Goal: Task Accomplishment & Management: Complete application form

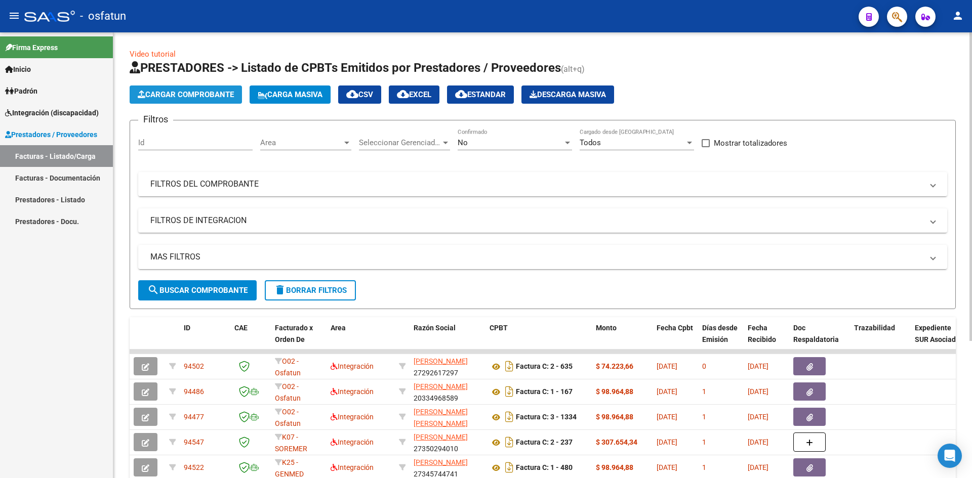
click at [166, 92] on span "Cargar Comprobante" at bounding box center [186, 94] width 96 height 9
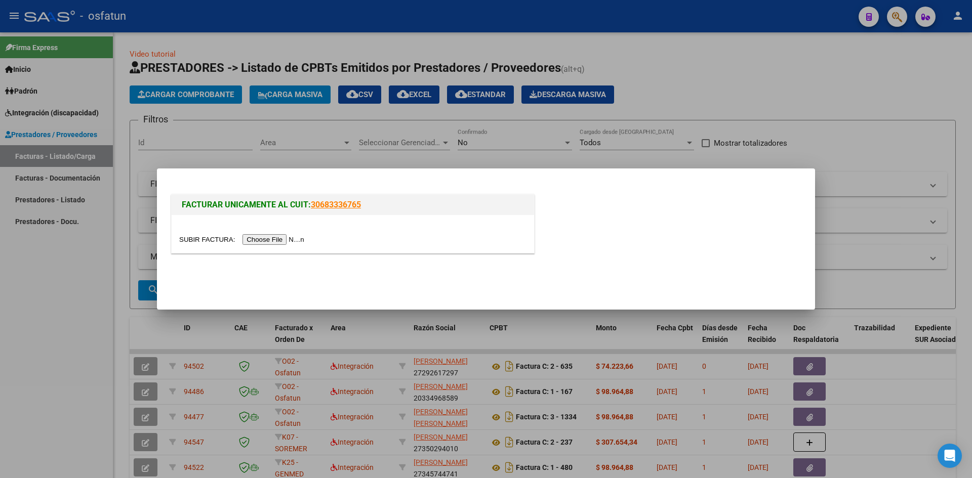
click at [272, 244] on input "file" at bounding box center [243, 239] width 128 height 11
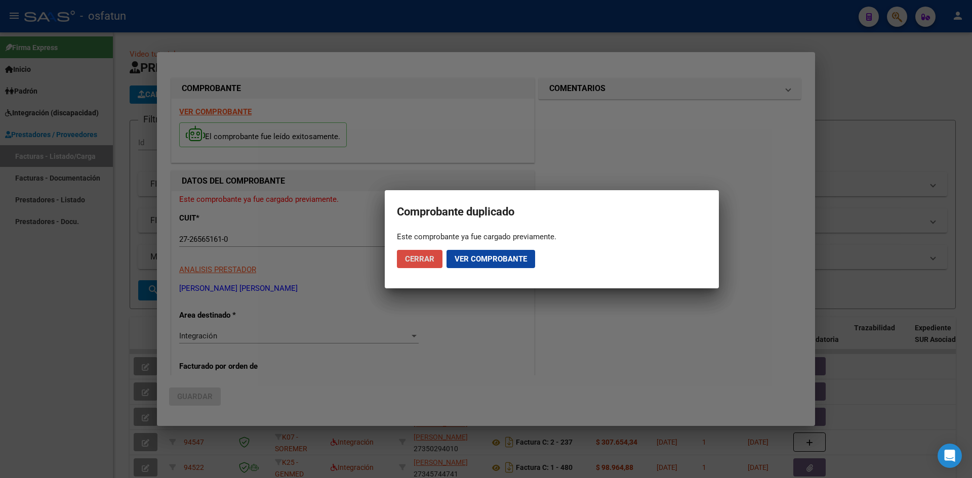
click at [399, 255] on button "Cerrar" at bounding box center [420, 259] width 46 height 18
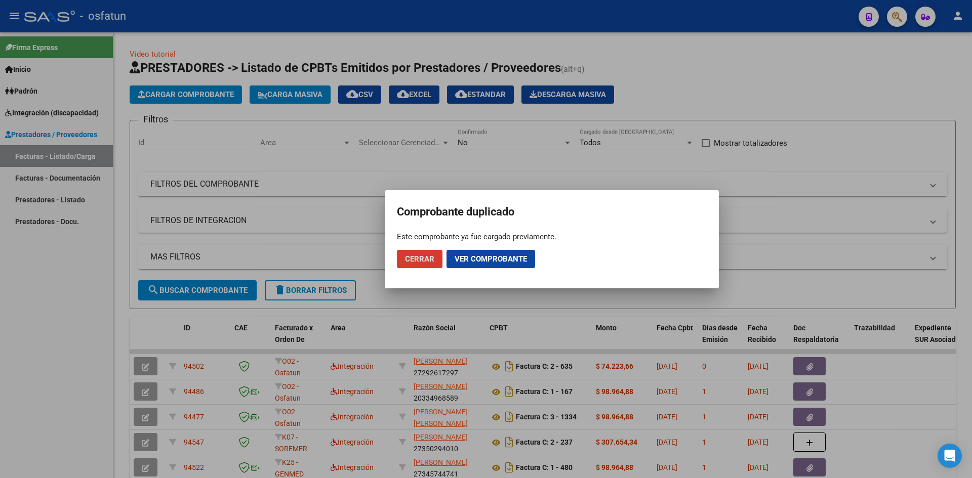
click at [419, 258] on span "Cerrar" at bounding box center [419, 259] width 29 height 9
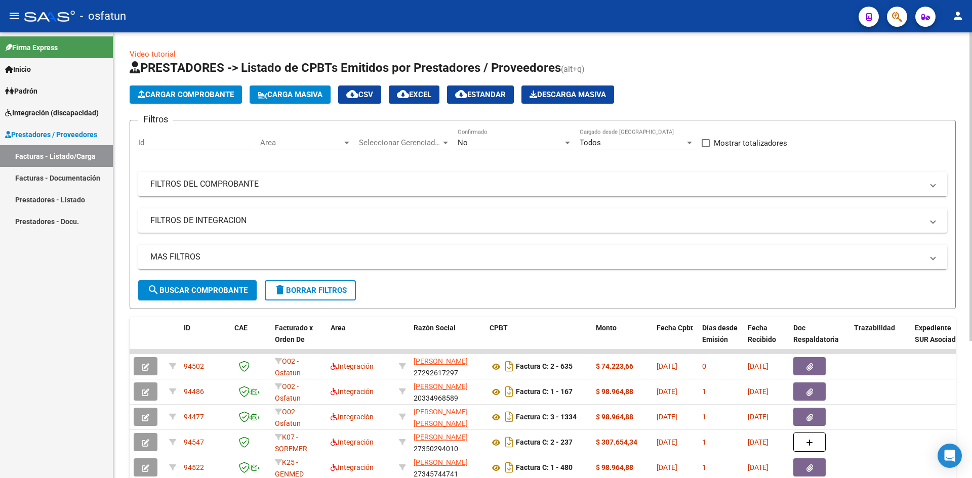
click at [181, 102] on button "Cargar Comprobante" at bounding box center [186, 95] width 112 height 18
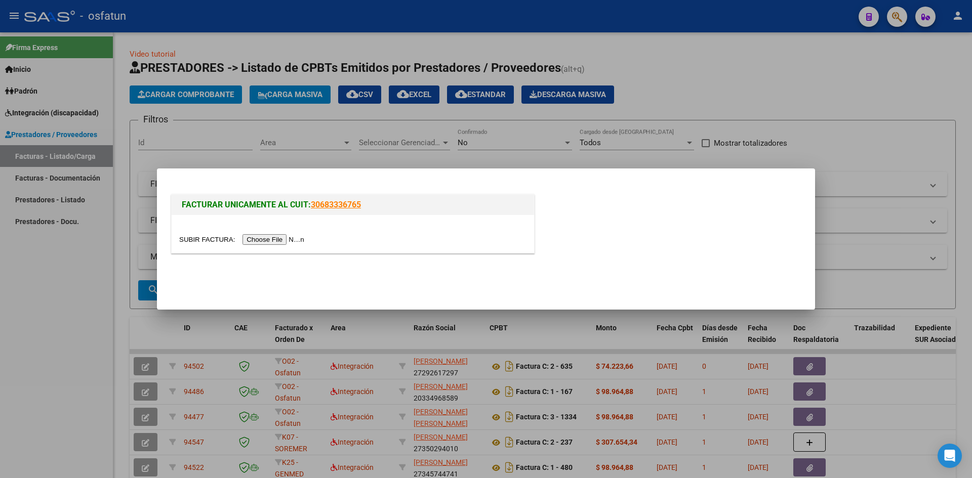
click at [298, 242] on input "file" at bounding box center [243, 239] width 128 height 11
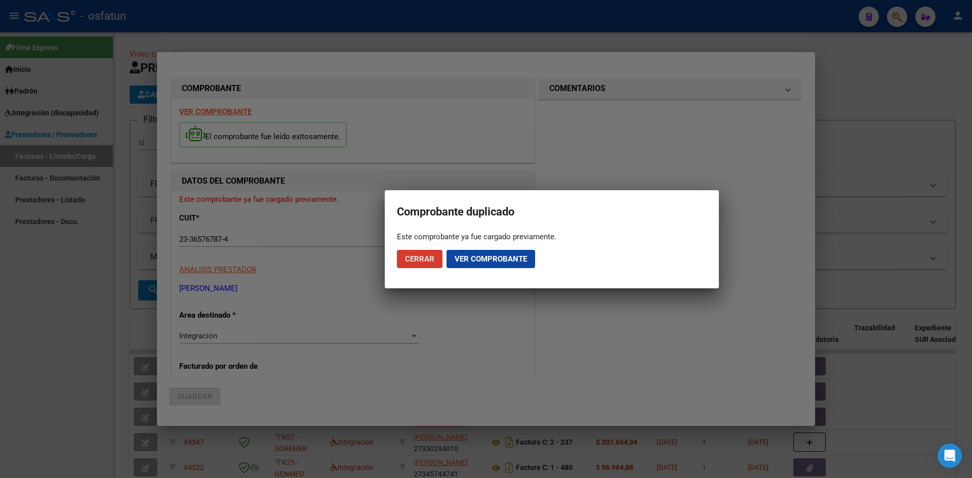
click at [418, 262] on span "Cerrar" at bounding box center [419, 259] width 29 height 9
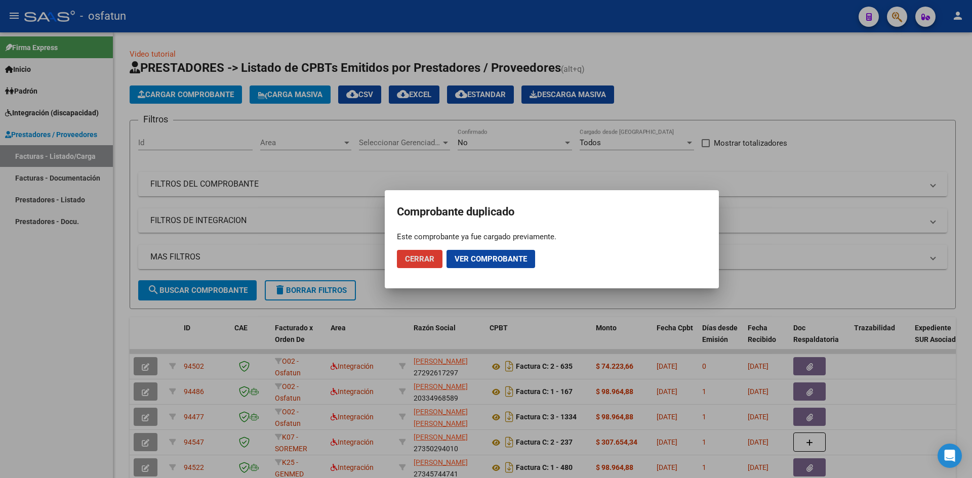
click at [429, 260] on span "Cerrar" at bounding box center [419, 259] width 29 height 9
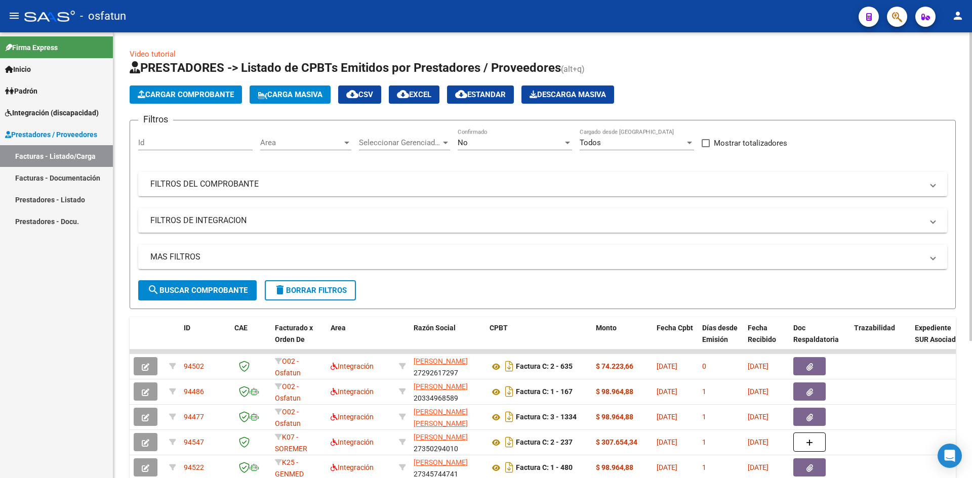
click at [196, 87] on button "Cargar Comprobante" at bounding box center [186, 95] width 112 height 18
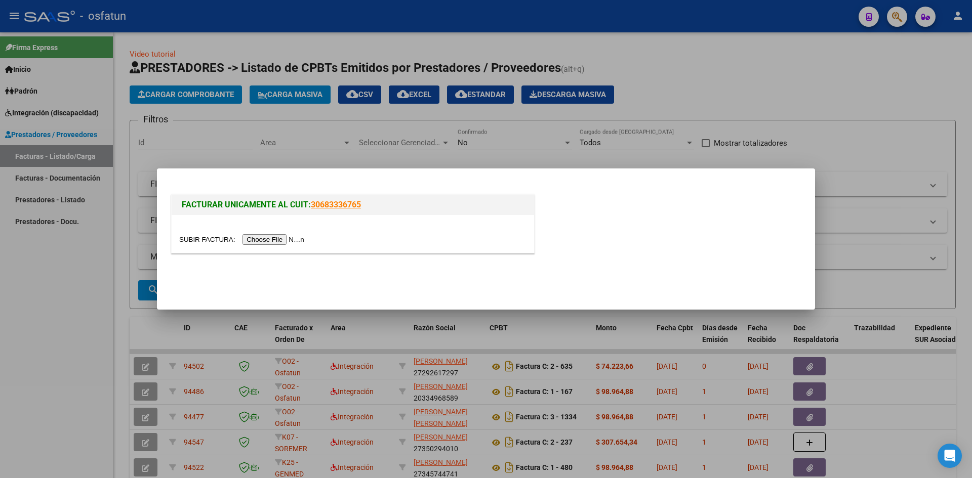
click at [279, 238] on input "file" at bounding box center [243, 239] width 128 height 11
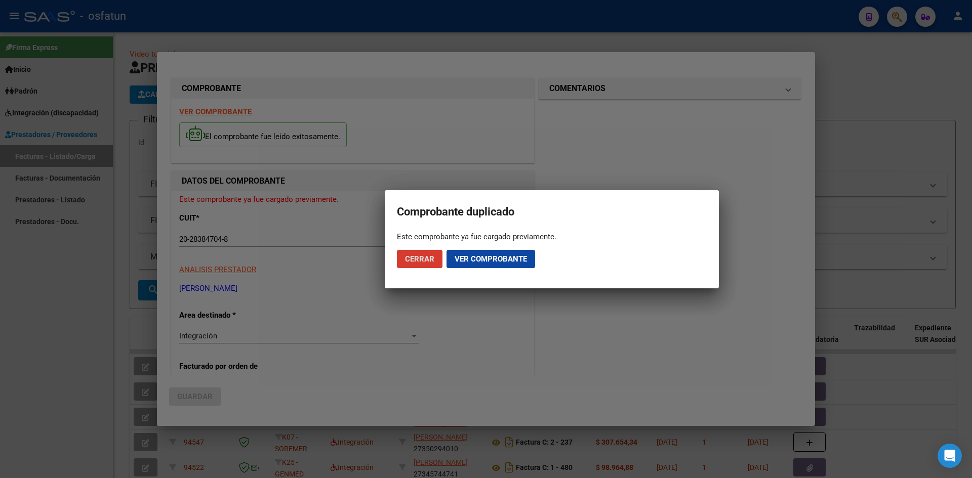
click at [415, 255] on span "Cerrar" at bounding box center [419, 259] width 29 height 9
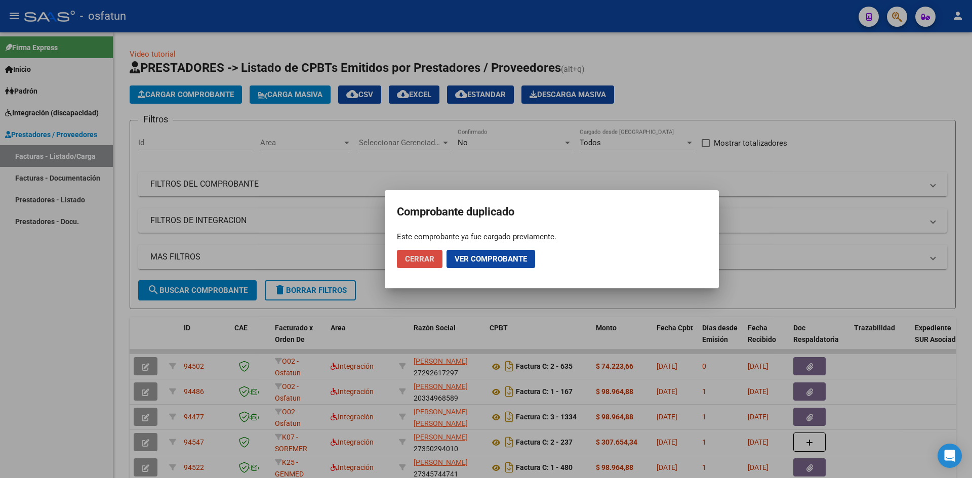
click at [415, 255] on span "Cerrar" at bounding box center [419, 259] width 29 height 9
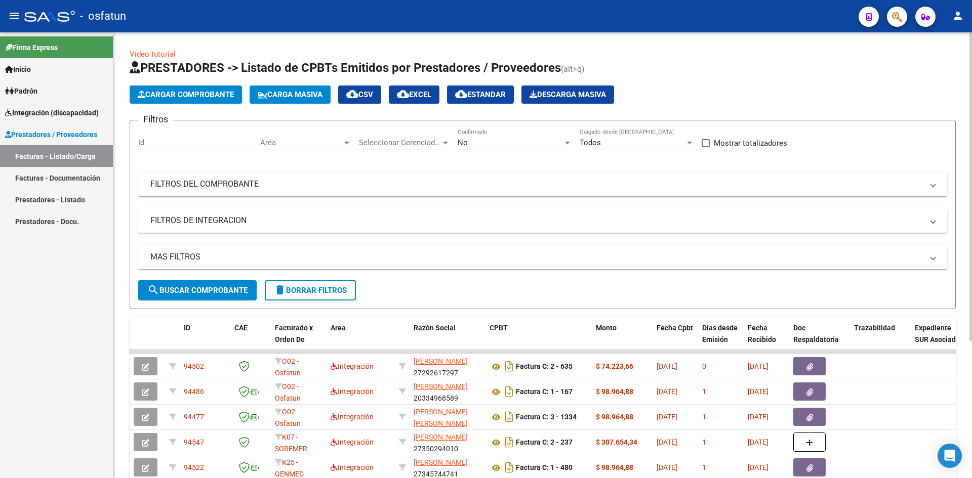
click at [196, 97] on span "Cargar Comprobante" at bounding box center [186, 94] width 96 height 9
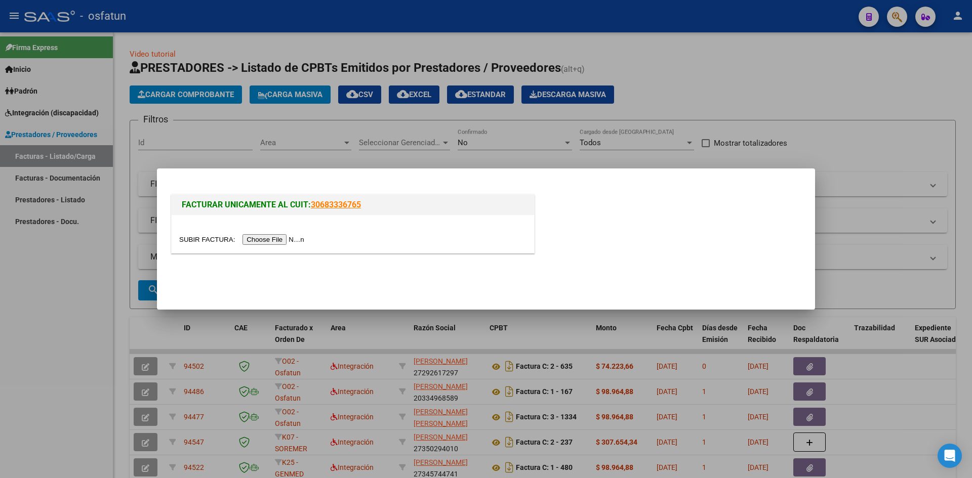
click at [268, 240] on input "file" at bounding box center [243, 239] width 128 height 11
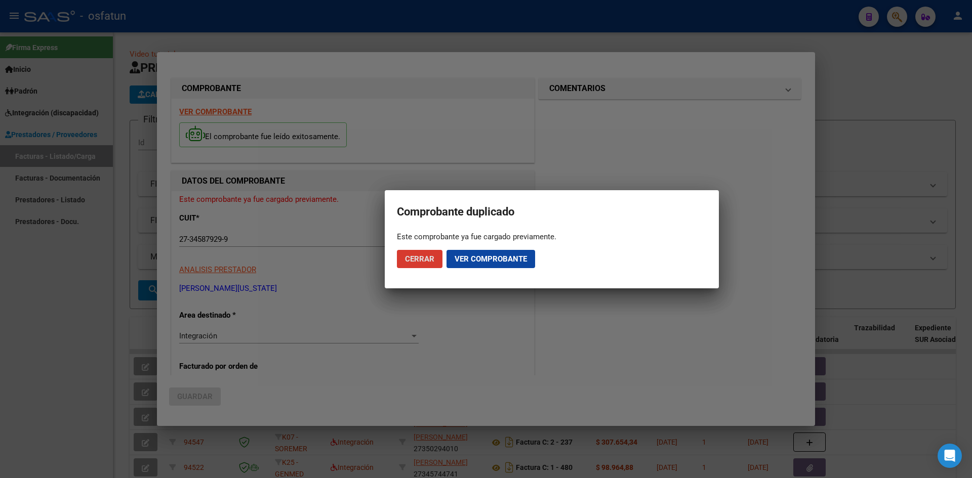
click at [413, 255] on span "Cerrar" at bounding box center [419, 259] width 29 height 9
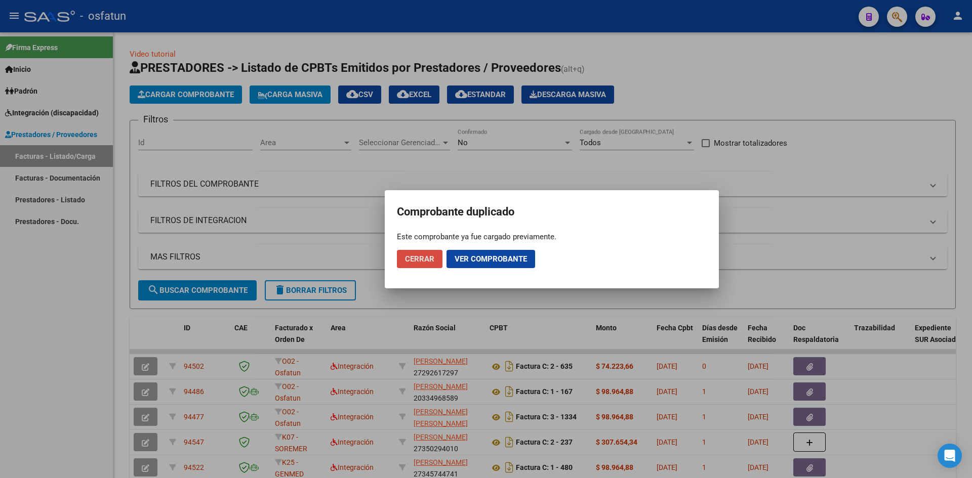
click at [434, 255] on span "Cerrar" at bounding box center [419, 259] width 29 height 9
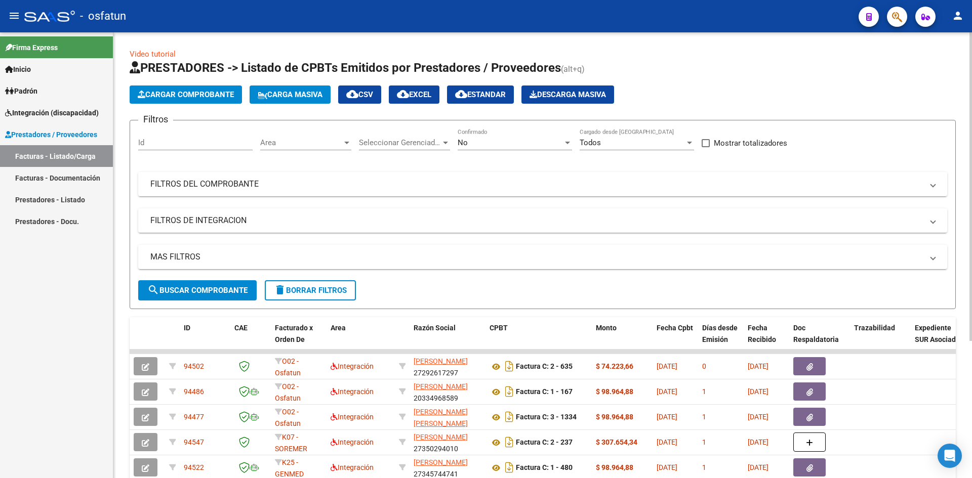
click at [182, 83] on app-list-header "PRESTADORES -> Listado de CPBTs Emitidos por Prestadores / Proveedores (alt+q) …" at bounding box center [543, 185] width 826 height 250
click at [182, 91] on span "Cargar Comprobante" at bounding box center [186, 94] width 96 height 9
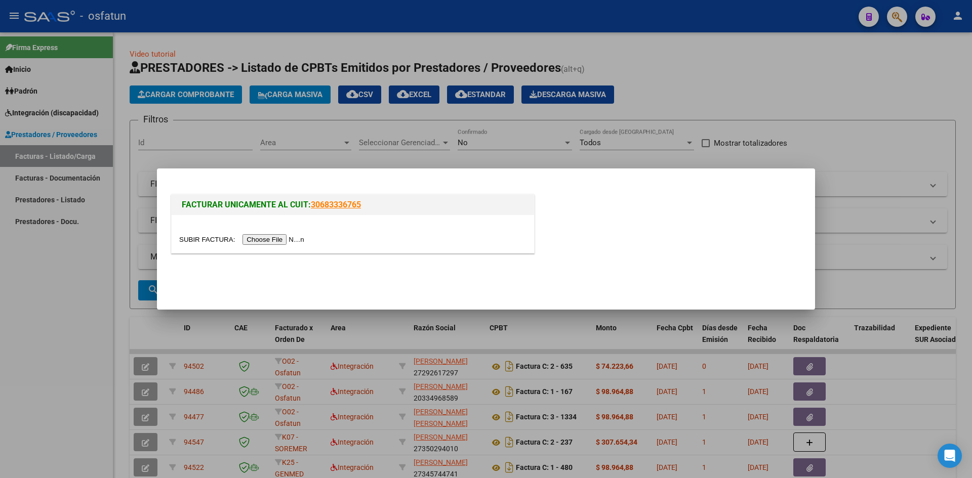
click at [273, 240] on input "file" at bounding box center [243, 239] width 128 height 11
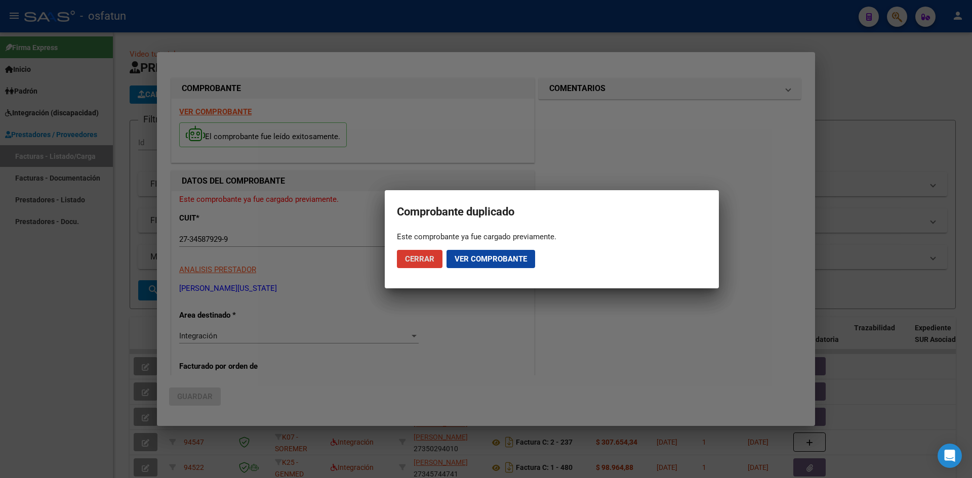
click at [427, 263] on span "Cerrar" at bounding box center [419, 259] width 29 height 9
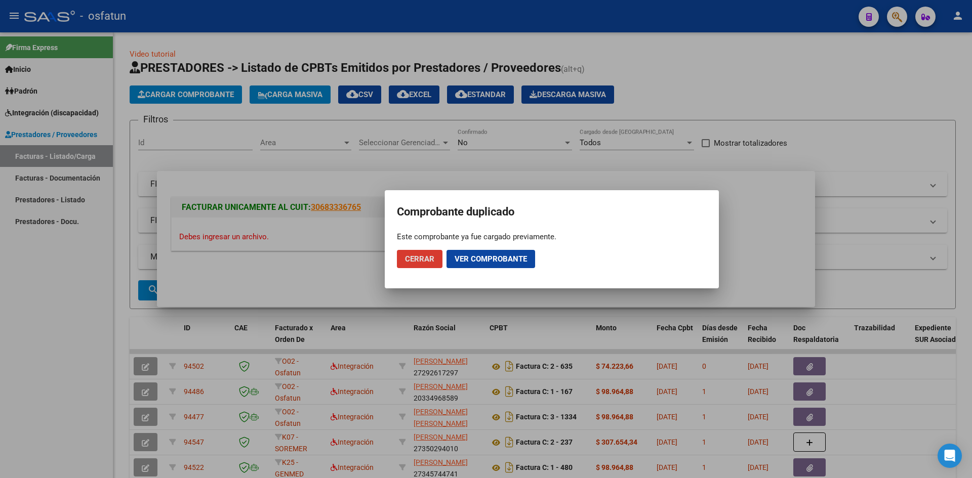
click at [427, 263] on span "Cerrar" at bounding box center [419, 259] width 29 height 9
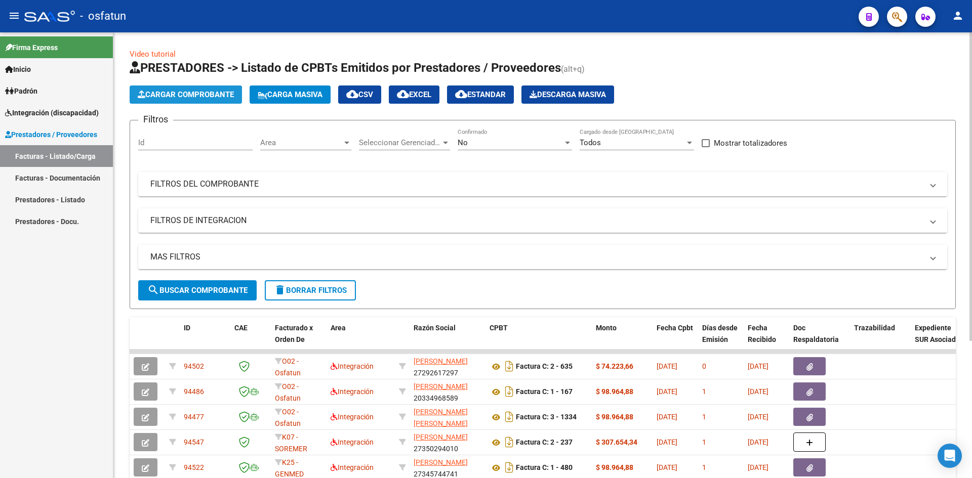
click at [158, 95] on span "Cargar Comprobante" at bounding box center [186, 94] width 96 height 9
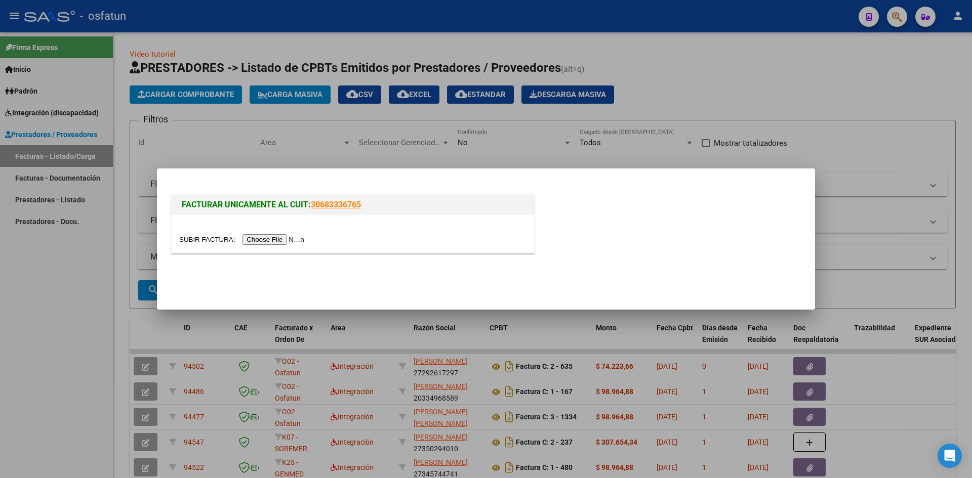
click at [264, 241] on input "file" at bounding box center [243, 239] width 128 height 11
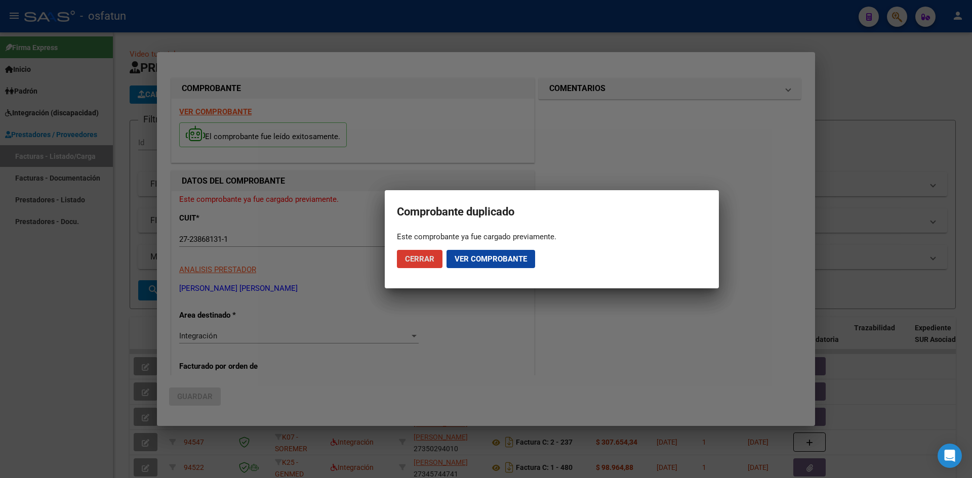
click at [426, 254] on button "Cerrar" at bounding box center [420, 259] width 46 height 18
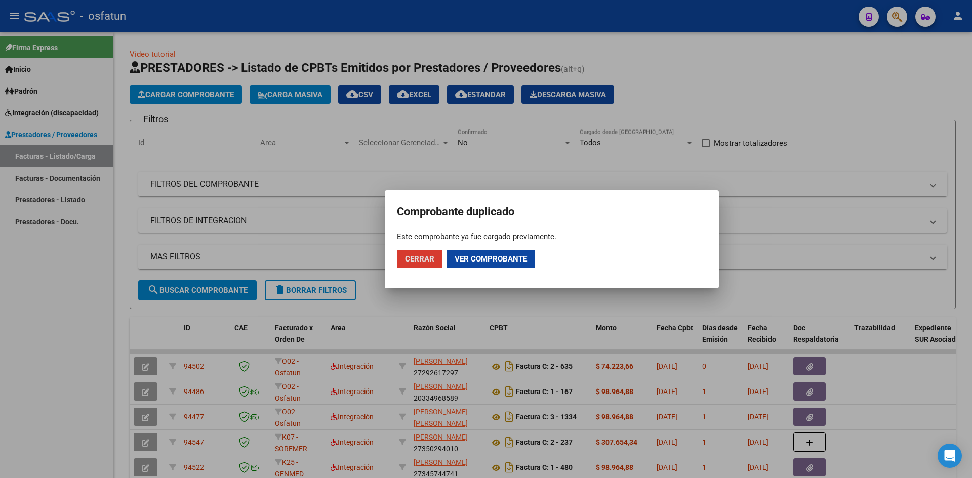
click at [426, 254] on button "Cerrar" at bounding box center [420, 259] width 46 height 18
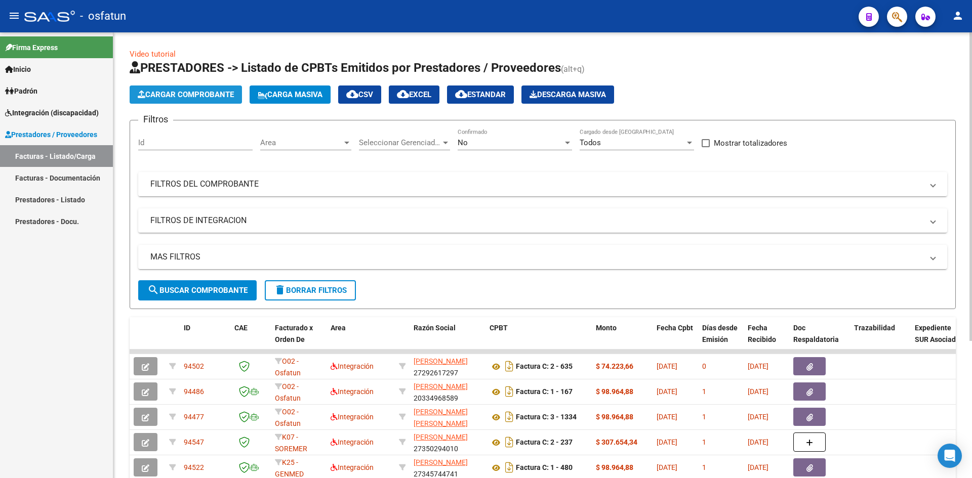
click at [185, 98] on span "Cargar Comprobante" at bounding box center [186, 94] width 96 height 9
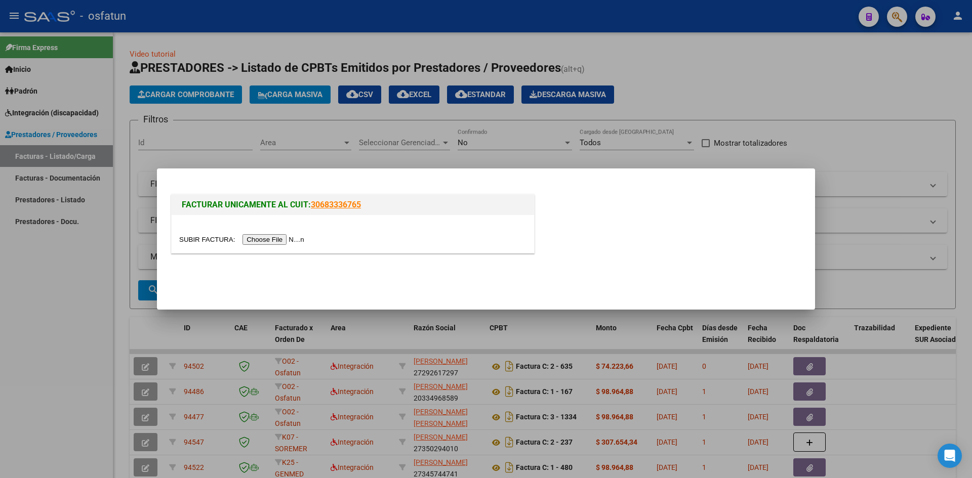
click at [278, 237] on input "file" at bounding box center [243, 239] width 128 height 11
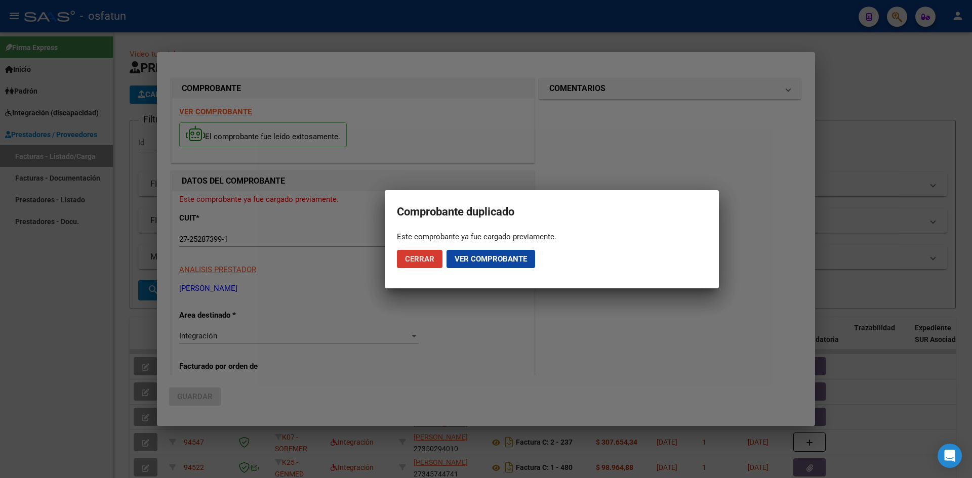
click at [419, 255] on span "Cerrar" at bounding box center [419, 259] width 29 height 9
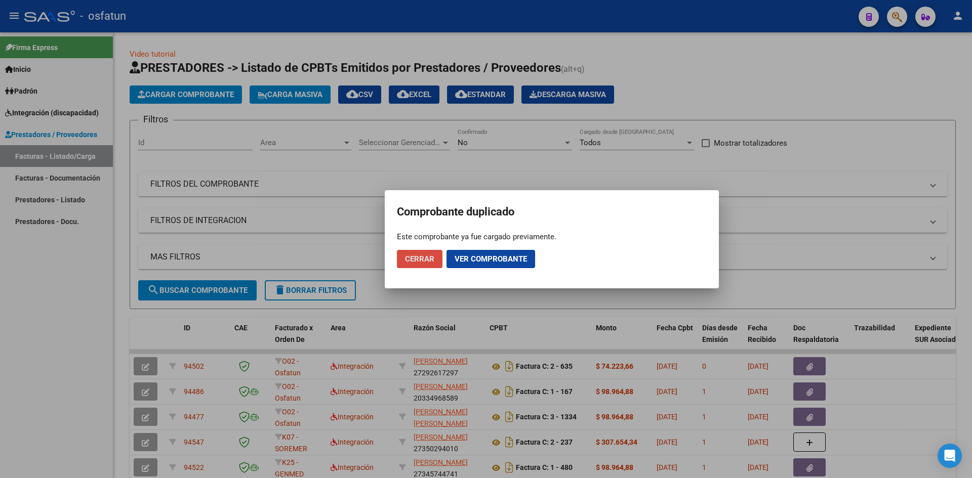
click at [419, 255] on span "Cerrar" at bounding box center [419, 259] width 29 height 9
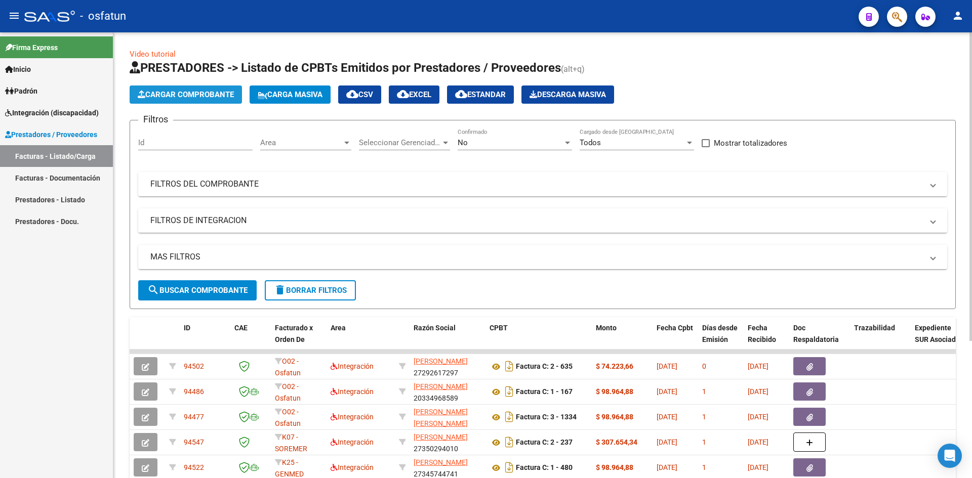
click at [190, 89] on button "Cargar Comprobante" at bounding box center [186, 95] width 112 height 18
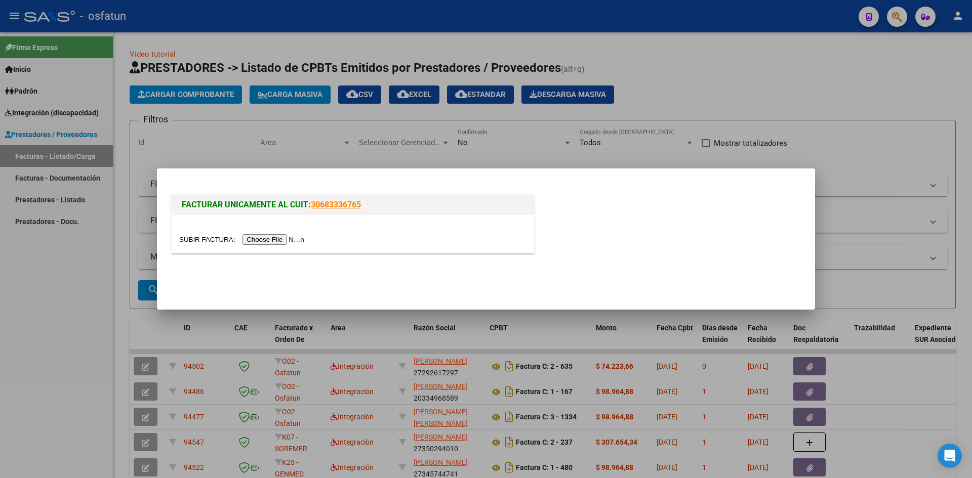
click at [290, 237] on input "file" at bounding box center [243, 239] width 128 height 11
click at [274, 239] on input "file" at bounding box center [243, 239] width 128 height 11
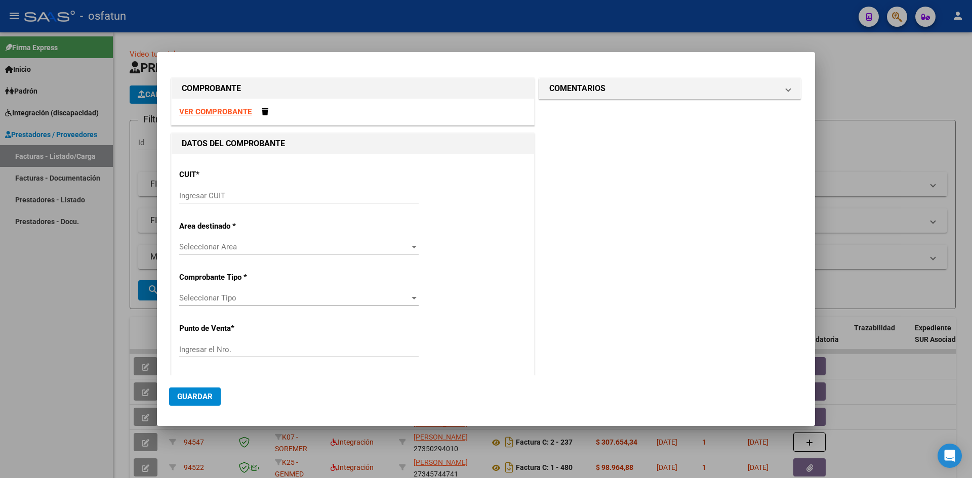
click at [238, 200] on div "Ingresar CUIT" at bounding box center [298, 195] width 239 height 15
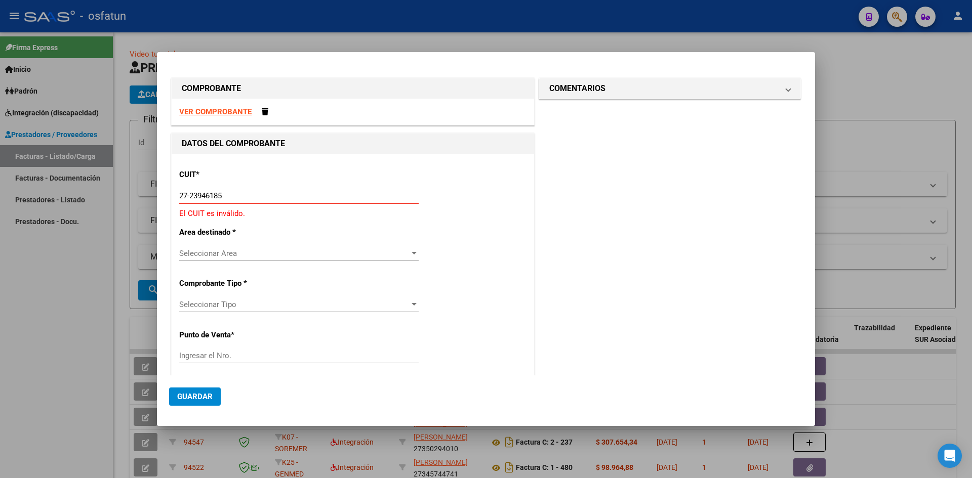
type input "27-23946185-4"
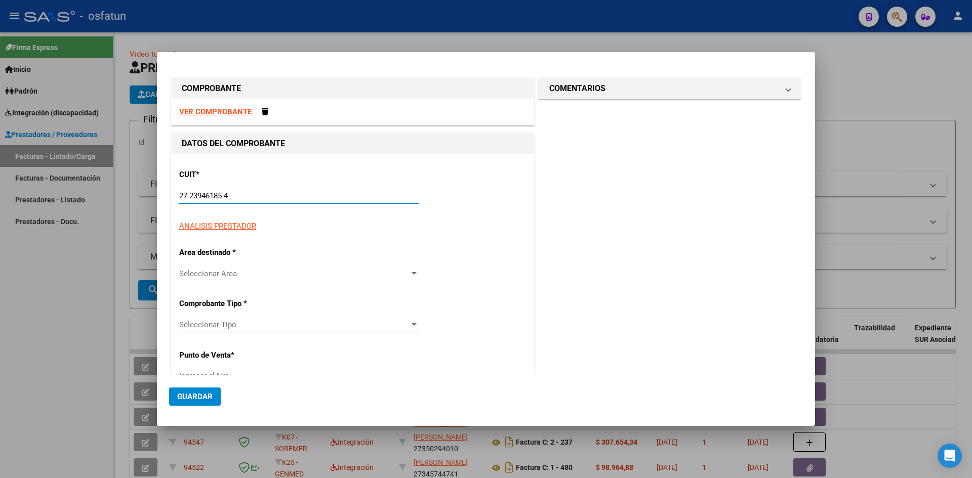
type input "2"
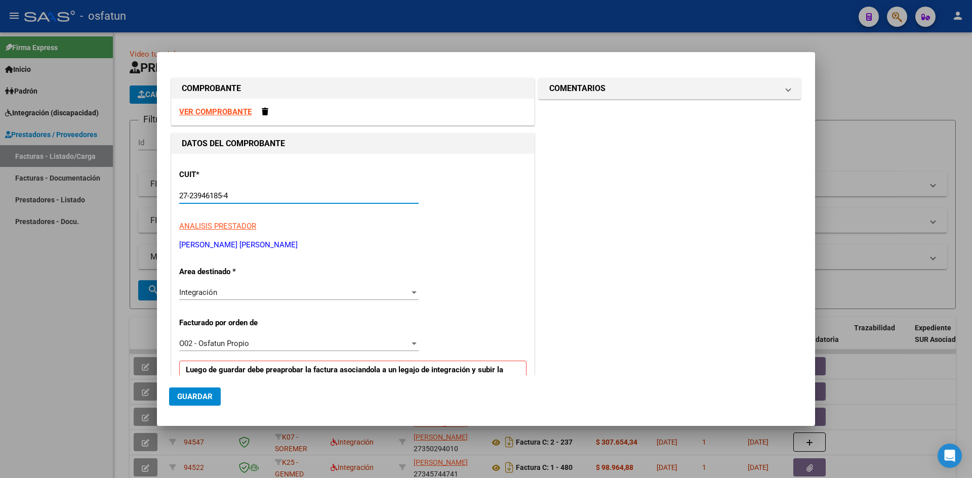
type input "27-23946185-4"
click at [247, 295] on div "Integración" at bounding box center [294, 292] width 230 height 9
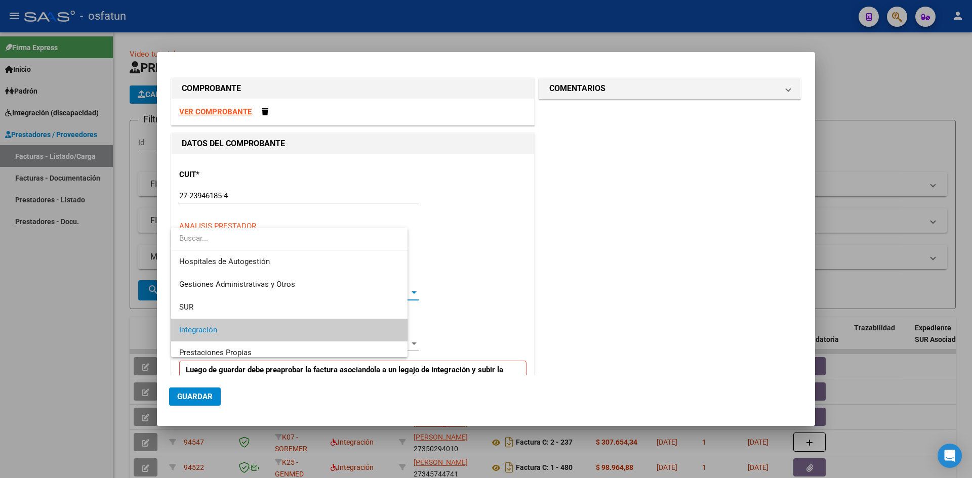
scroll to position [38, 0]
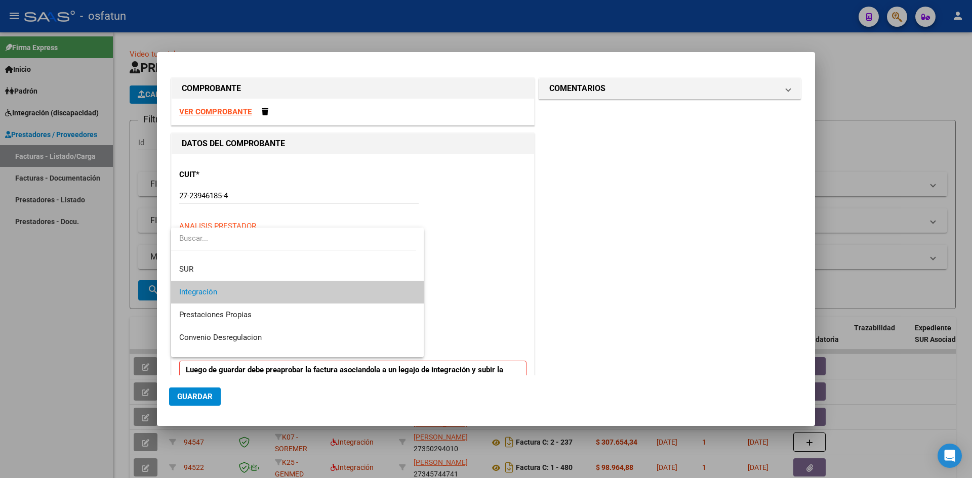
click at [247, 295] on span "Integración" at bounding box center [297, 292] width 236 height 23
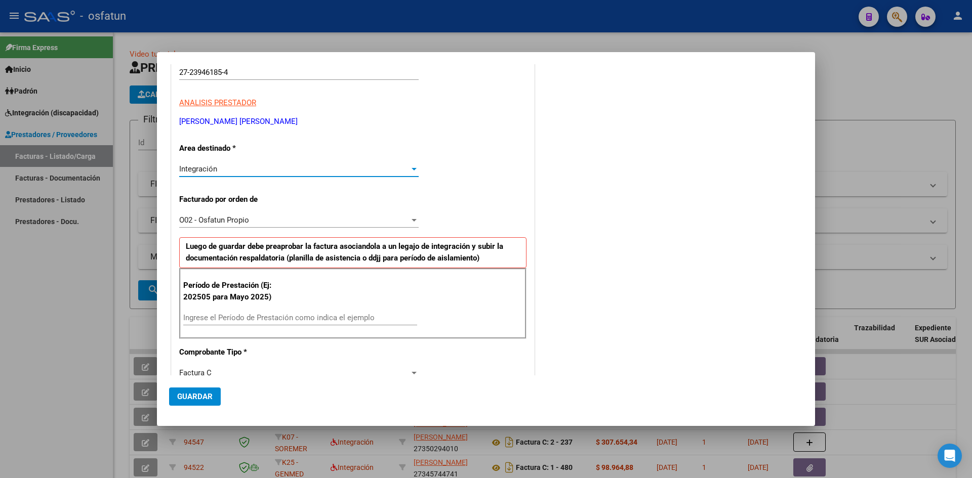
scroll to position [202, 0]
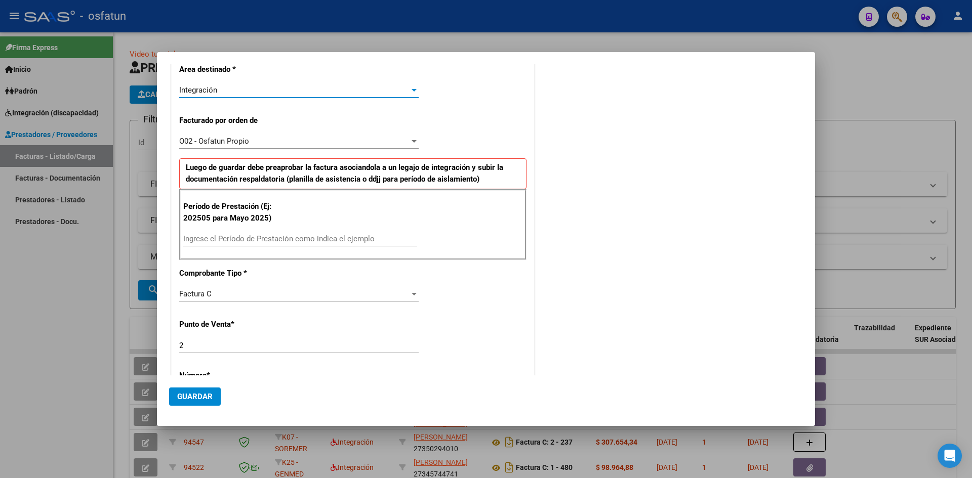
click at [232, 237] on input "Ingrese el Período de Prestación como indica el ejemplo" at bounding box center [300, 238] width 234 height 9
type input "202508"
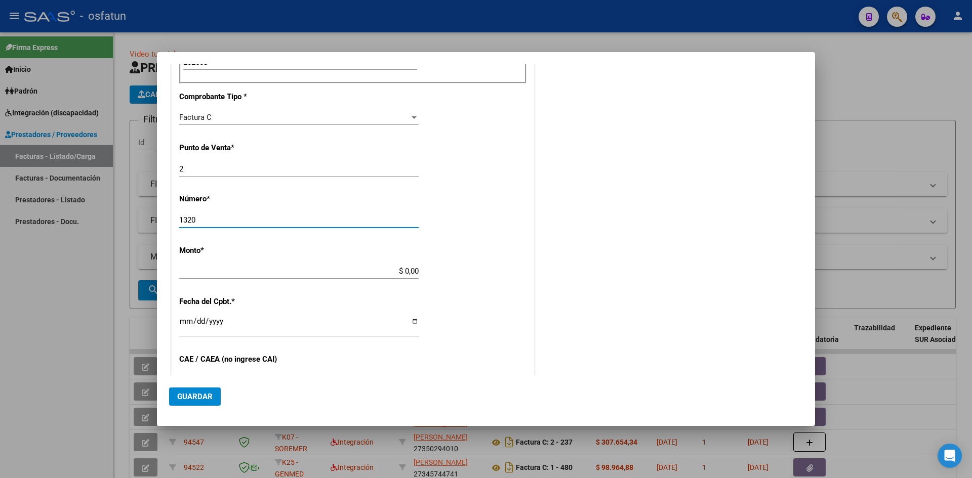
type input "1320"
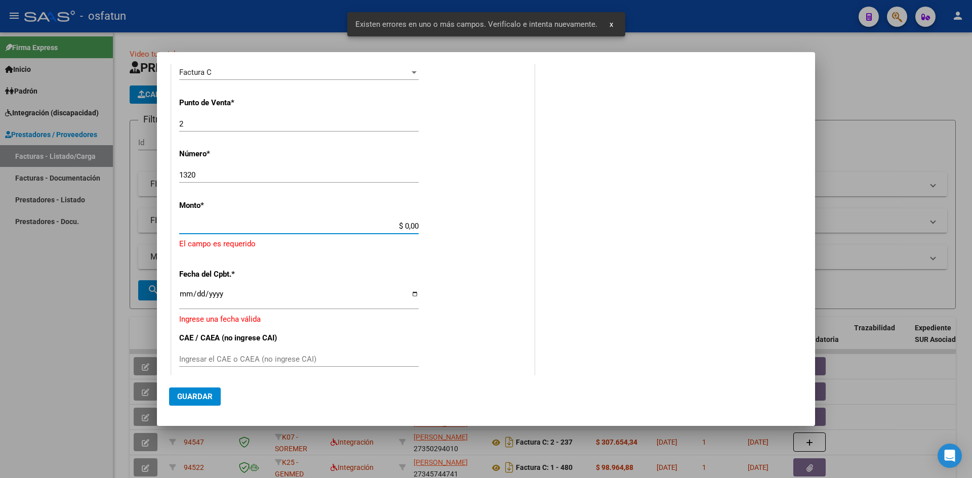
scroll to position [426, 0]
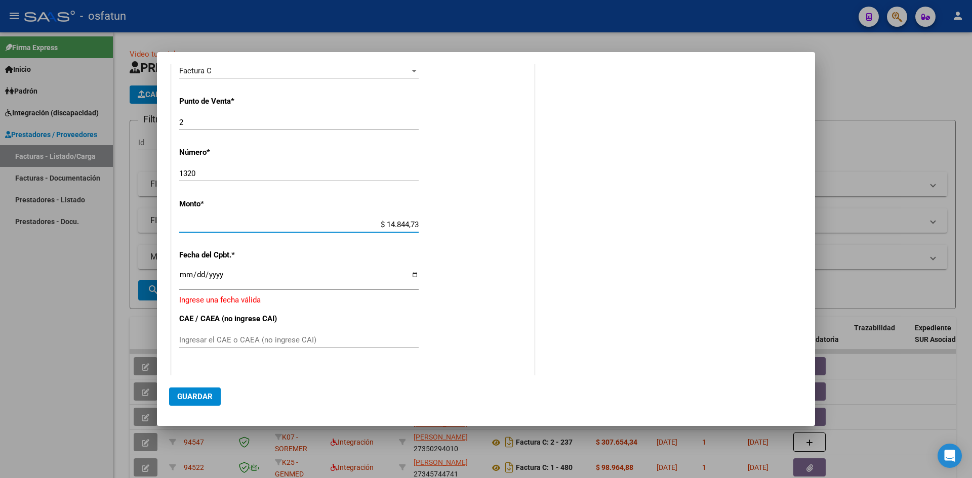
type input "$ 148.447,32"
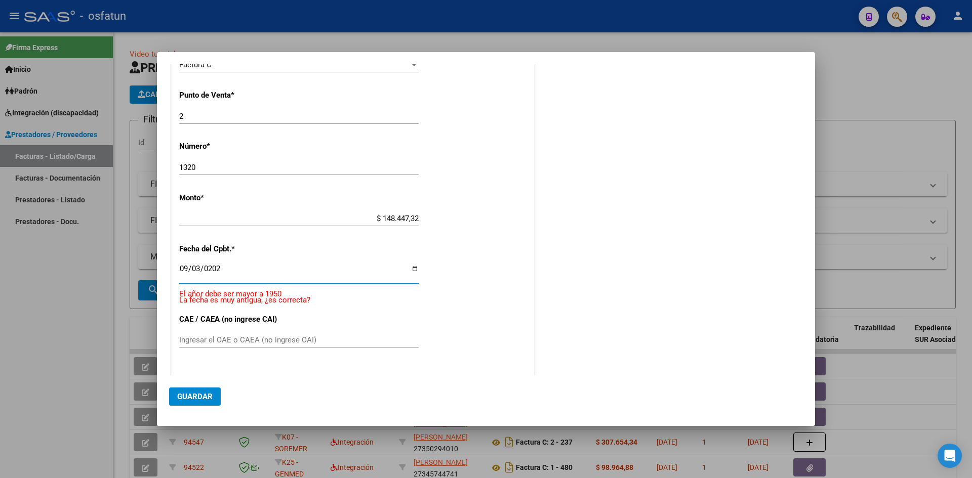
type input "[DATE]"
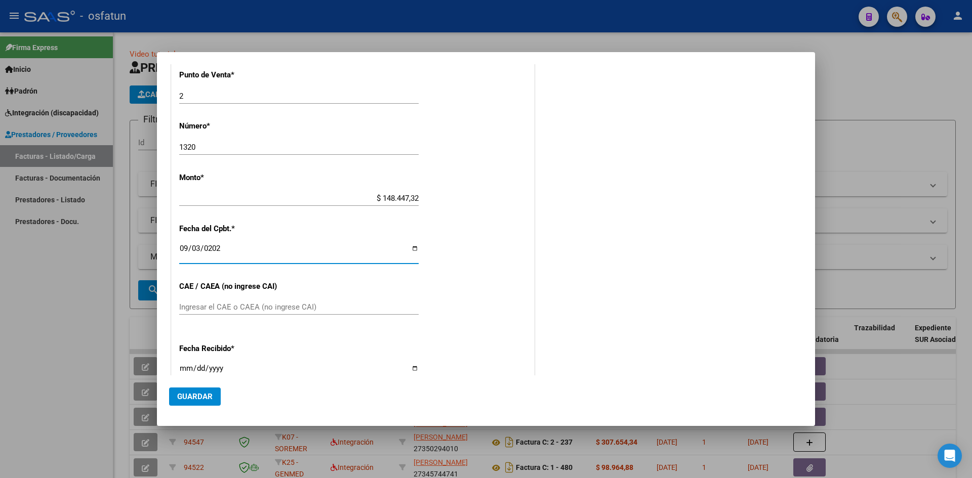
scroll to position [470, 0]
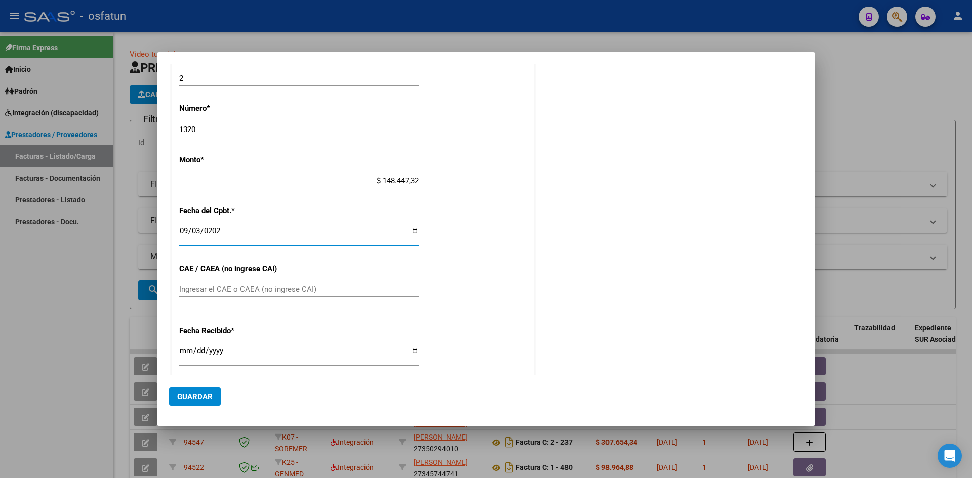
click at [278, 286] on input "Ingresar el CAE o CAEA (no ingrese CAI)" at bounding box center [298, 289] width 239 height 9
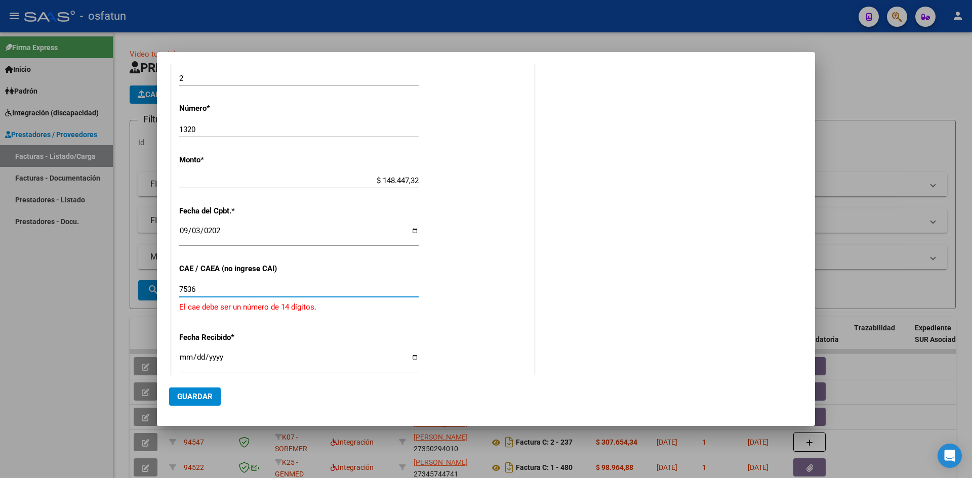
type input "7536"
type input "[DATE]"
click at [253, 283] on div "7536 Ingresar el CAE o CAEA (no ingrese CAI)" at bounding box center [298, 289] width 239 height 15
type input "75364675271255"
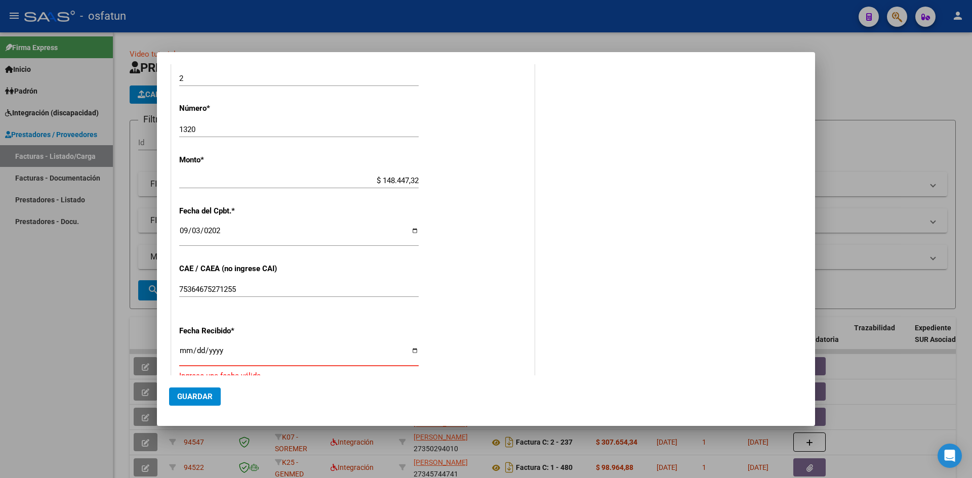
type input "[DATE]"
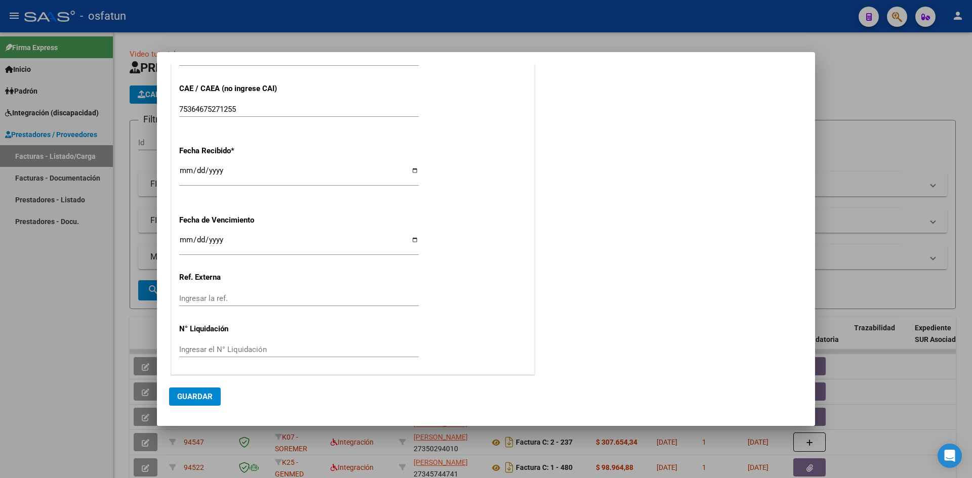
scroll to position [651, 0]
click at [182, 235] on input "Ingresar la fecha" at bounding box center [298, 242] width 239 height 16
type input "[DATE]"
click at [189, 404] on button "Guardar" at bounding box center [195, 397] width 52 height 18
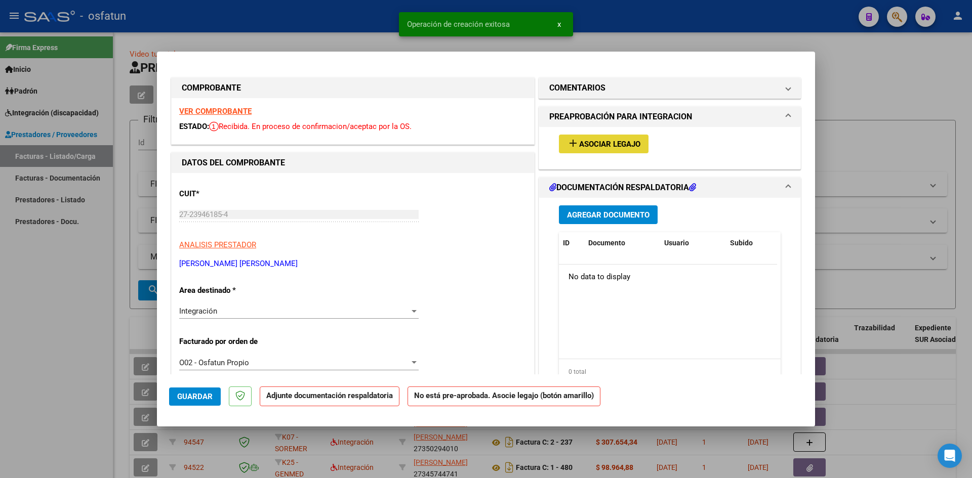
click at [608, 142] on span "Asociar Legajo" at bounding box center [609, 144] width 61 height 9
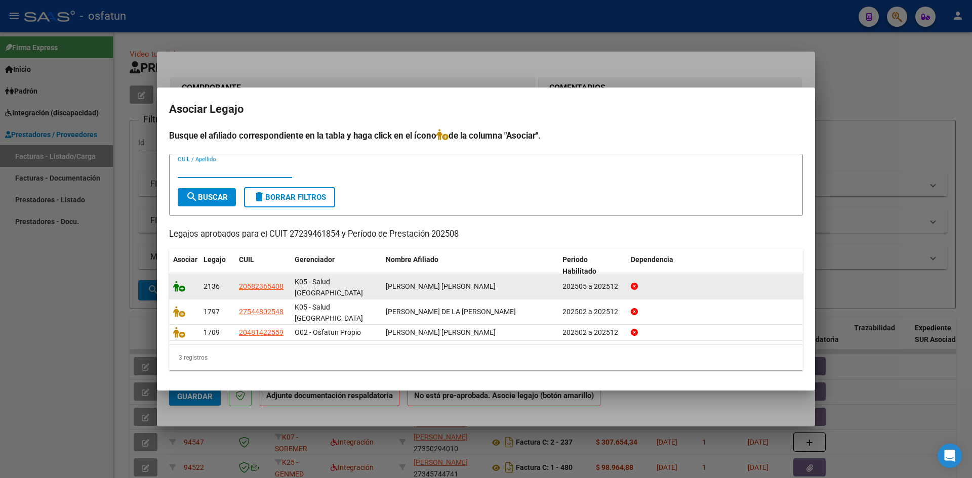
click at [180, 288] on icon at bounding box center [179, 286] width 12 height 11
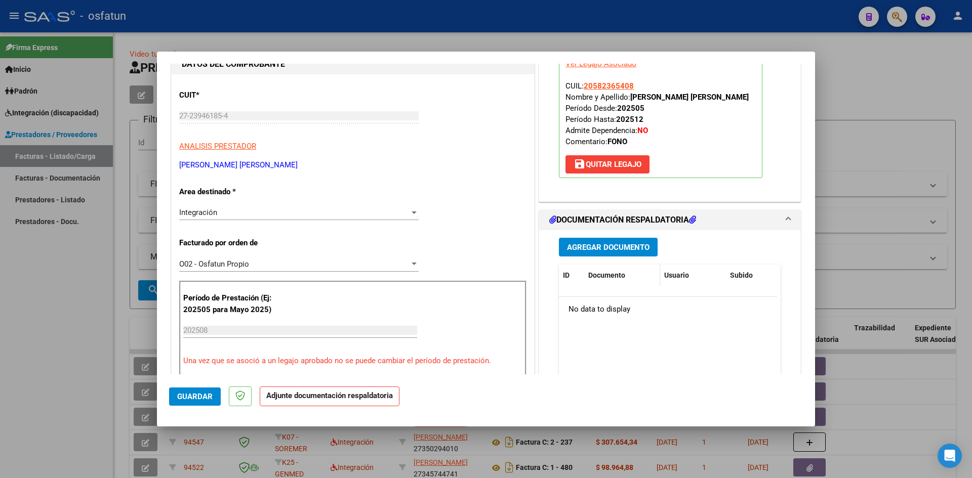
scroll to position [101, 0]
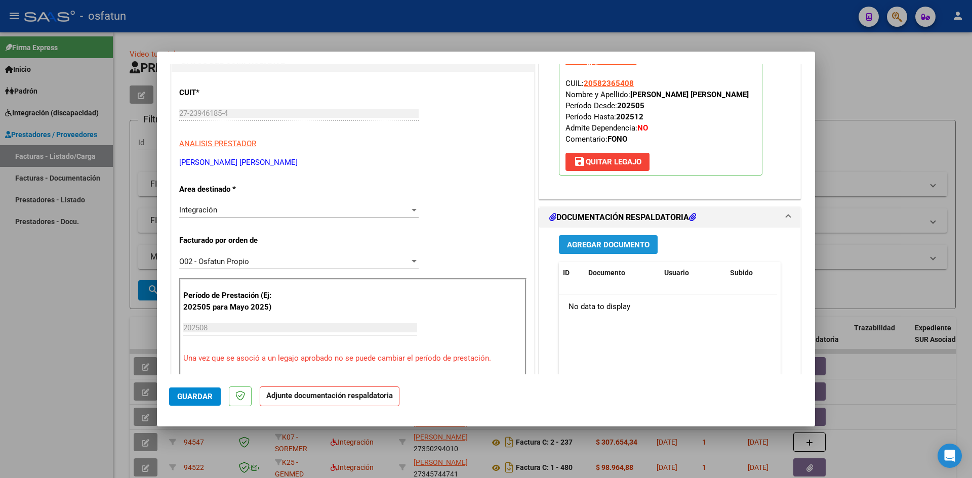
click at [603, 248] on span "Agregar Documento" at bounding box center [608, 244] width 82 height 9
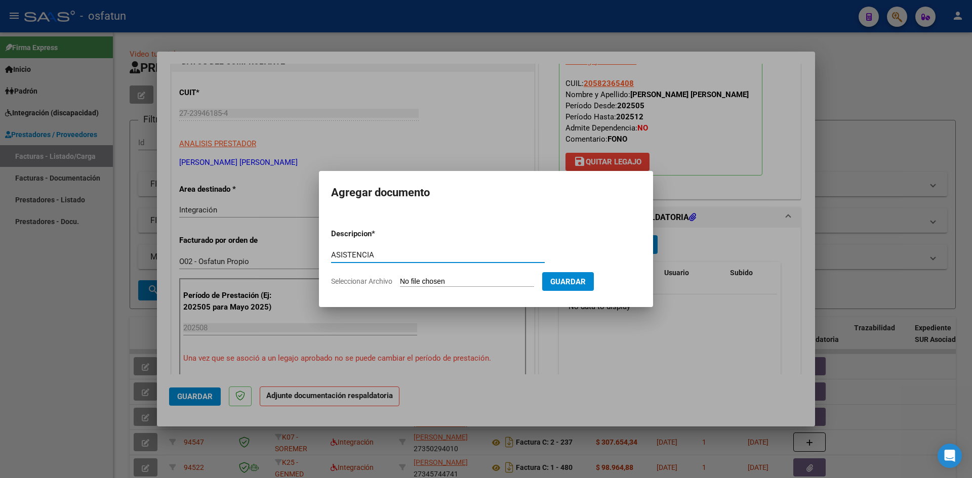
type input "ASISTENCIA"
click at [429, 279] on input "Seleccionar Archivo" at bounding box center [467, 282] width 134 height 10
type input "C:\fakepath\ASIST FONO AGOSTO.pdf"
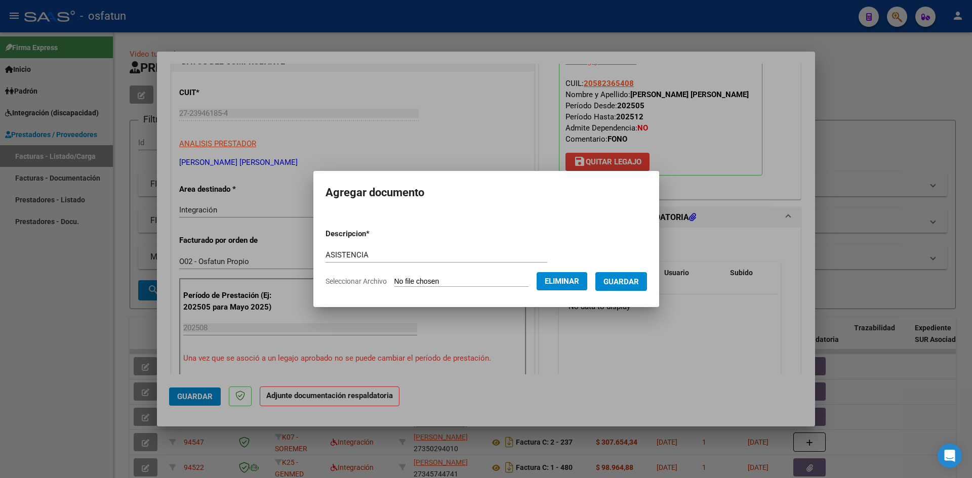
click at [632, 282] on span "Guardar" at bounding box center [620, 281] width 35 height 9
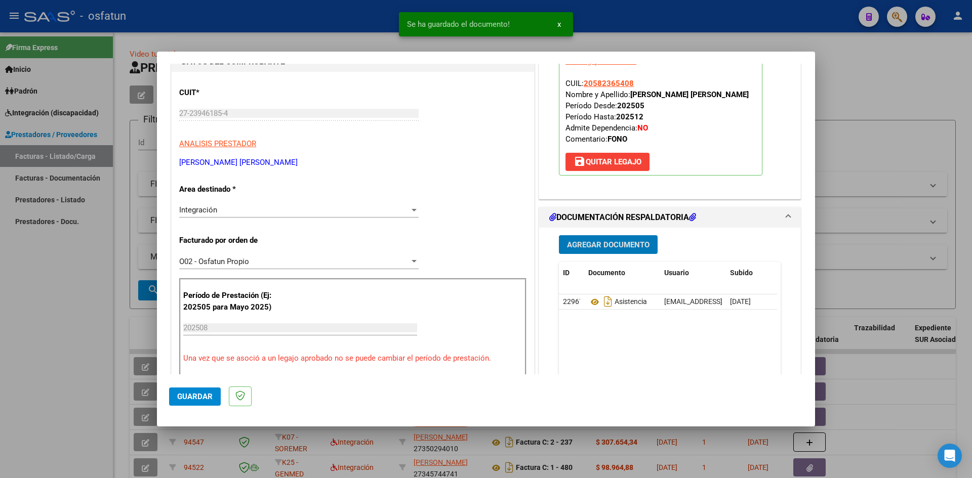
click at [603, 243] on span "Agregar Documento" at bounding box center [608, 244] width 82 height 9
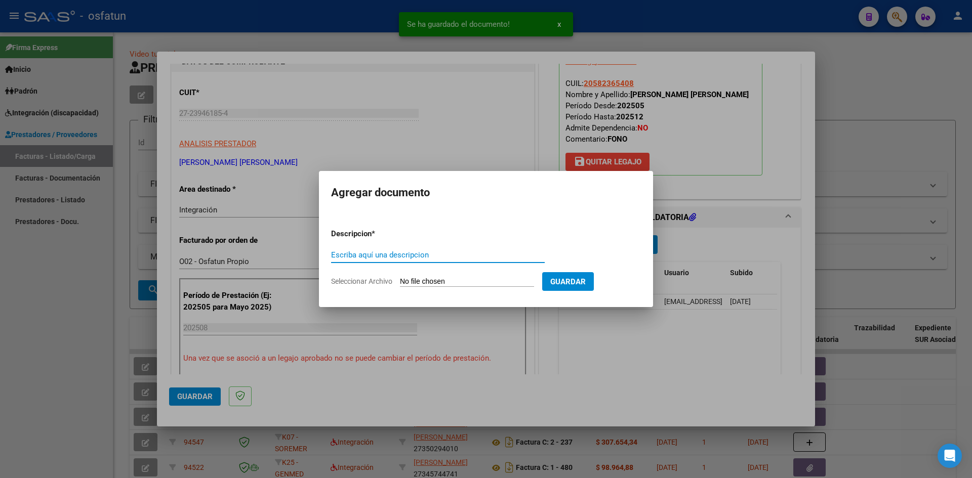
click at [656, 402] on div at bounding box center [486, 239] width 972 height 478
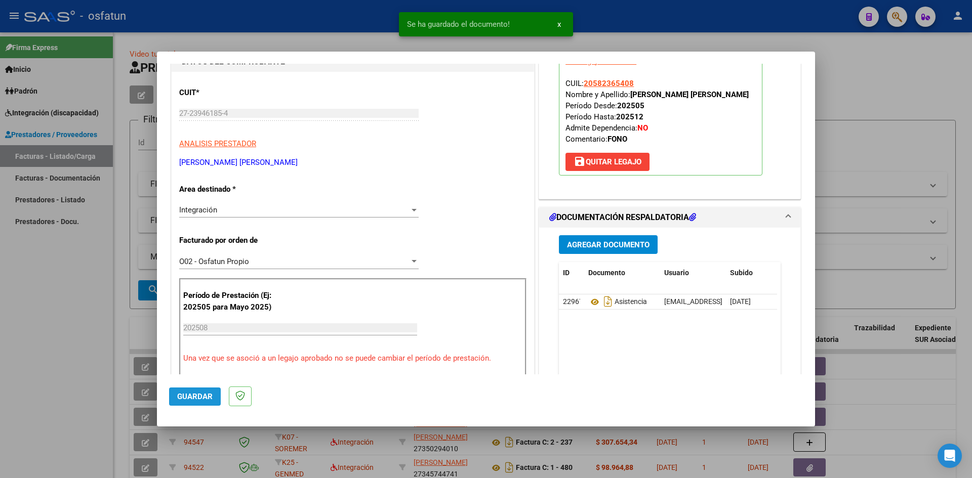
click at [191, 394] on span "Guardar" at bounding box center [194, 396] width 35 height 9
click at [28, 299] on div at bounding box center [486, 239] width 972 height 478
type input "$ 0,00"
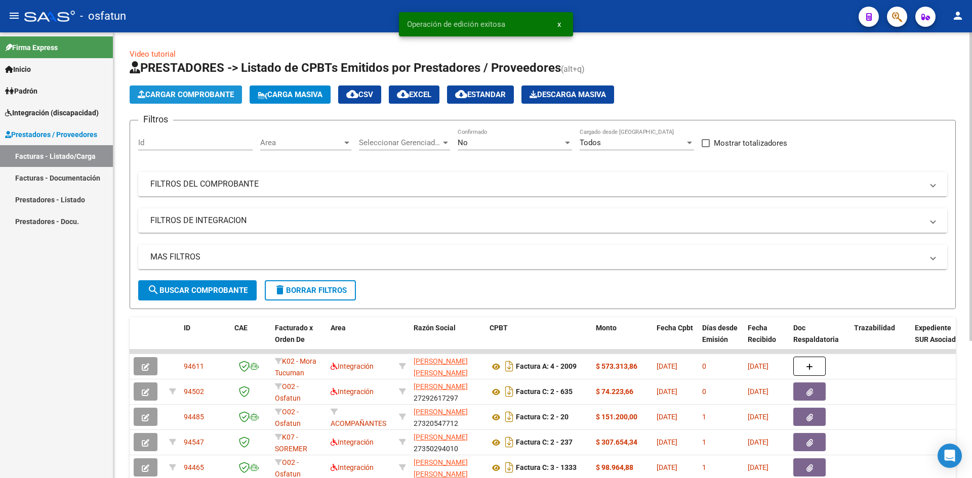
click at [189, 94] on span "Cargar Comprobante" at bounding box center [186, 94] width 96 height 9
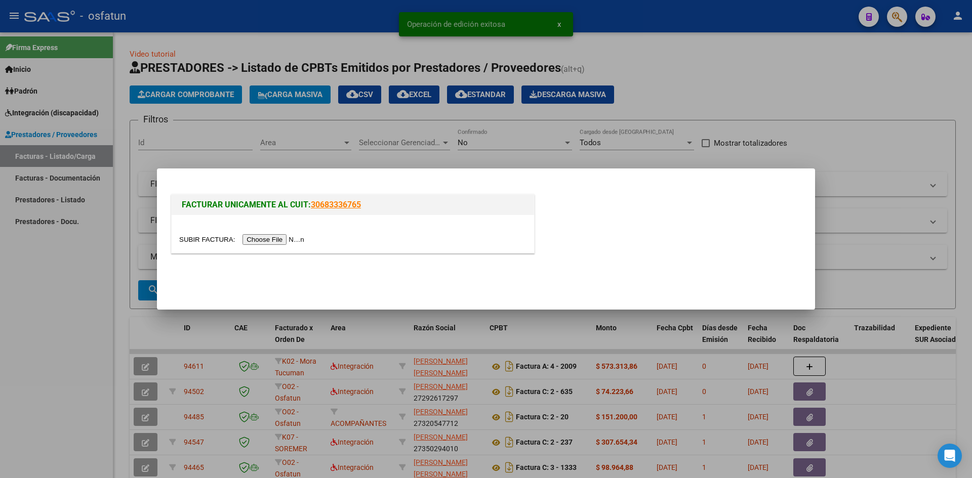
click at [274, 237] on input "file" at bounding box center [243, 239] width 128 height 11
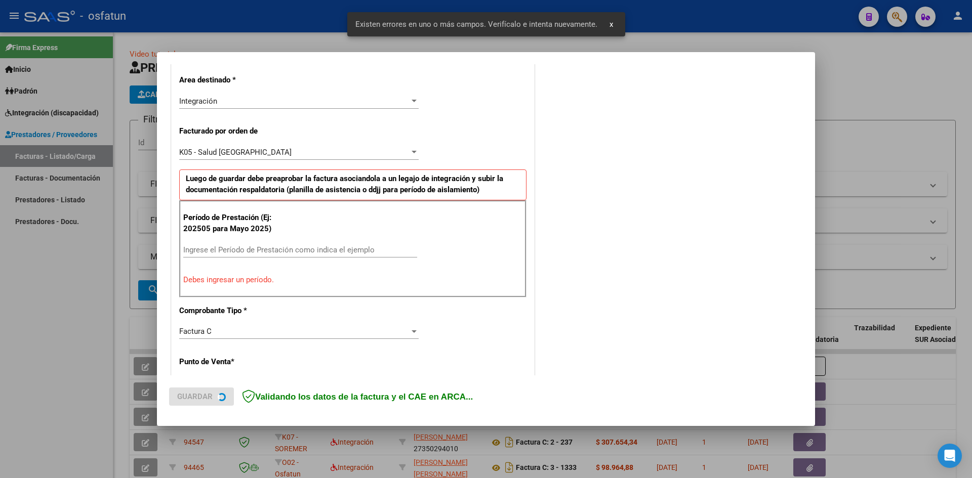
scroll to position [229, 0]
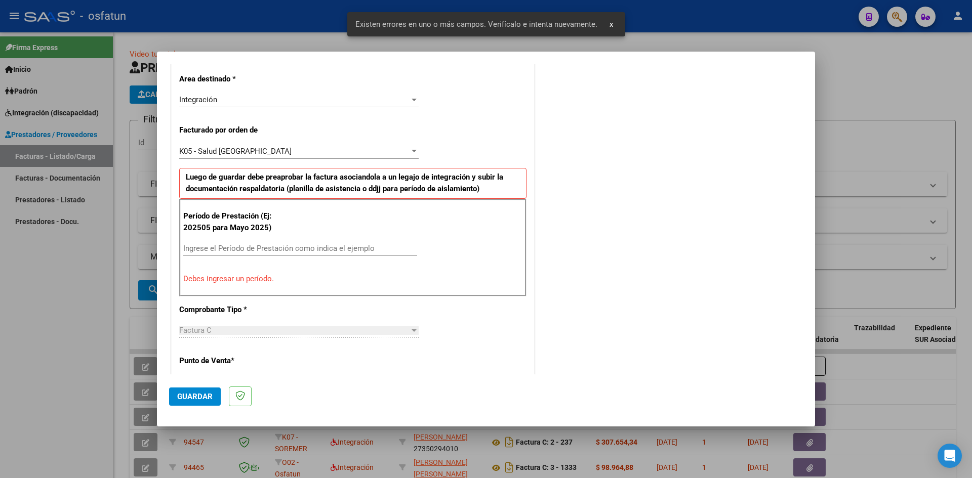
click at [229, 249] on input "Ingrese el Período de Prestación como indica el ejemplo" at bounding box center [300, 248] width 234 height 9
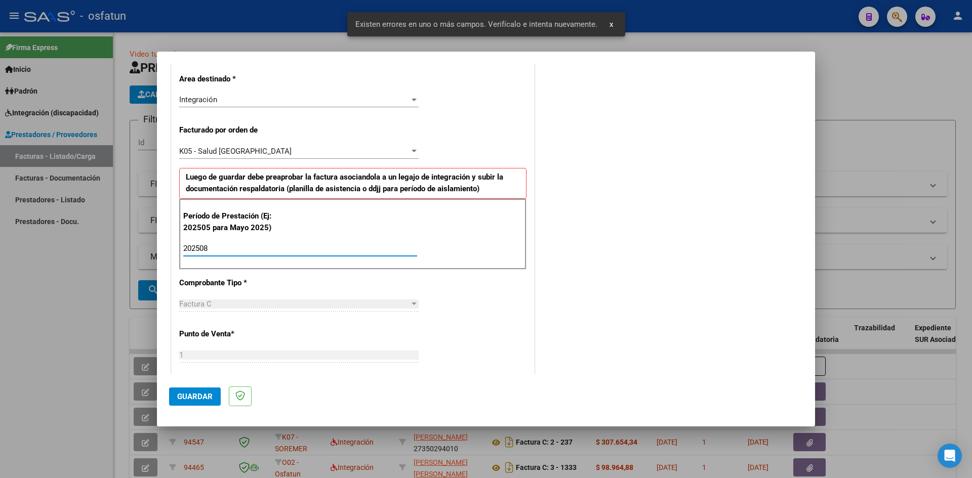
type input "202508"
click at [192, 399] on span "Guardar" at bounding box center [194, 396] width 35 height 9
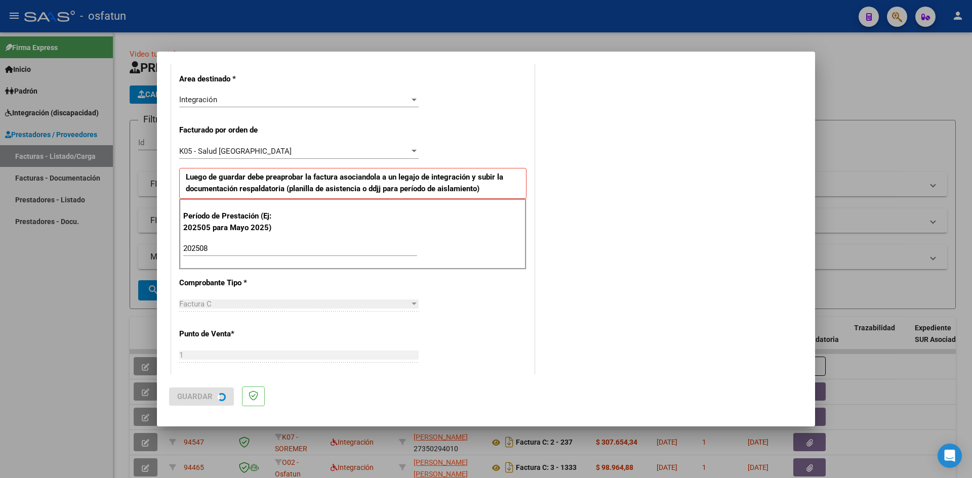
scroll to position [0, 0]
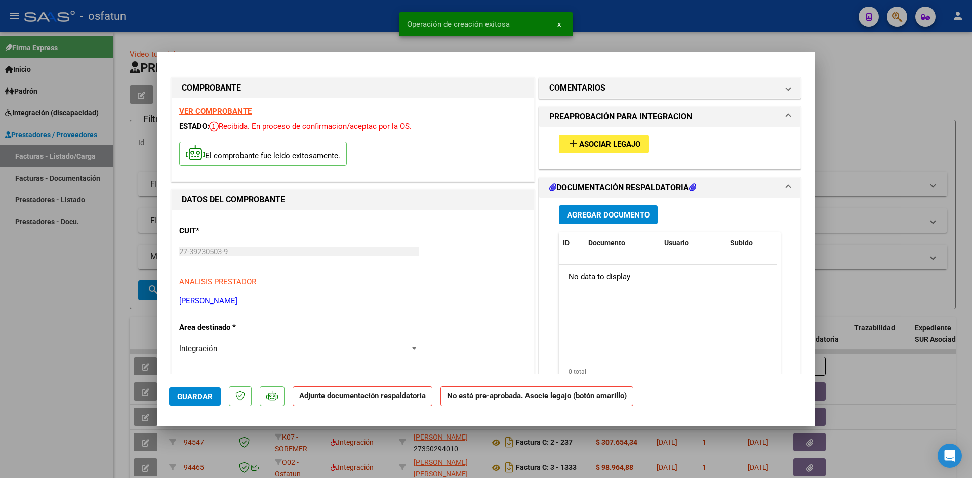
click at [622, 144] on span "Asociar Legajo" at bounding box center [609, 144] width 61 height 9
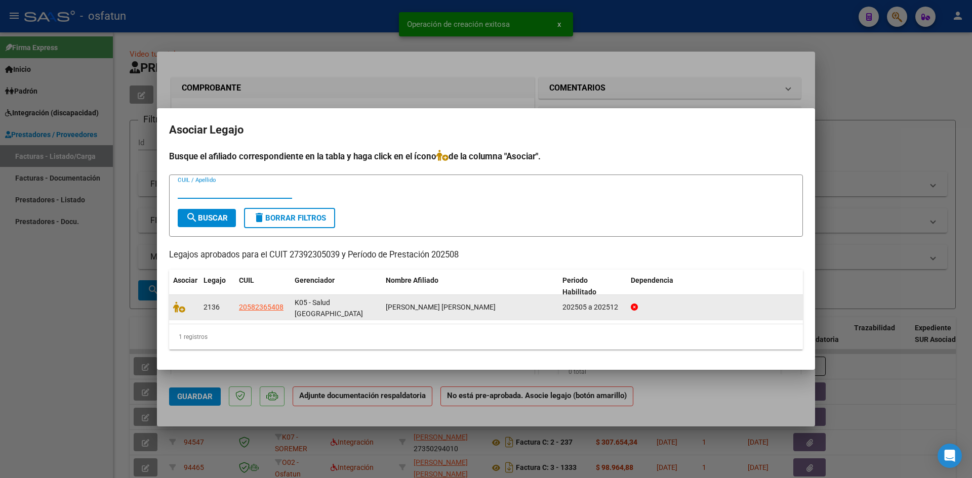
click at [173, 309] on datatable-body-cell at bounding box center [184, 307] width 30 height 25
click at [183, 309] on icon at bounding box center [179, 307] width 12 height 11
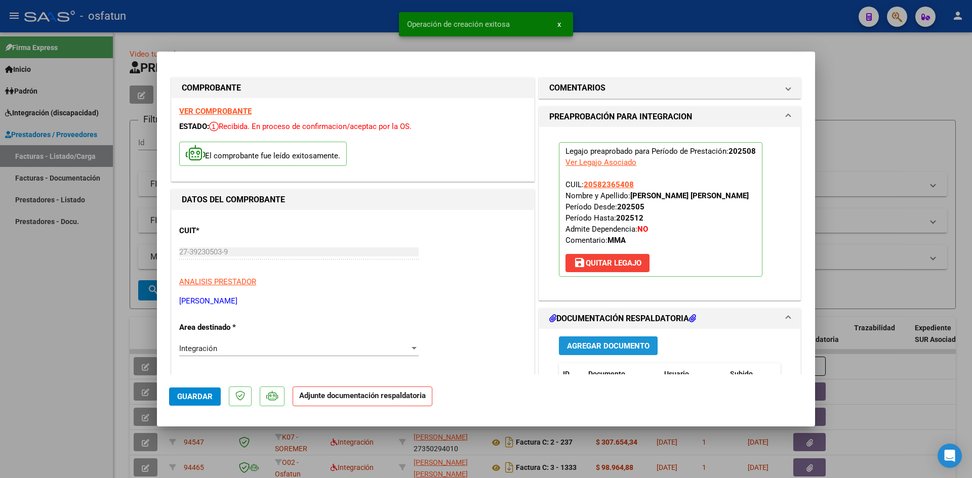
click at [594, 342] on span "Agregar Documento" at bounding box center [608, 346] width 82 height 9
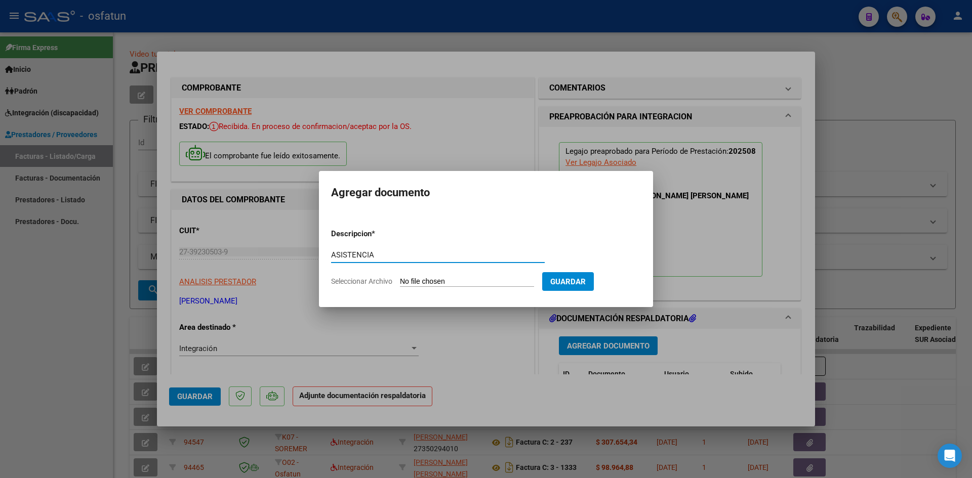
type input "ASISTENCIA"
click at [420, 279] on input "Seleccionar Archivo" at bounding box center [467, 282] width 134 height 10
type input "C:\fakepath\ASISTE MAESTRA APOY AGOSTO.pdf"
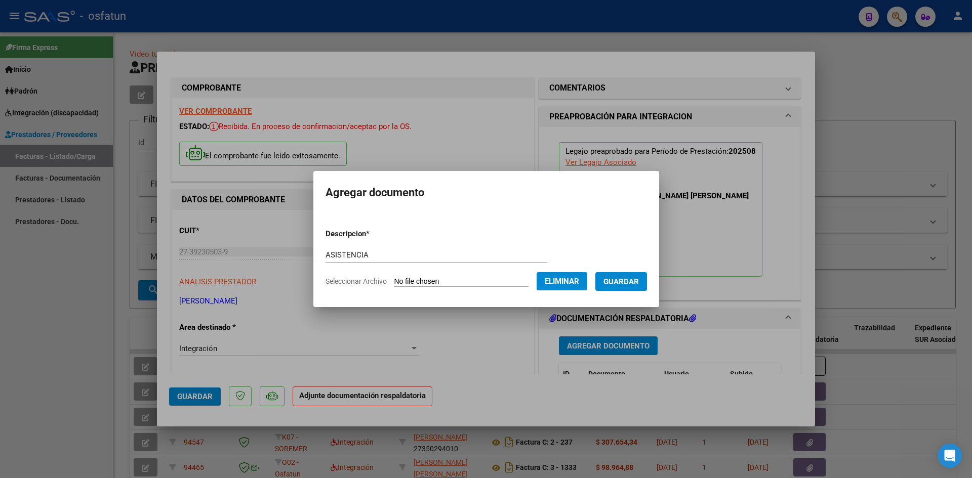
click at [629, 280] on span "Guardar" at bounding box center [620, 281] width 35 height 9
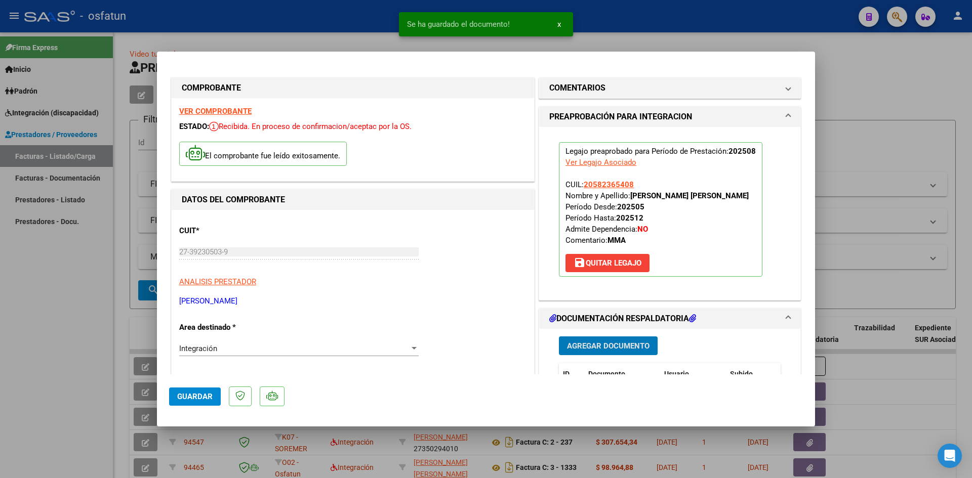
click at [195, 396] on span "Guardar" at bounding box center [194, 396] width 35 height 9
click at [0, 398] on div at bounding box center [486, 239] width 972 height 478
type input "$ 0,00"
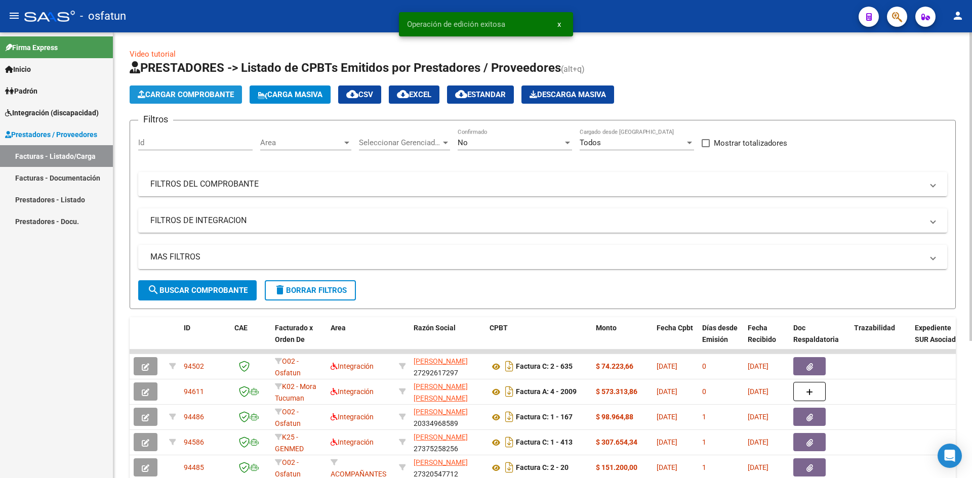
click at [170, 88] on button "Cargar Comprobante" at bounding box center [186, 95] width 112 height 18
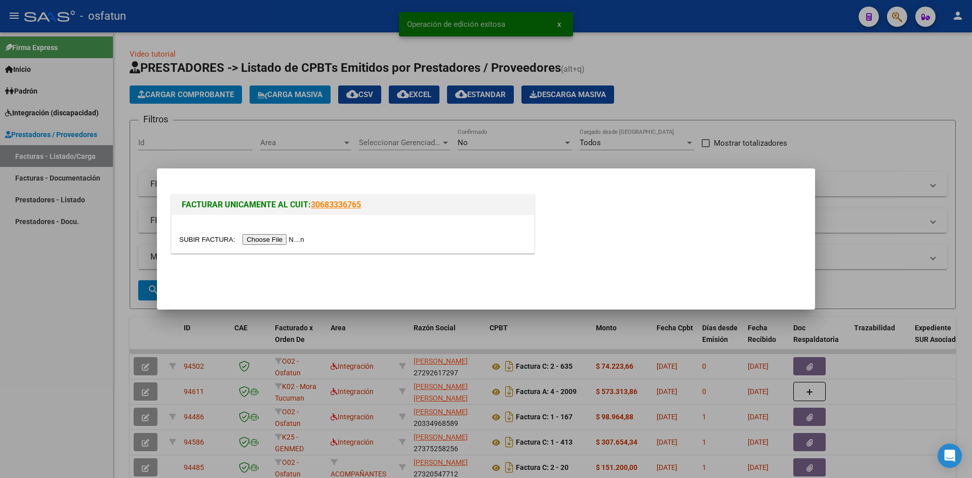
click at [261, 236] on input "file" at bounding box center [243, 239] width 128 height 11
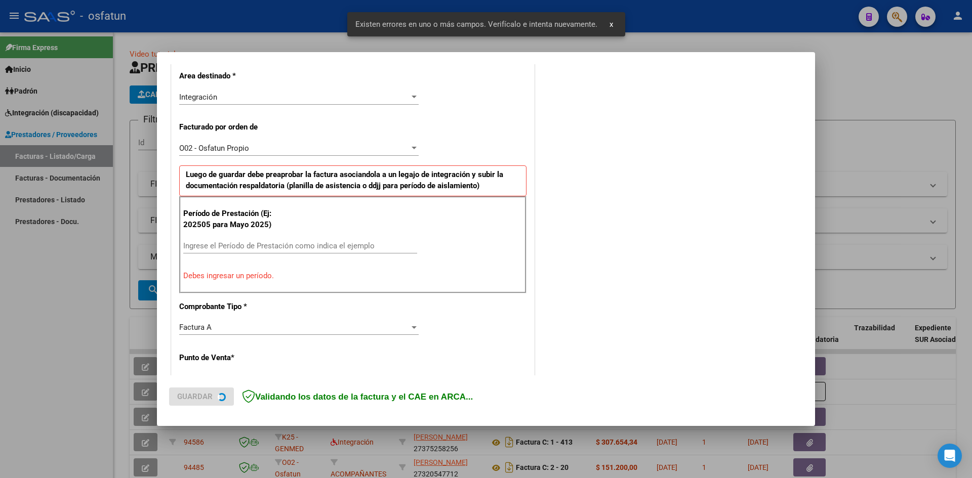
scroll to position [249, 0]
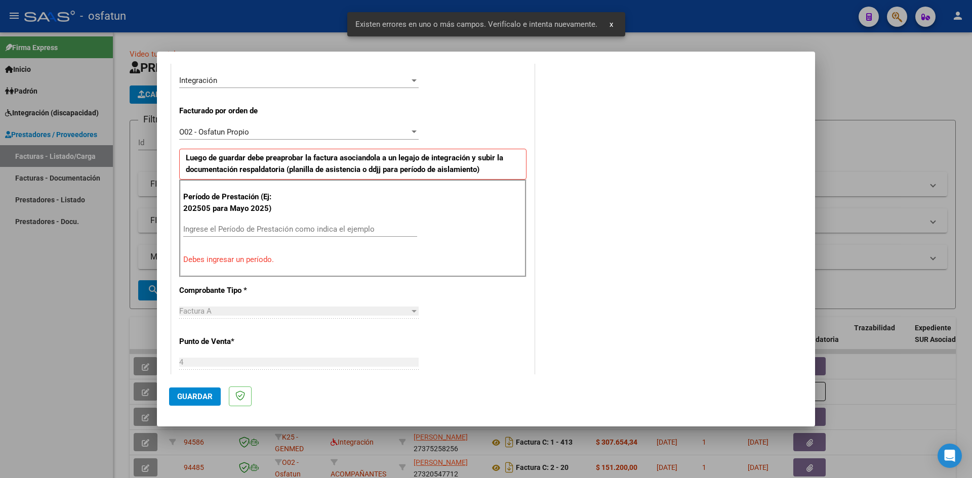
click at [208, 228] on input "Ingrese el Período de Prestación como indica el ejemplo" at bounding box center [300, 229] width 234 height 9
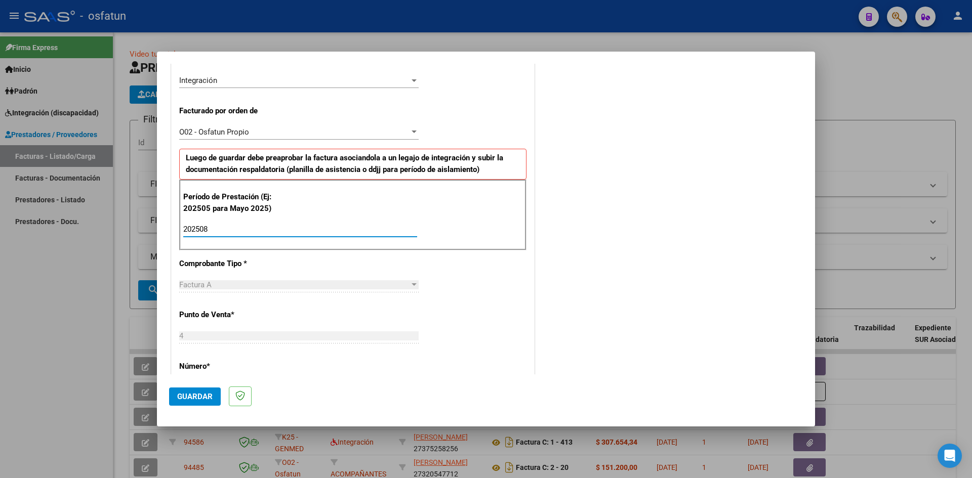
type input "202508"
click at [184, 400] on span "Guardar" at bounding box center [194, 396] width 35 height 9
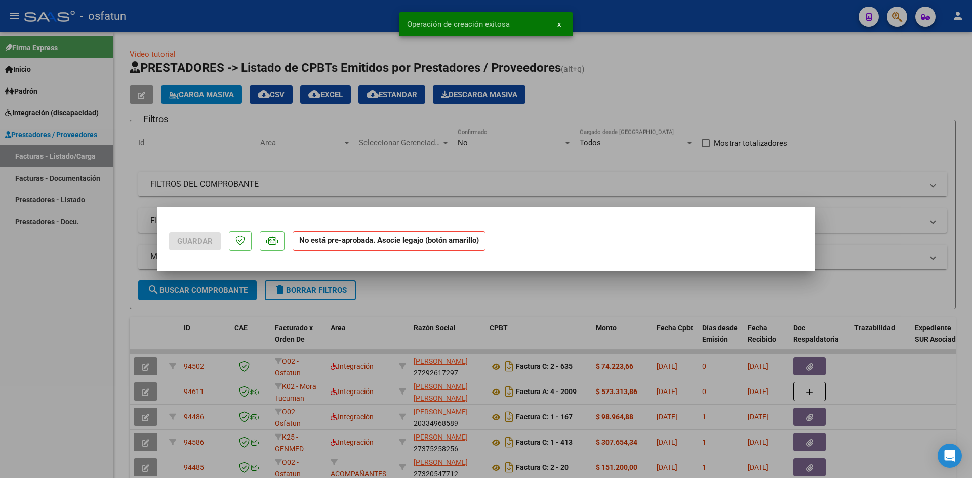
scroll to position [0, 0]
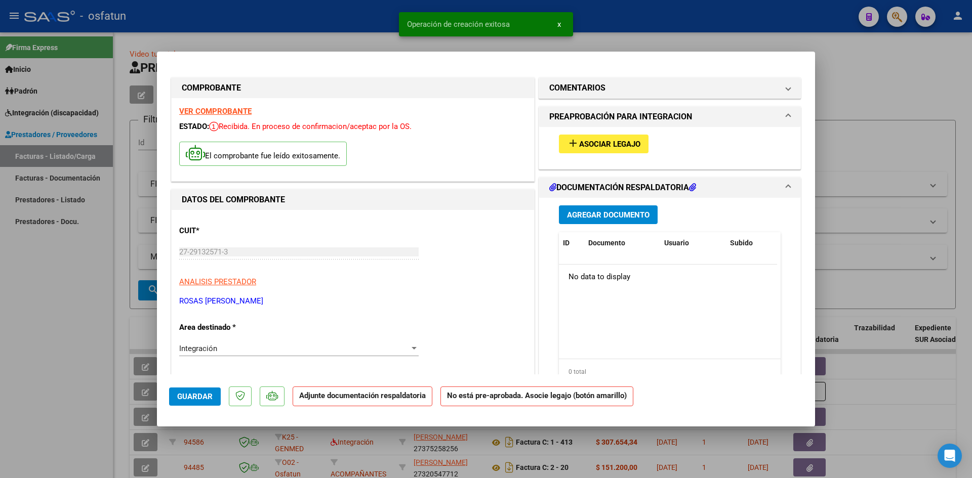
click at [592, 139] on span "add Asociar Legajo" at bounding box center [603, 143] width 73 height 9
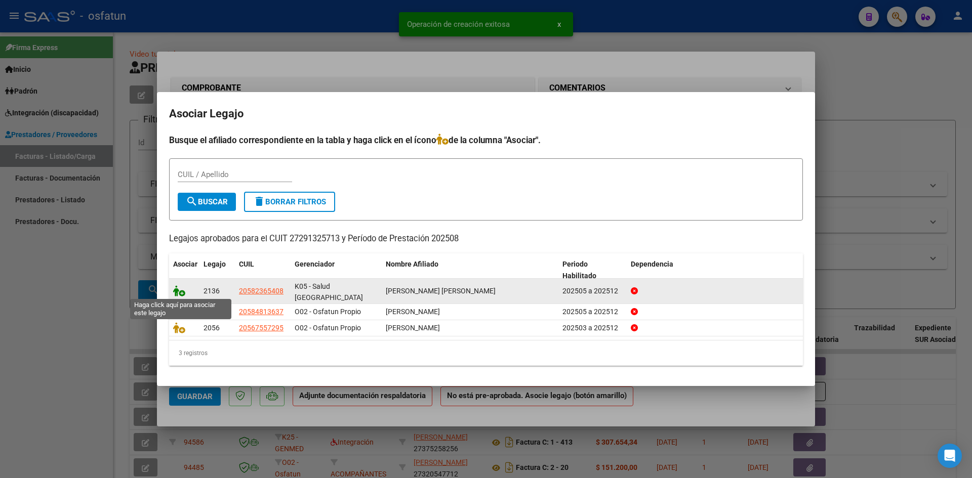
click at [179, 291] on icon at bounding box center [179, 290] width 12 height 11
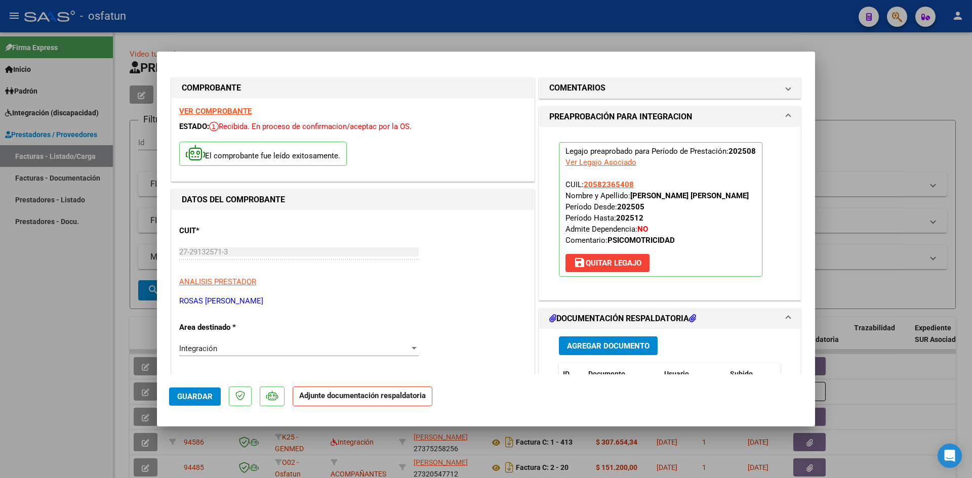
click at [610, 340] on button "Agregar Documento" at bounding box center [608, 346] width 99 height 19
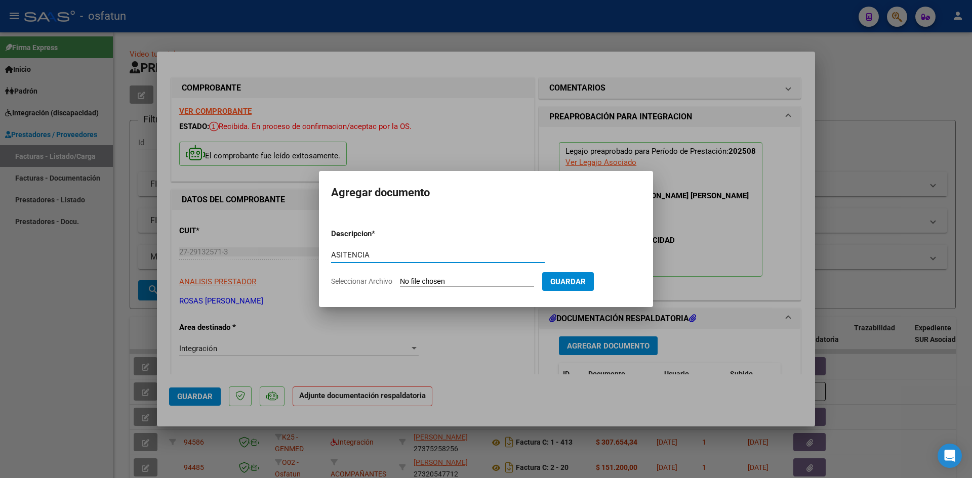
type input "ASITENCIA"
click at [428, 283] on input "Seleccionar Archivo" at bounding box center [467, 282] width 134 height 10
type input "C:\fakepath\ASIST PSICOMOT AGOSTO.pdf"
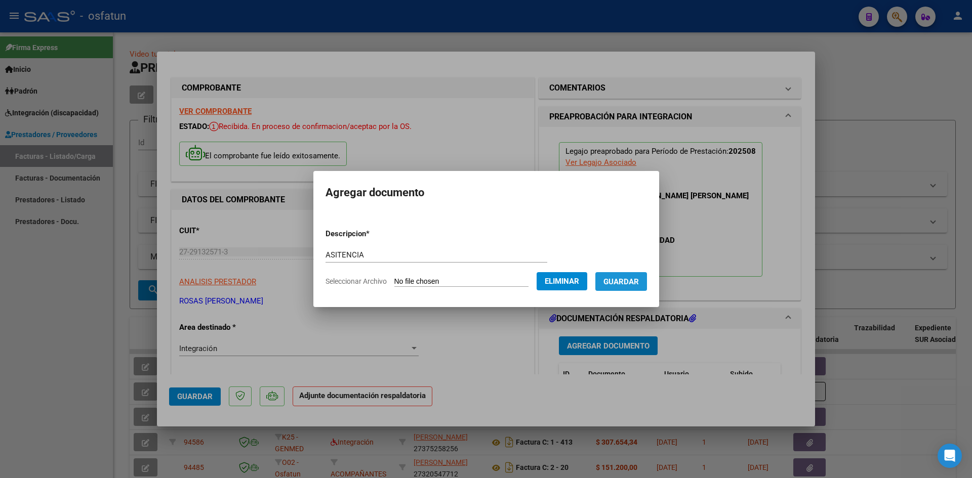
click at [639, 287] on button "Guardar" at bounding box center [621, 281] width 52 height 19
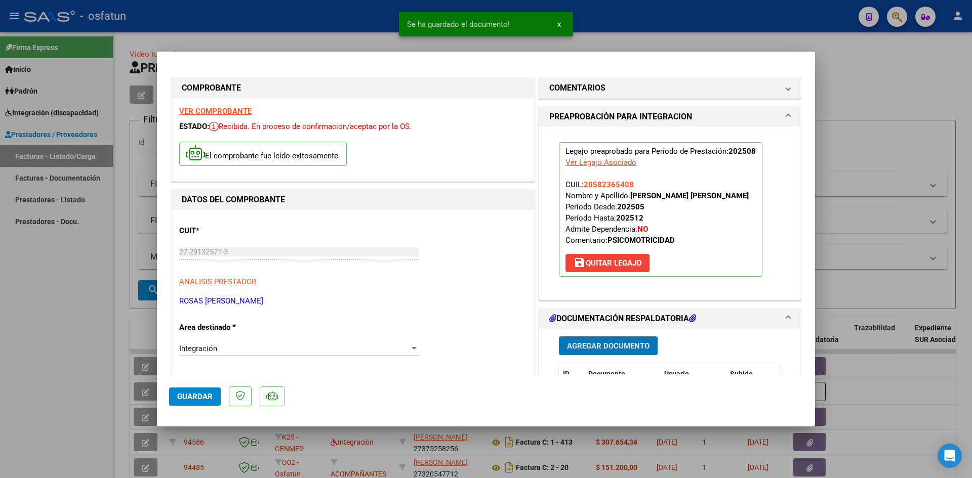
click at [195, 391] on button "Guardar" at bounding box center [195, 397] width 52 height 18
click at [0, 317] on div at bounding box center [486, 239] width 972 height 478
type input "$ 0,00"
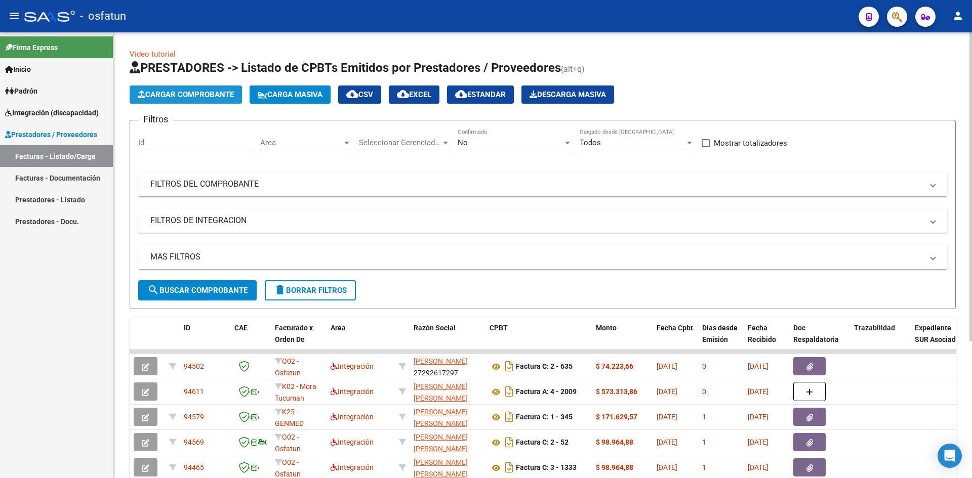
click at [204, 99] on span "Cargar Comprobante" at bounding box center [186, 94] width 96 height 9
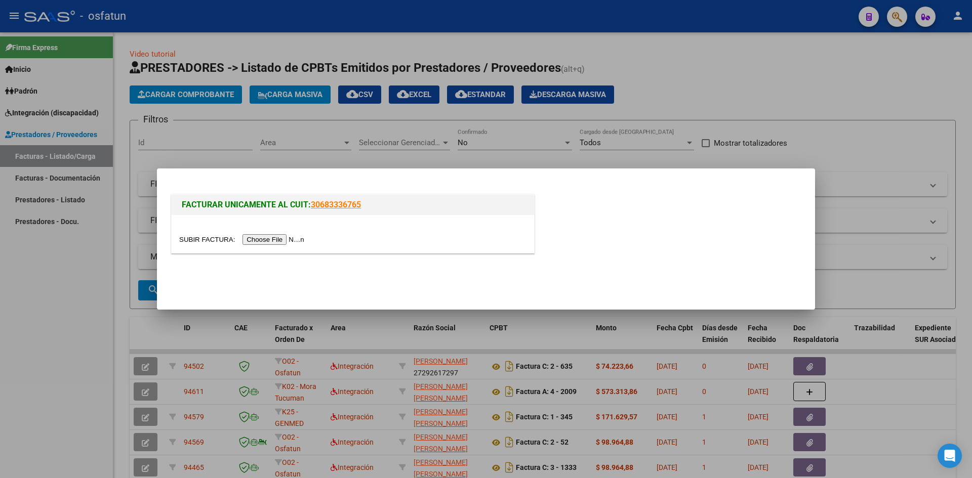
click at [257, 240] on input "file" at bounding box center [243, 239] width 128 height 11
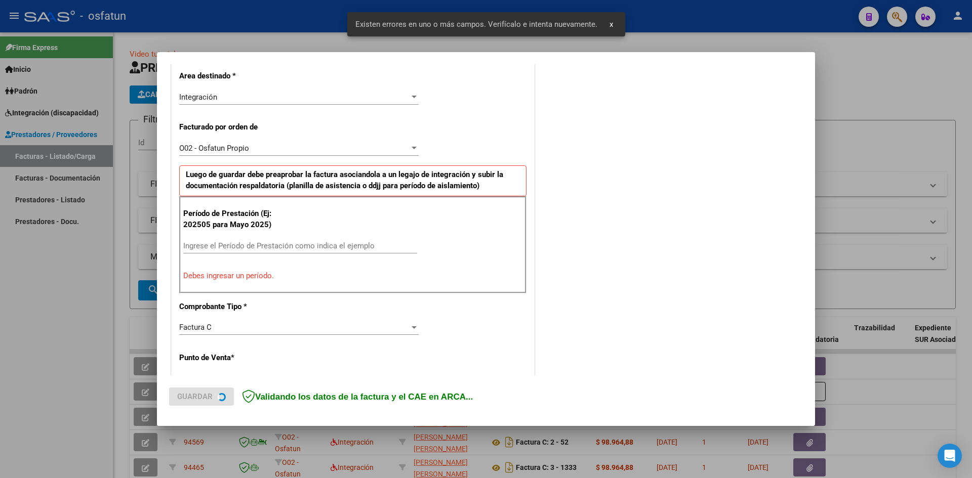
scroll to position [249, 0]
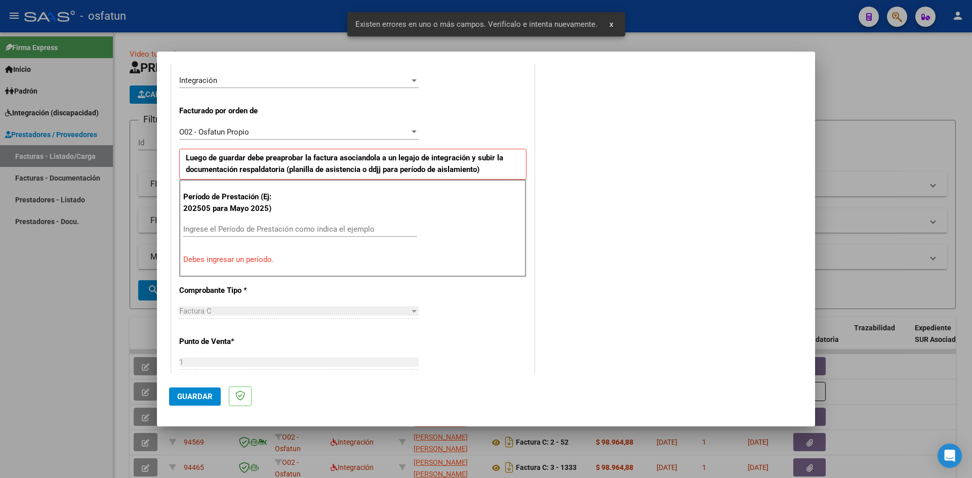
click at [214, 234] on div "Ingrese el Período de Prestación como indica el ejemplo" at bounding box center [300, 229] width 234 height 15
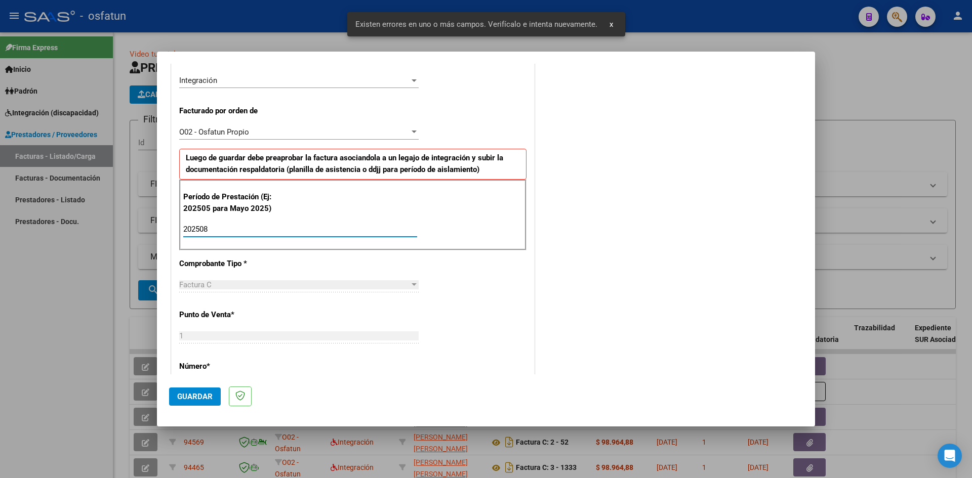
type input "202508"
click at [186, 394] on span "Guardar" at bounding box center [194, 396] width 35 height 9
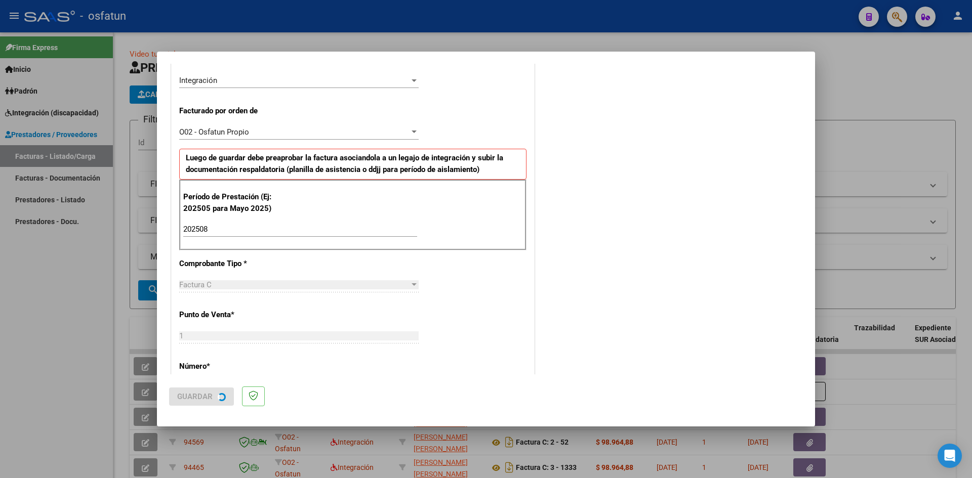
scroll to position [0, 0]
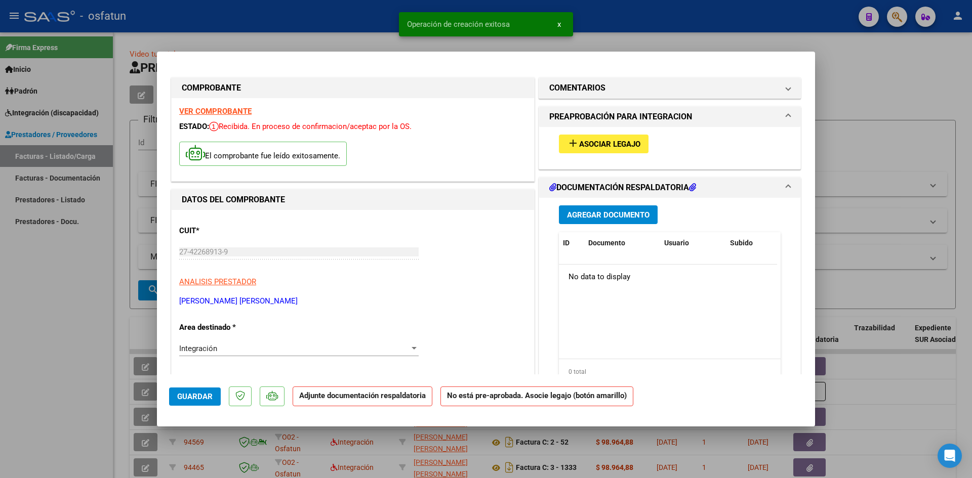
click at [579, 142] on span "Asociar Legajo" at bounding box center [609, 144] width 61 height 9
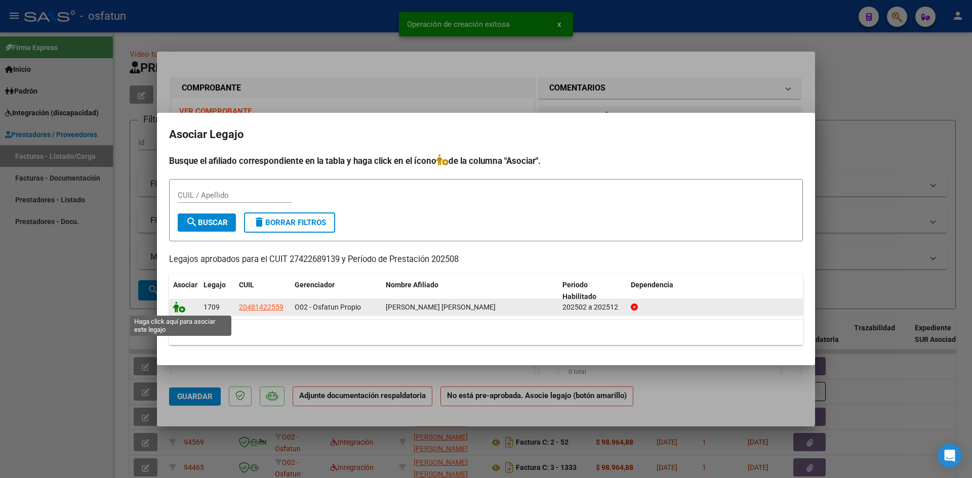
click at [178, 309] on icon at bounding box center [179, 307] width 12 height 11
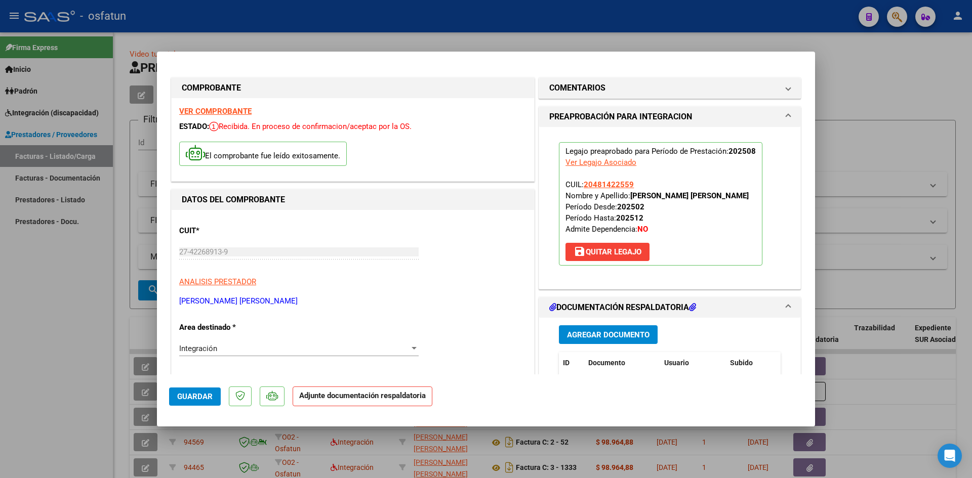
click at [606, 331] on div "Agregar Documento ID Documento Usuario Subido Acción No data to display 0 total…" at bounding box center [669, 419] width 237 height 202
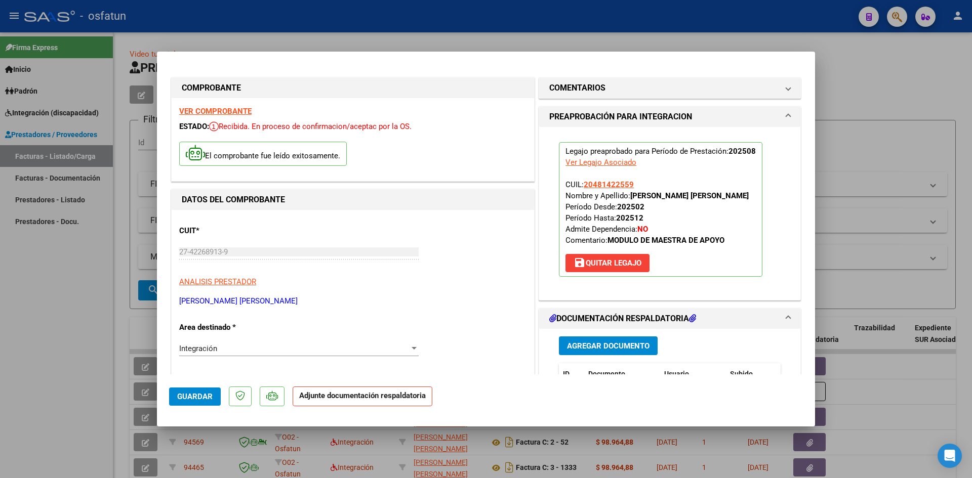
click at [593, 355] on div "Agregar Documento ID Documento Usuario Subido Acción No data to display 0 total…" at bounding box center [669, 430] width 237 height 202
click at [595, 351] on button "Agregar Documento" at bounding box center [608, 346] width 99 height 19
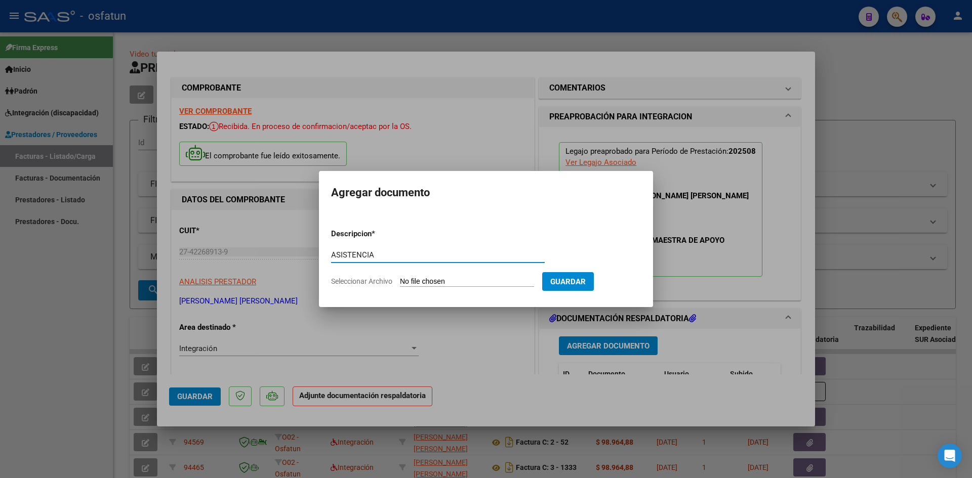
type input "ASISTENCIA"
click at [480, 282] on input "Seleccionar Archivo" at bounding box center [467, 282] width 134 height 10
type input "C:\fakepath\ASISTE MAESTRO APOY AGOST.pdf"
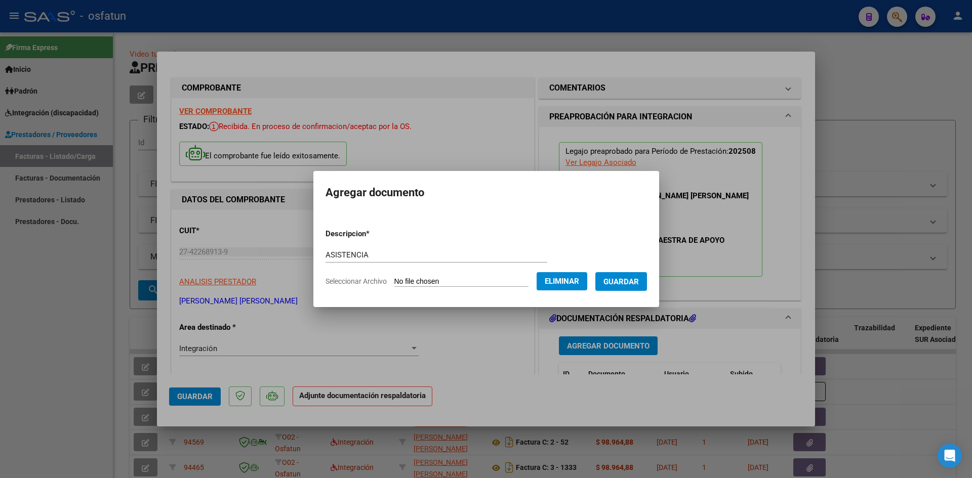
click at [637, 283] on span "Guardar" at bounding box center [620, 281] width 35 height 9
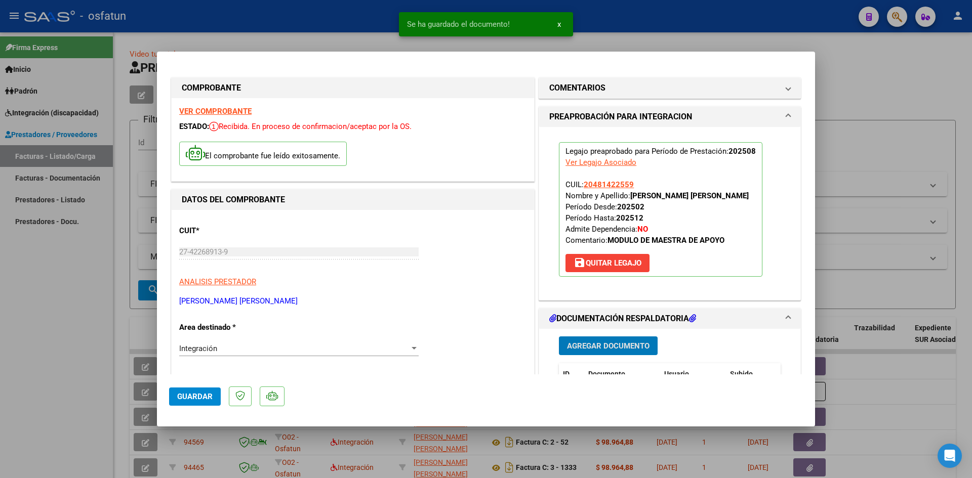
click at [589, 349] on span "Agregar Documento" at bounding box center [608, 346] width 82 height 9
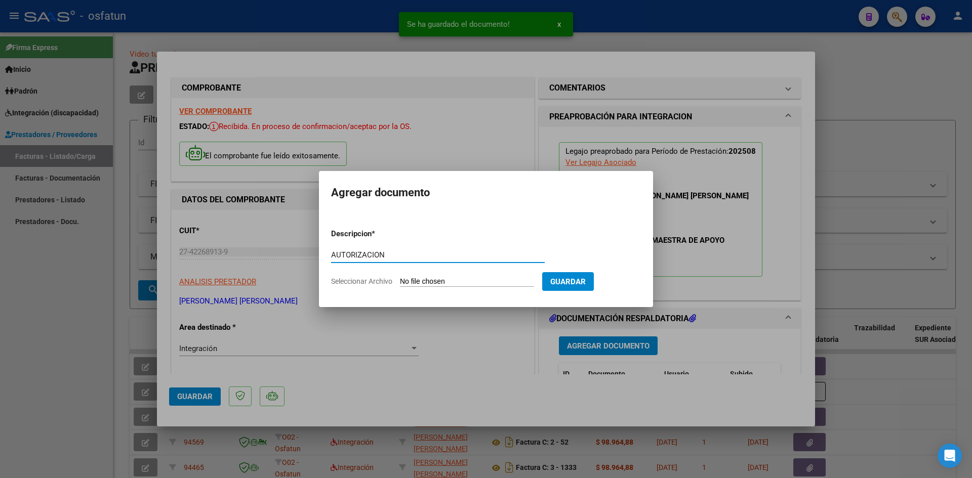
type input "AUTORIZACION"
click at [400, 277] on input "Seleccionar Archivo" at bounding box center [467, 282] width 134 height 10
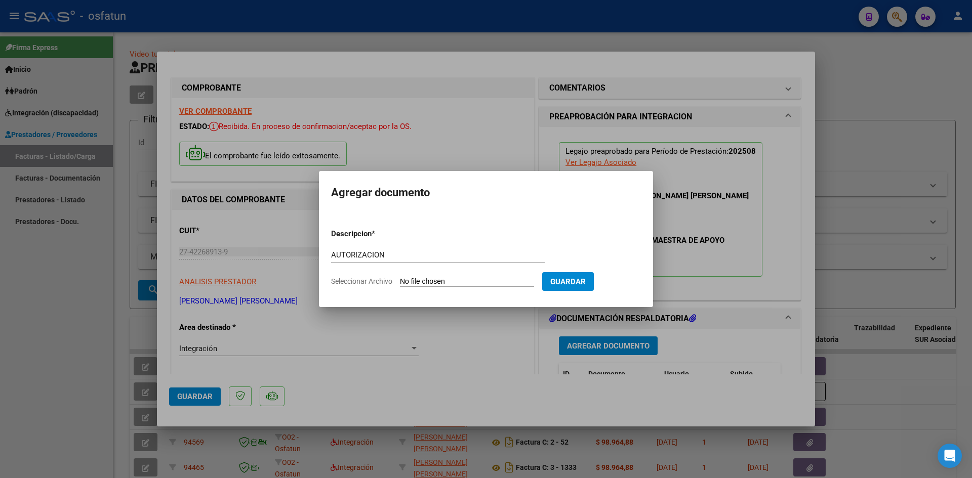
type input "C:\fakepath\AUTOR MAESTRO APOYO.pdf"
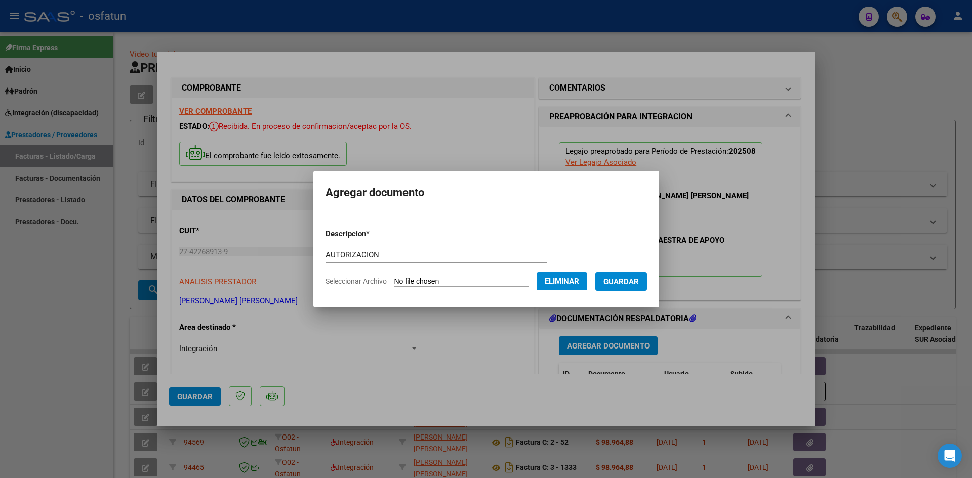
click at [626, 280] on span "Guardar" at bounding box center [620, 281] width 35 height 9
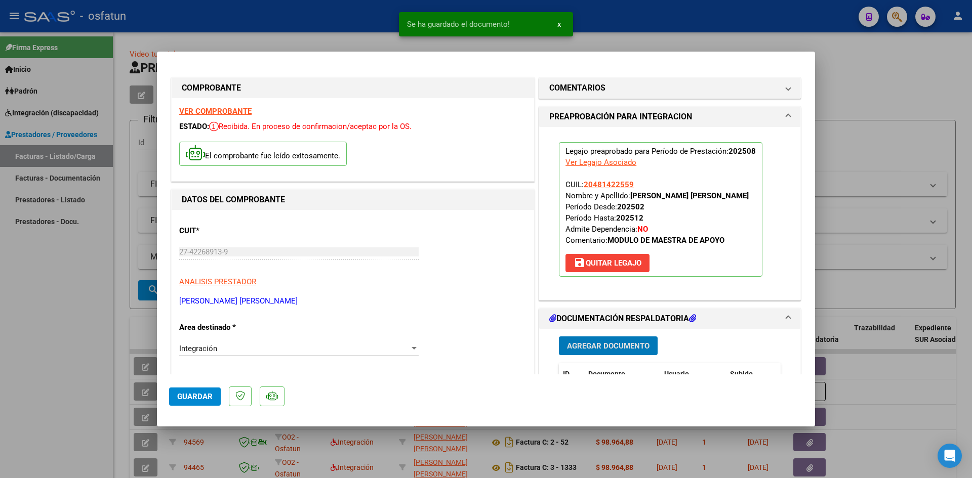
click at [189, 389] on button "Guardar" at bounding box center [195, 397] width 52 height 18
click at [42, 312] on div at bounding box center [486, 239] width 972 height 478
type input "$ 0,00"
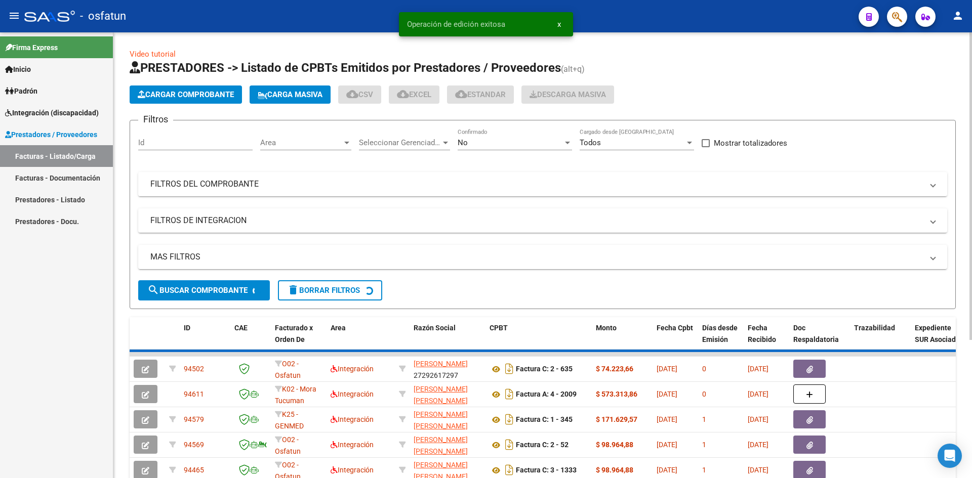
click at [180, 94] on span "Cargar Comprobante" at bounding box center [186, 94] width 96 height 9
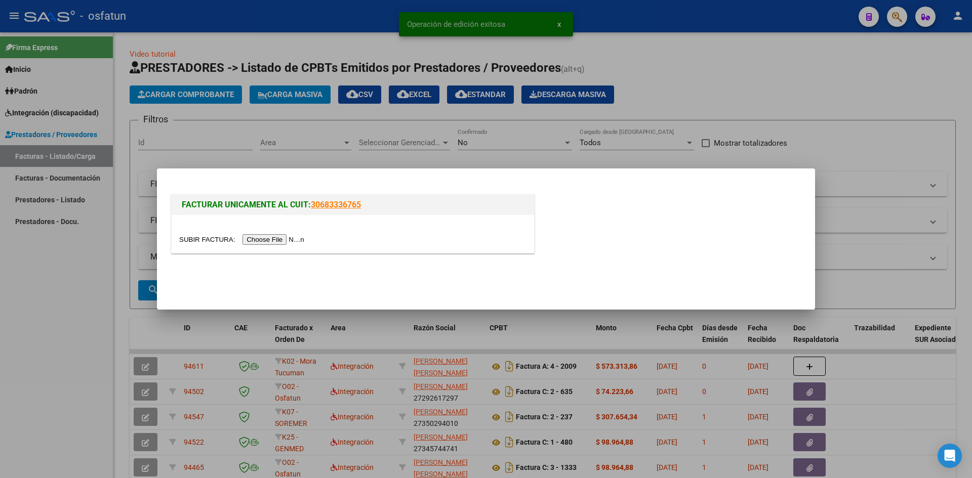
click at [250, 240] on input "file" at bounding box center [243, 239] width 128 height 11
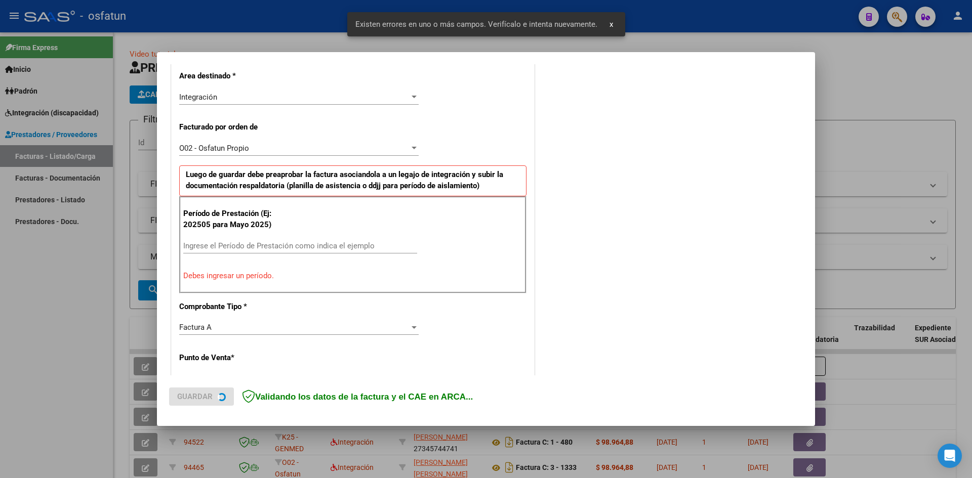
scroll to position [249, 0]
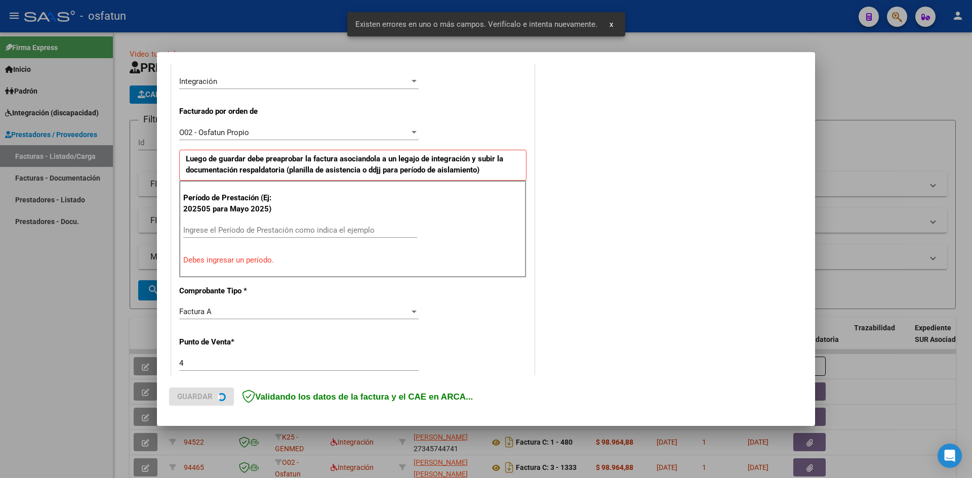
click at [202, 230] on input "Ingrese el Período de Prestación como indica el ejemplo" at bounding box center [300, 230] width 234 height 9
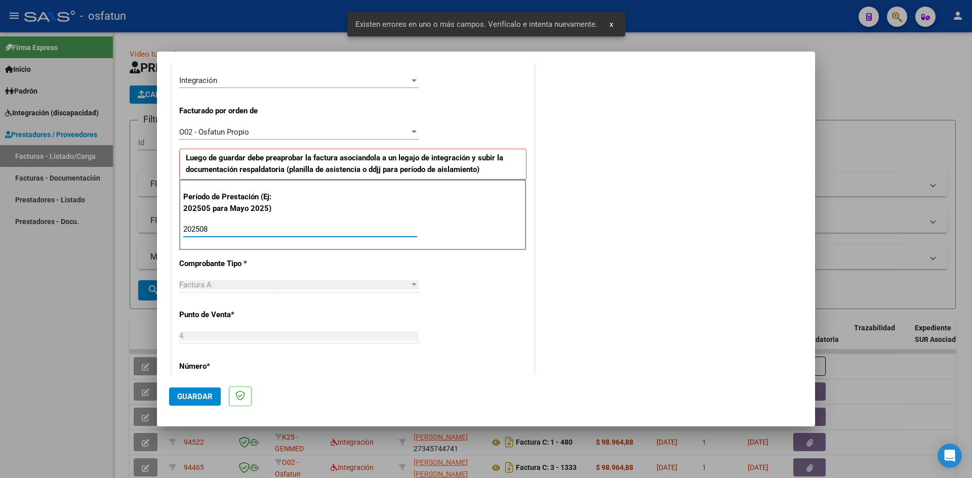
type input "202508"
click at [198, 391] on button "Guardar" at bounding box center [195, 397] width 52 height 18
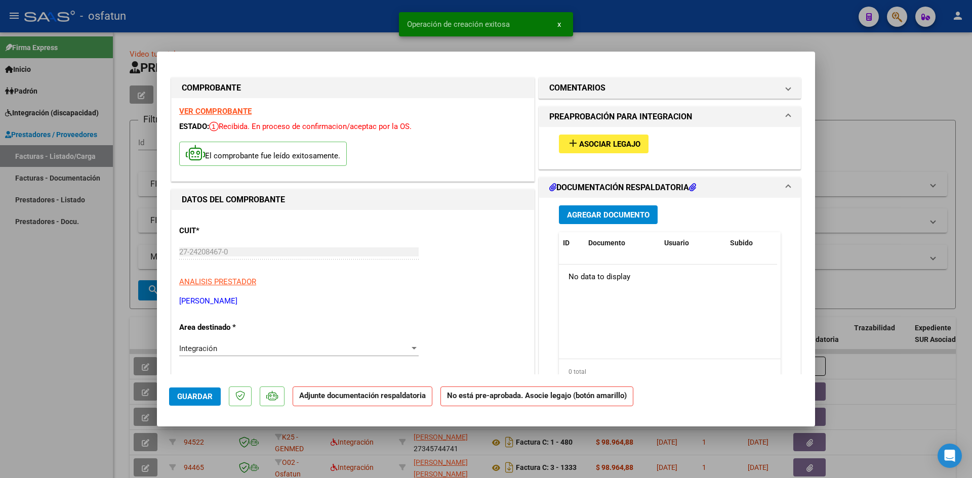
click at [593, 146] on span "Asociar Legajo" at bounding box center [609, 144] width 61 height 9
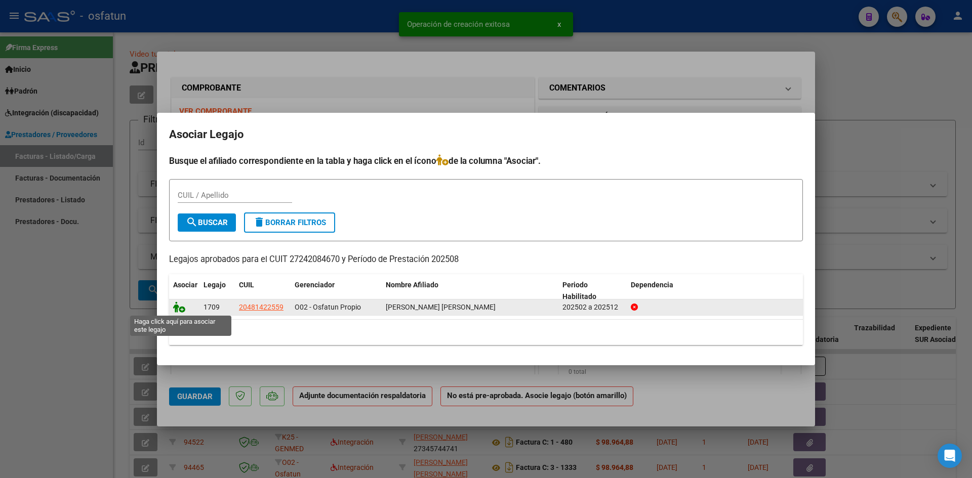
click at [177, 309] on icon at bounding box center [179, 307] width 12 height 11
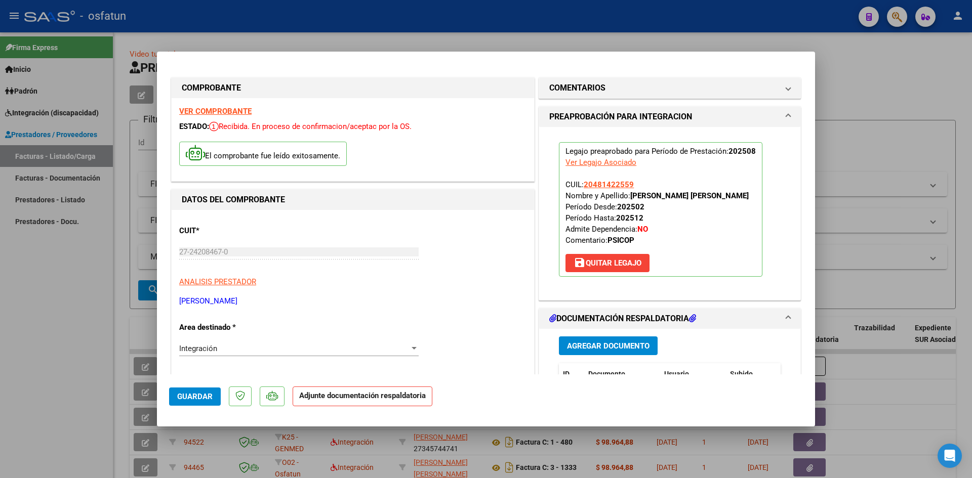
click at [596, 342] on span "Agregar Documento" at bounding box center [608, 346] width 82 height 9
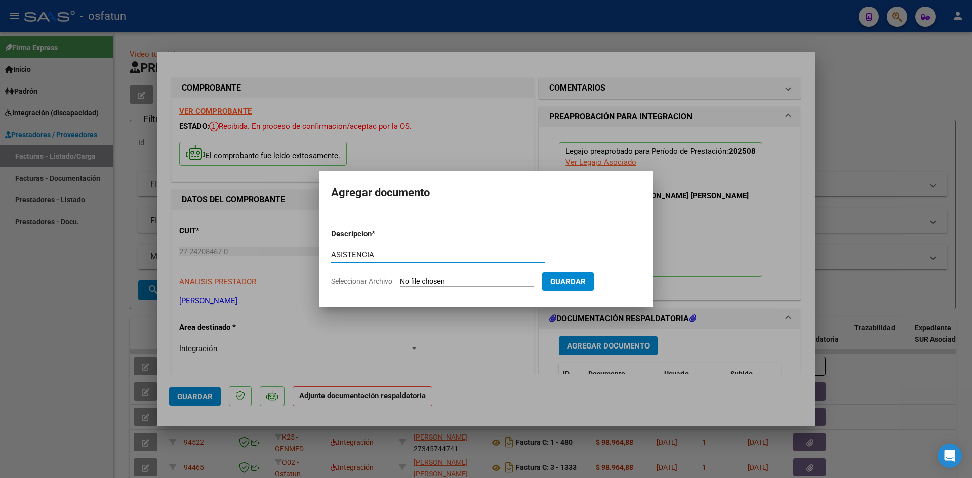
type input "ASISTENCIA"
click at [493, 279] on input "Seleccionar Archivo" at bounding box center [467, 282] width 134 height 10
type input "C:\fakepath\ASISTE PSICOPDAG AGOSTO.pdf"
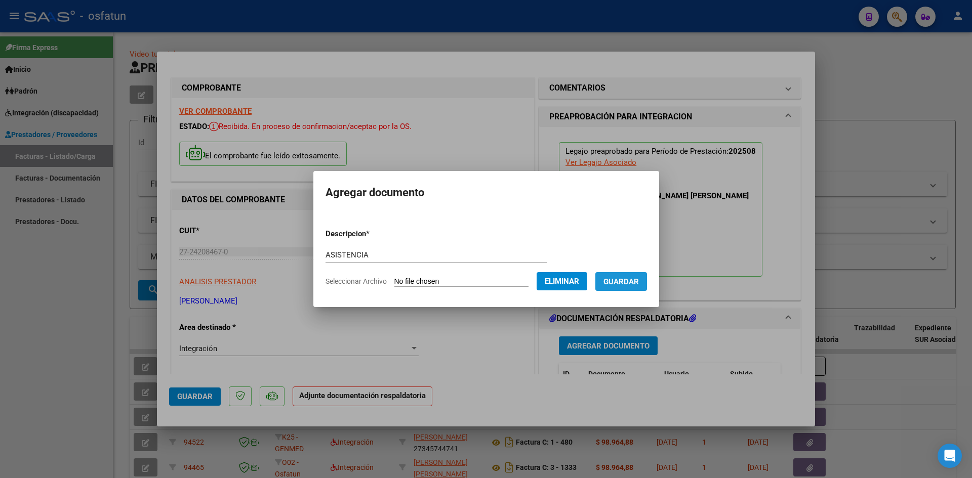
click at [634, 281] on span "Guardar" at bounding box center [620, 281] width 35 height 9
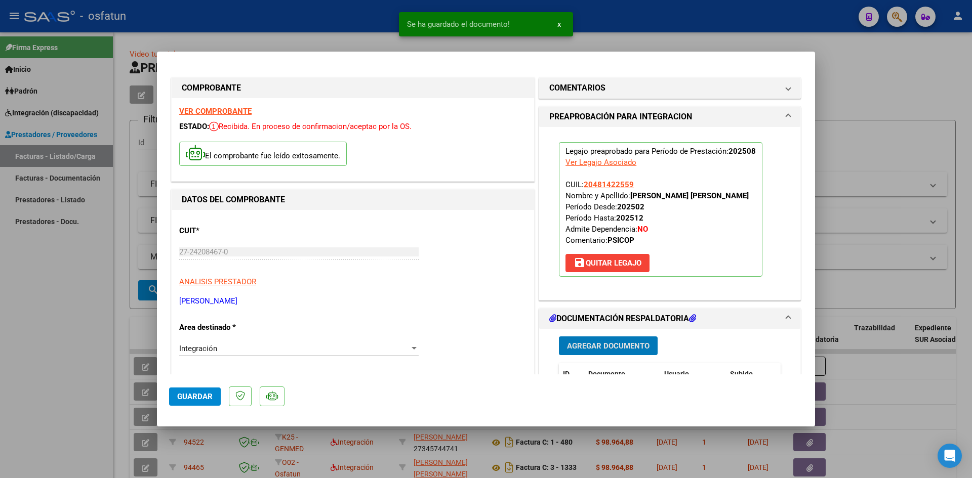
click at [609, 349] on span "Agregar Documento" at bounding box center [608, 346] width 82 height 9
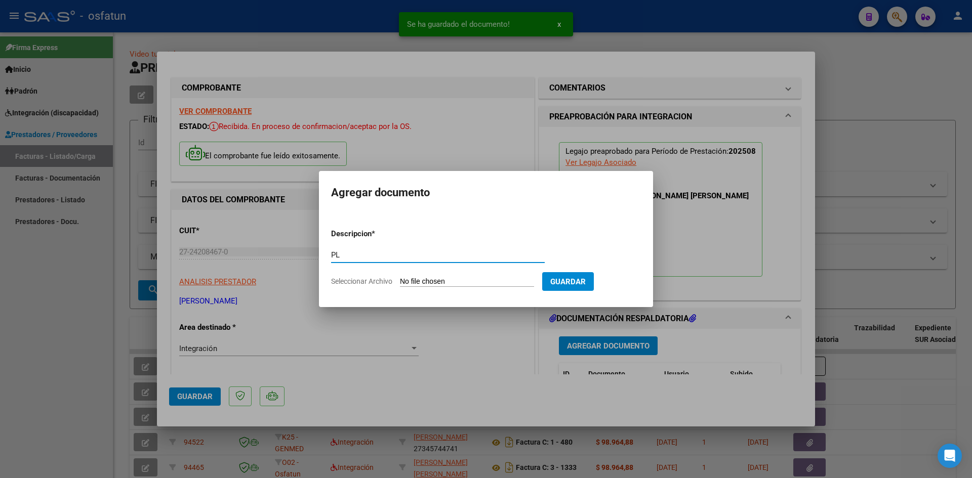
type input "P"
type input "AUTORIZACION"
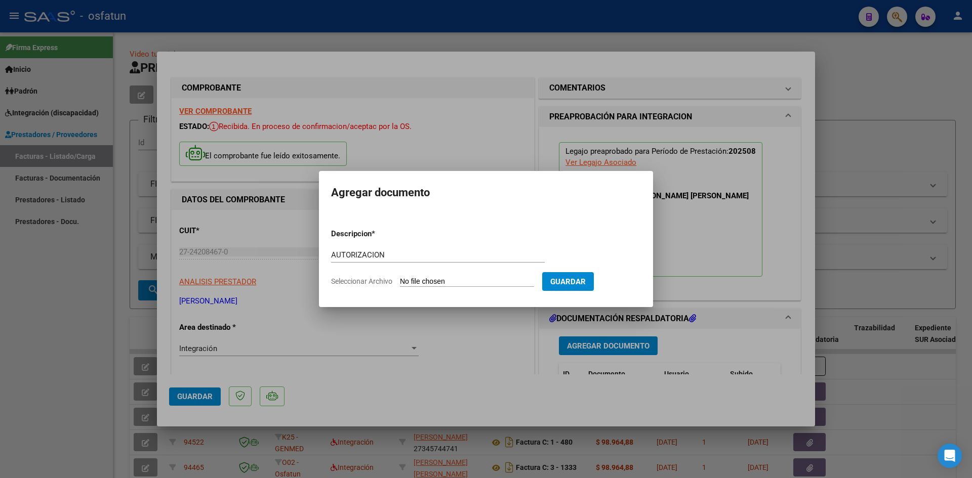
click at [469, 282] on input "Seleccionar Archivo" at bounding box center [467, 282] width 134 height 10
type input "C:\fakepath\AUTOR PSICOPEDAGOCIA.pdf"
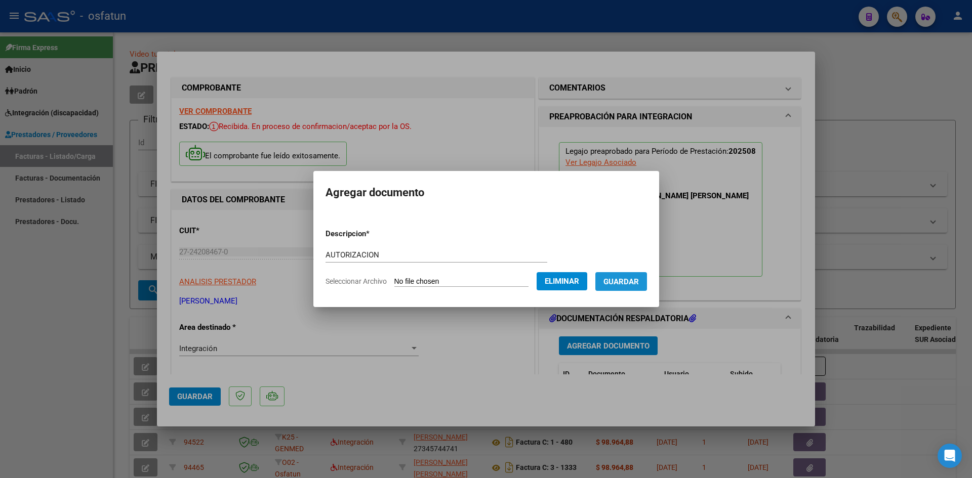
click at [635, 280] on span "Guardar" at bounding box center [620, 281] width 35 height 9
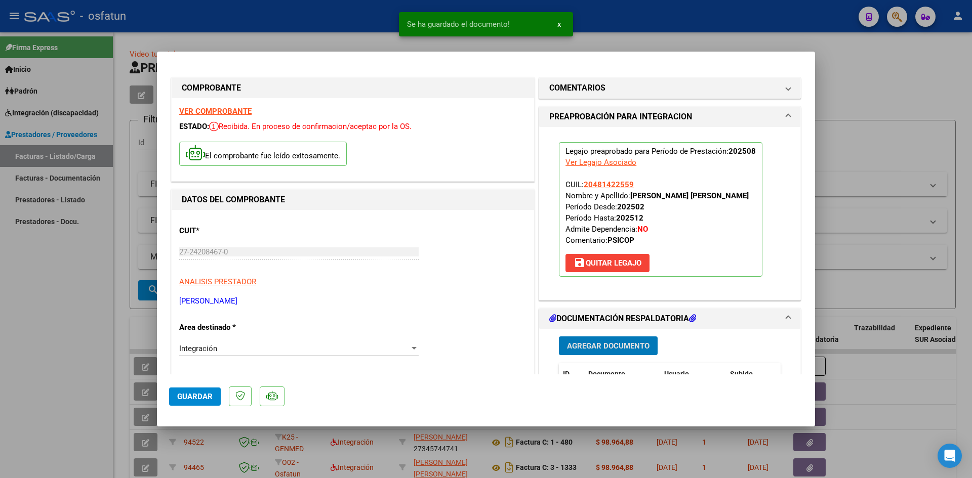
scroll to position [304, 0]
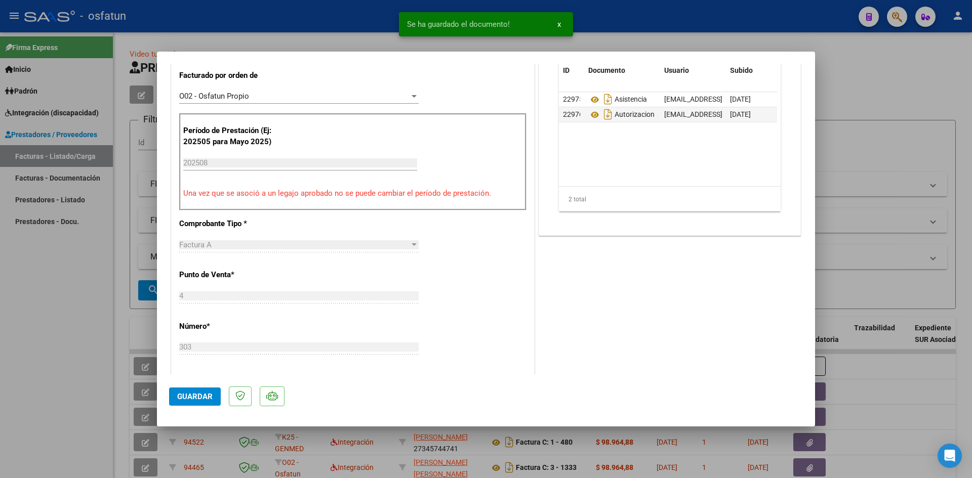
click at [198, 395] on span "Guardar" at bounding box center [194, 396] width 35 height 9
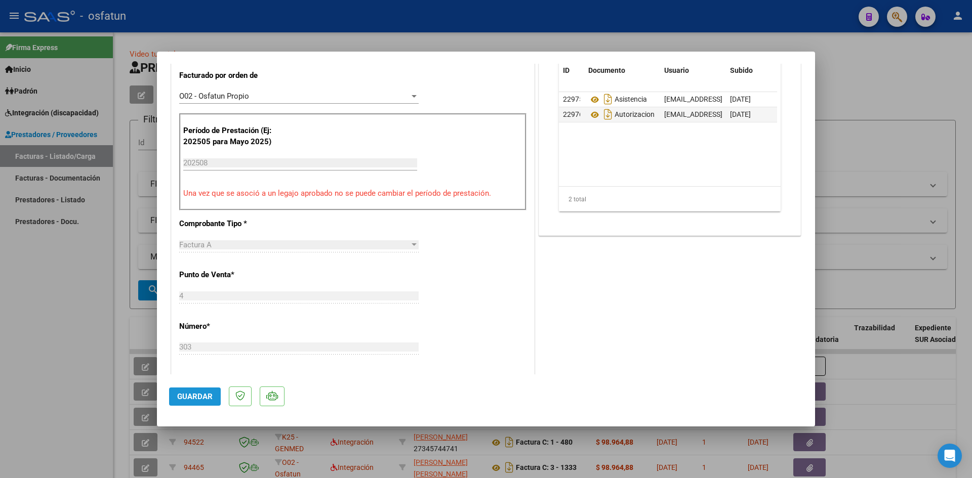
click at [193, 394] on span "Guardar" at bounding box center [194, 396] width 35 height 9
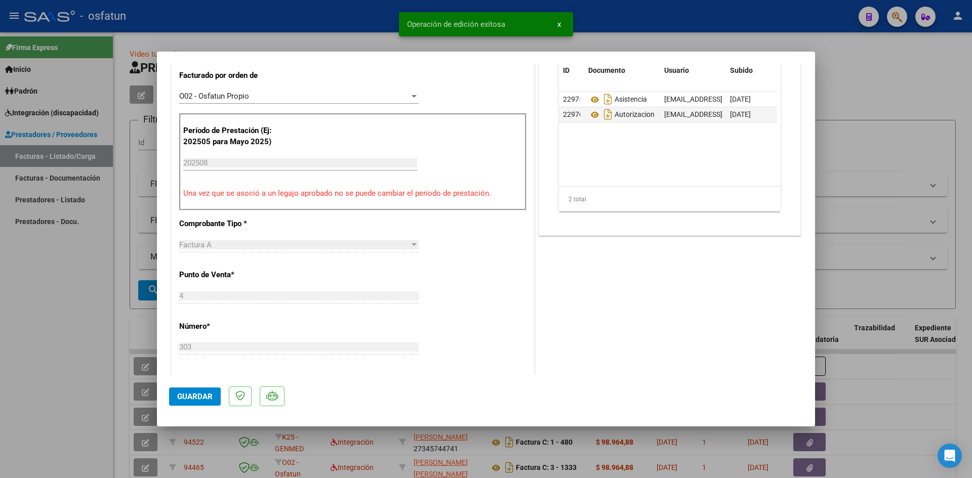
click at [3, 133] on div at bounding box center [486, 239] width 972 height 478
type input "$ 0,00"
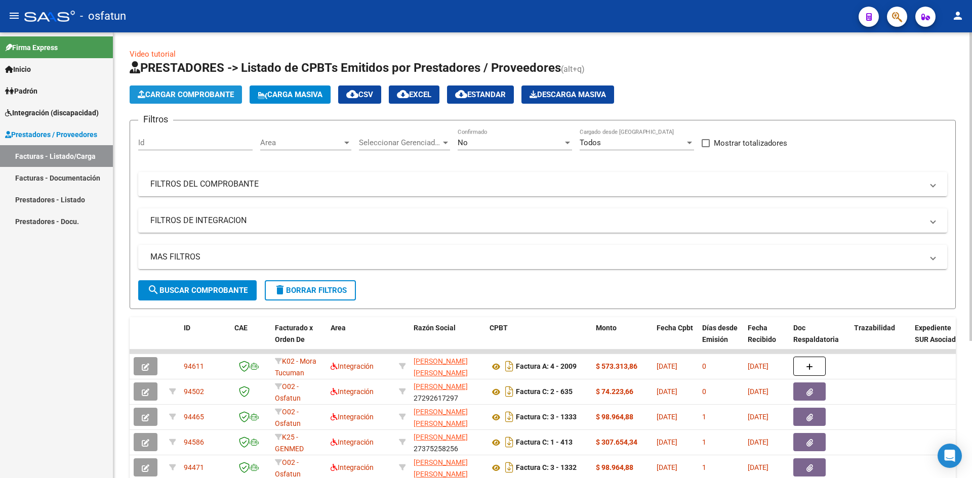
click at [176, 90] on span "Cargar Comprobante" at bounding box center [186, 94] width 96 height 9
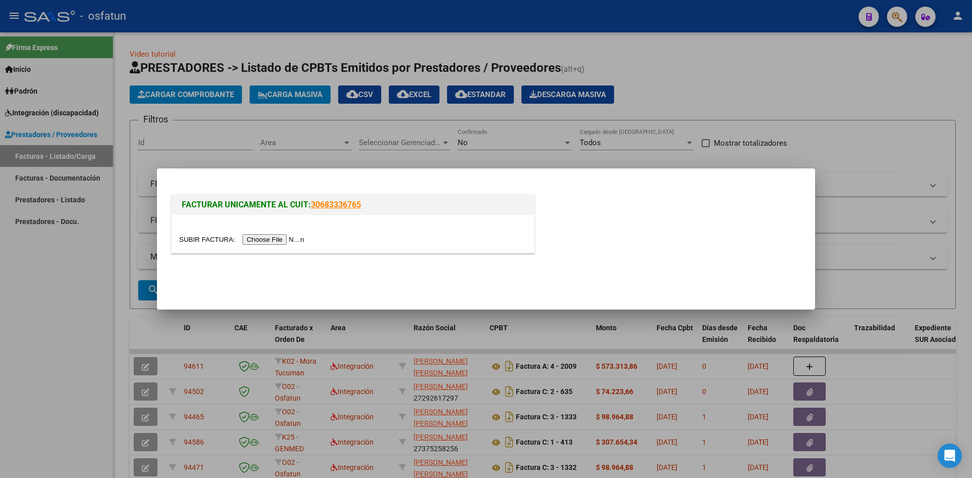
click at [292, 241] on input "file" at bounding box center [243, 239] width 128 height 11
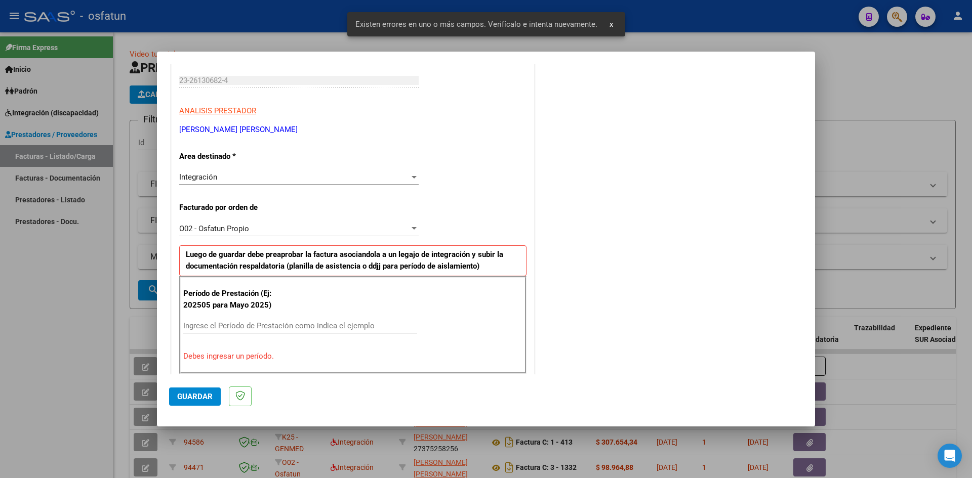
scroll to position [198, 0]
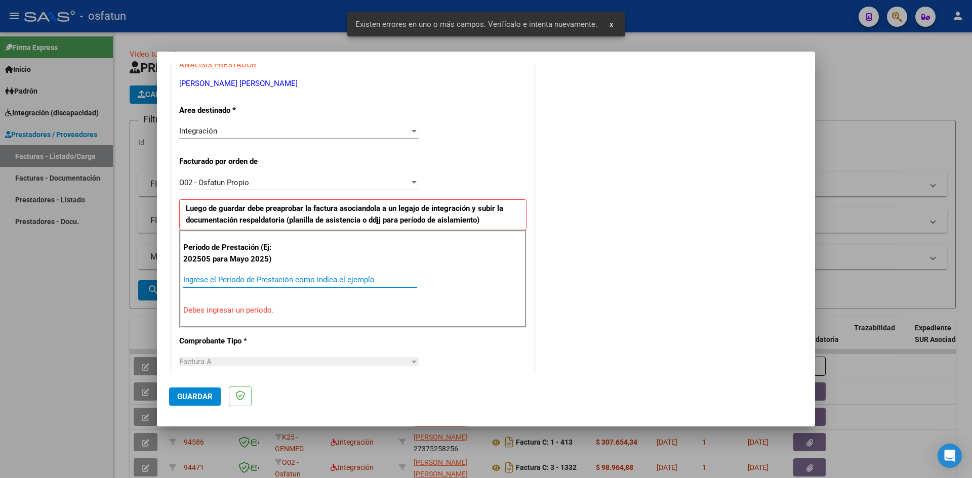
click at [209, 278] on input "Ingrese el Período de Prestación como indica el ejemplo" at bounding box center [300, 279] width 234 height 9
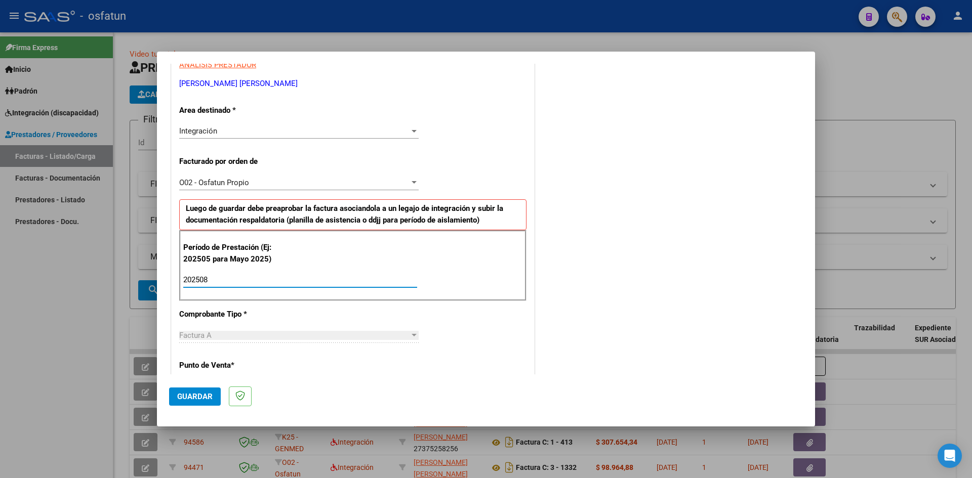
type input "202508"
click at [208, 400] on span "Guardar" at bounding box center [194, 396] width 35 height 9
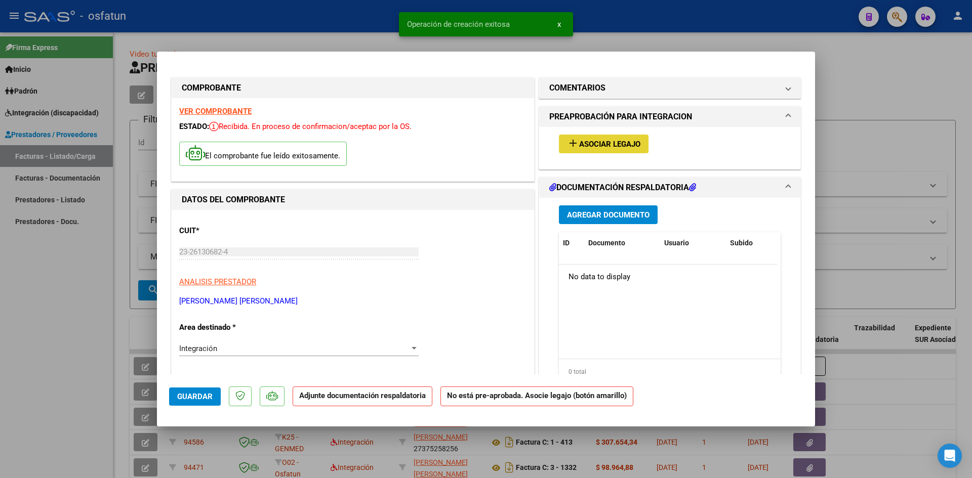
click at [618, 144] on span "Asociar Legajo" at bounding box center [609, 144] width 61 height 9
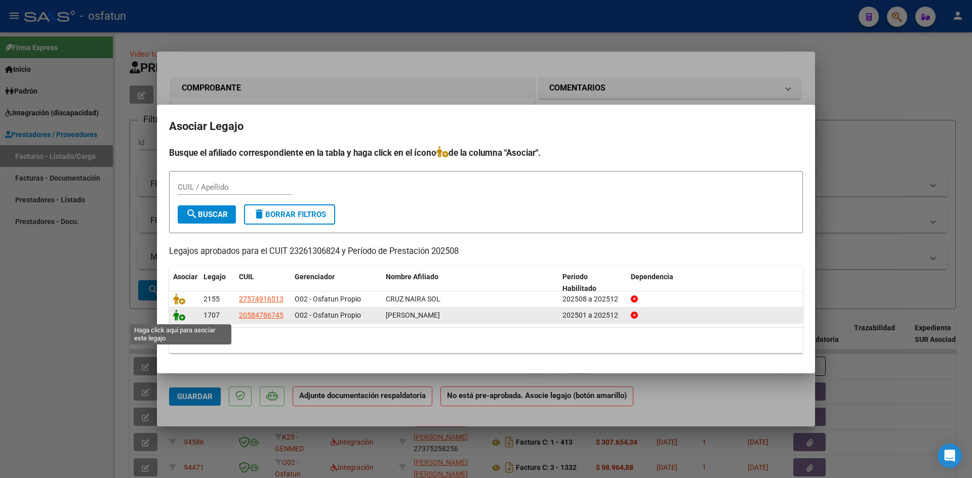
click at [179, 319] on icon at bounding box center [179, 315] width 12 height 11
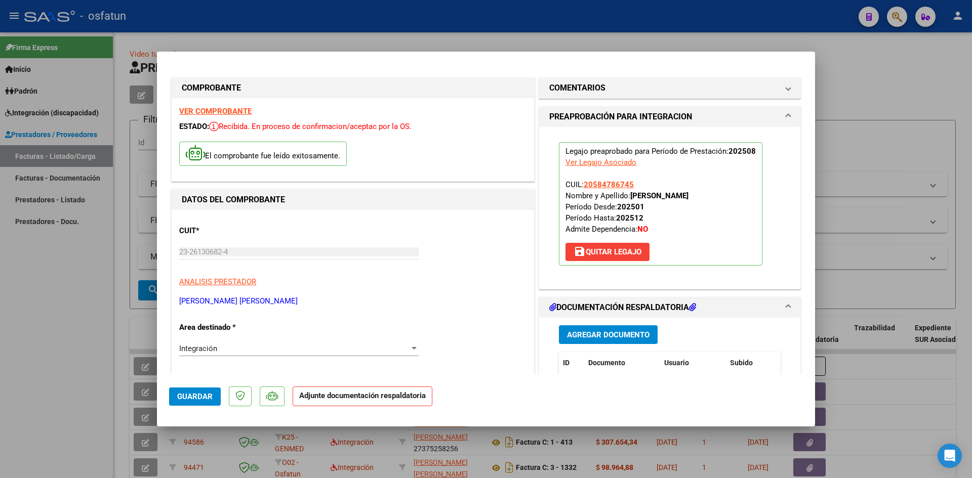
click at [607, 335] on span "Agregar Documento" at bounding box center [608, 334] width 82 height 9
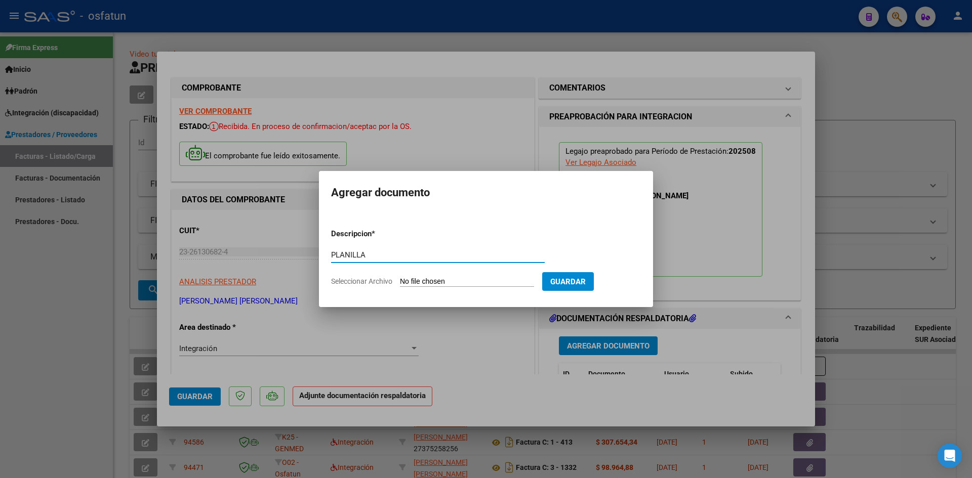
drag, startPoint x: 385, startPoint y: 259, endPoint x: 0, endPoint y: 209, distance: 388.4
click at [15, 216] on div "COMPROBANTE VER COMPROBANTE ESTADO: Recibida. En proceso de confirmacion/acepta…" at bounding box center [486, 239] width 972 height 478
type input "ASISTENCIA"
click at [438, 278] on input "Seleccionar Archivo" at bounding box center [467, 282] width 134 height 10
type input "C:\fakepath\ASIST FONO AGOSTO.pdf"
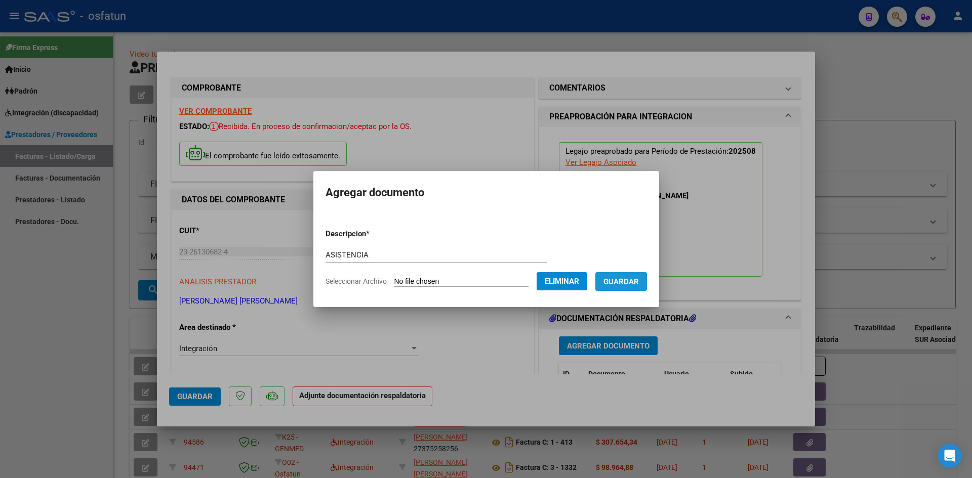
click at [623, 280] on span "Guardar" at bounding box center [620, 281] width 35 height 9
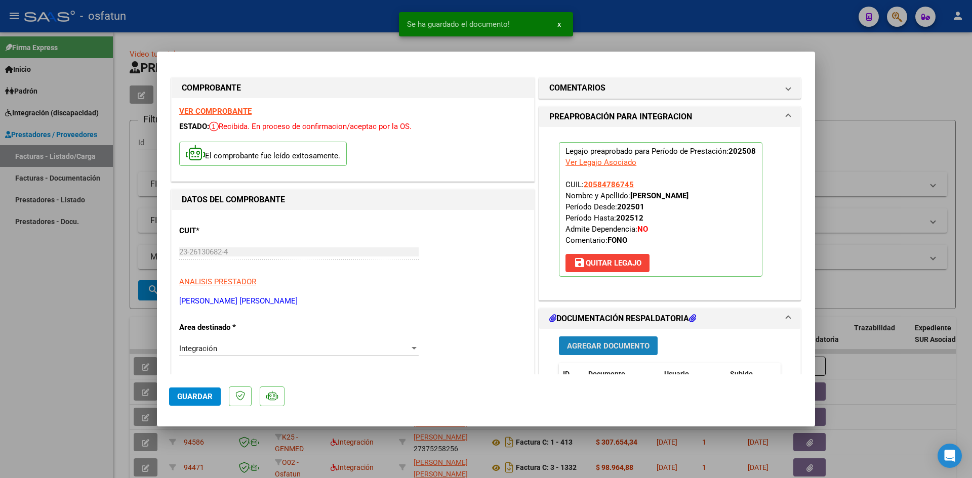
click at [599, 345] on span "Agregar Documento" at bounding box center [608, 346] width 82 height 9
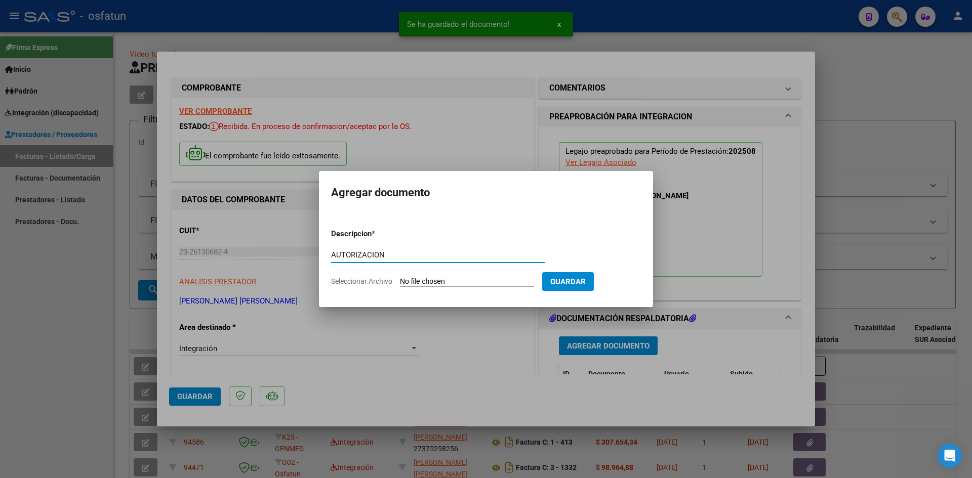
type input "AUTORIZACION"
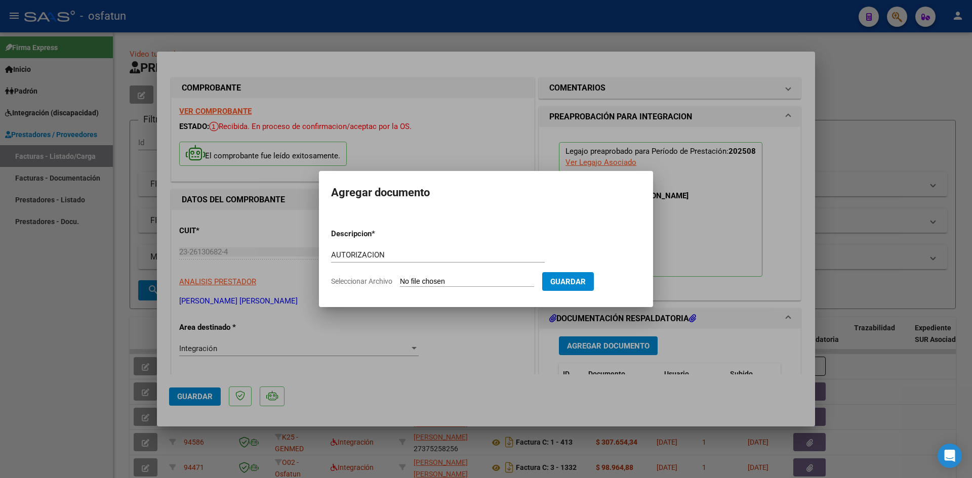
click at [400, 277] on input "Seleccionar Archivo" at bounding box center [467, 282] width 134 height 10
type input "C:\fakepath\AUTO FONO.pdf"
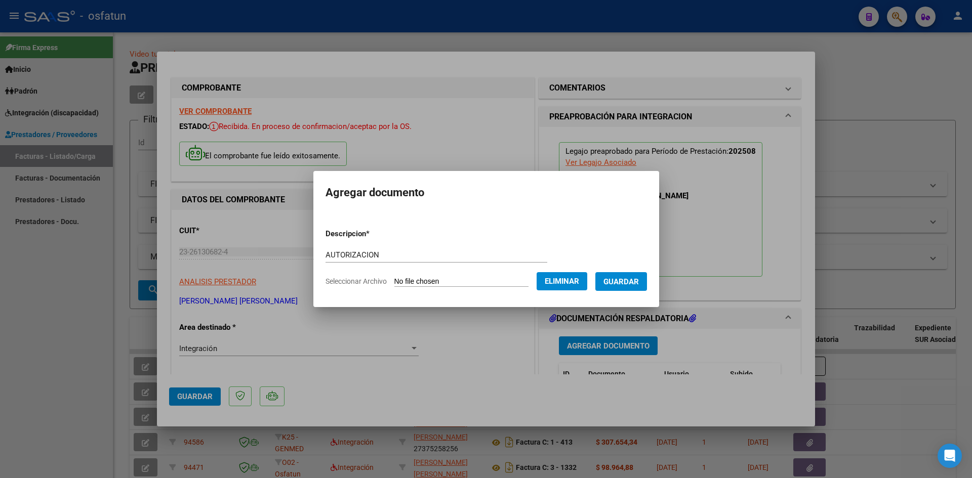
click at [627, 290] on button "Guardar" at bounding box center [621, 281] width 52 height 19
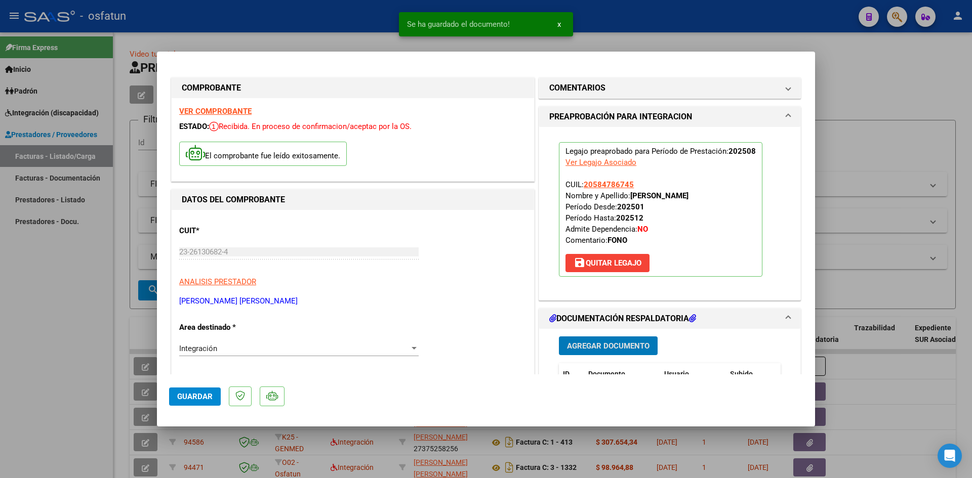
click at [194, 393] on span "Guardar" at bounding box center [194, 396] width 35 height 9
click at [0, 347] on div at bounding box center [486, 239] width 972 height 478
type input "$ 0,00"
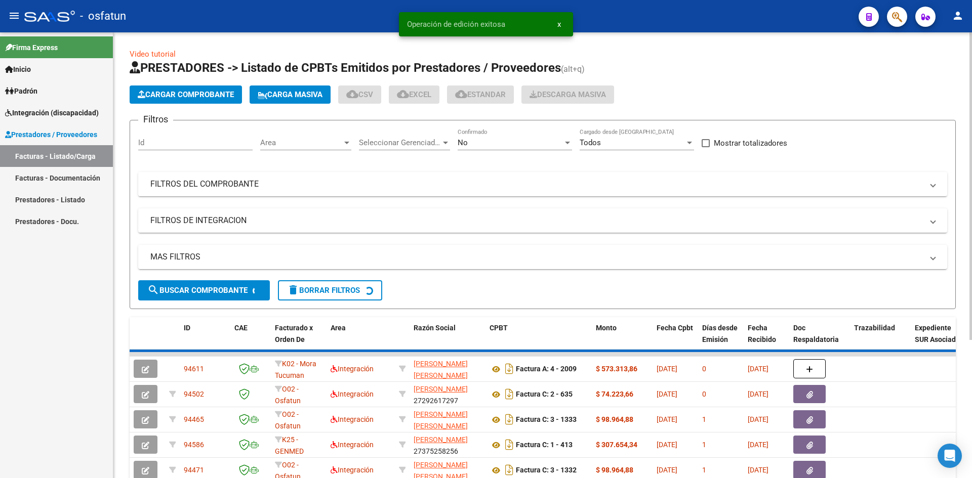
click at [148, 89] on button "Cargar Comprobante" at bounding box center [186, 95] width 112 height 18
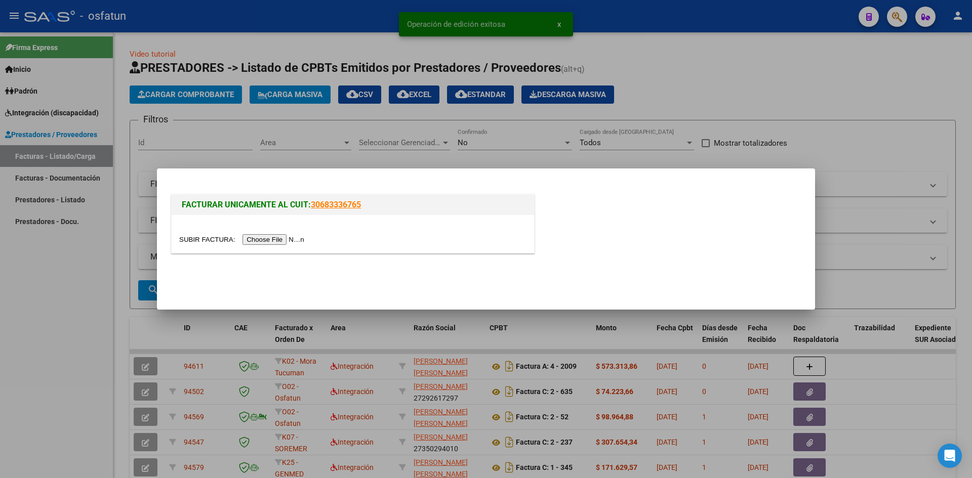
click at [285, 239] on input "file" at bounding box center [243, 239] width 128 height 11
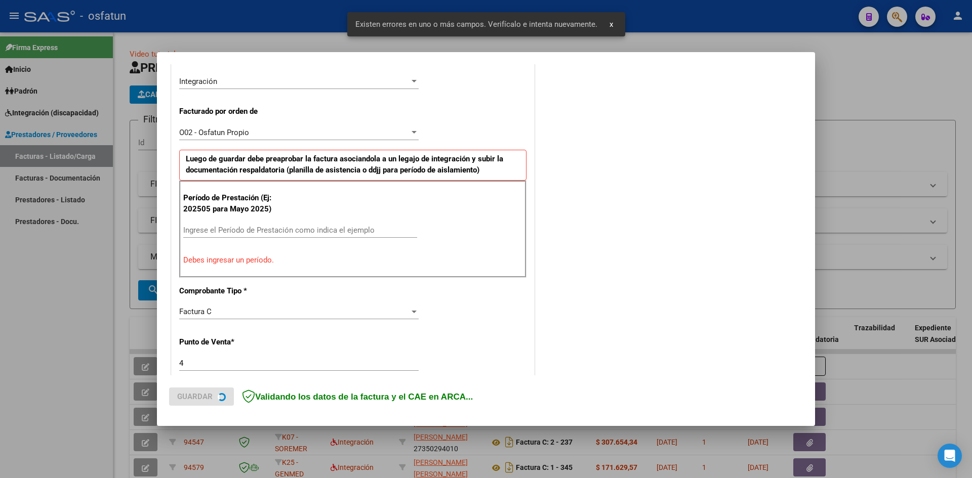
scroll to position [291, 0]
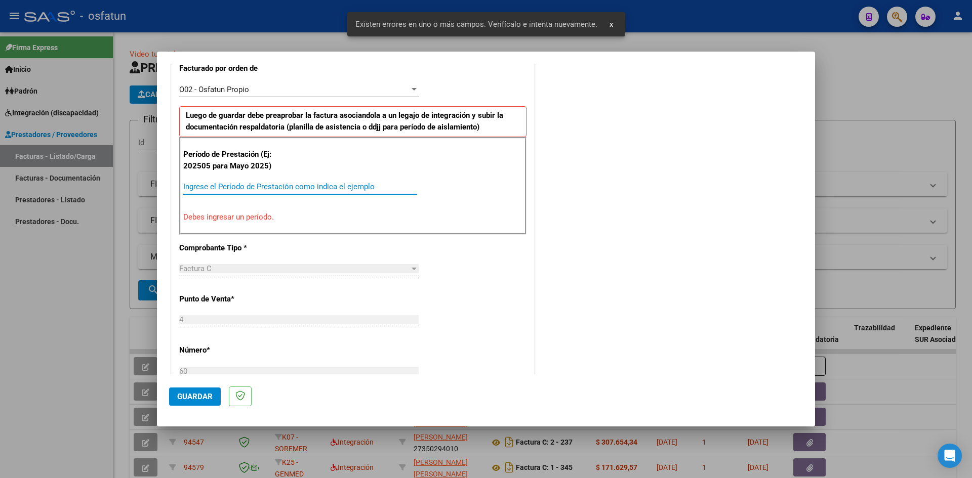
click at [236, 184] on input "Ingrese el Período de Prestación como indica el ejemplo" at bounding box center [300, 186] width 234 height 9
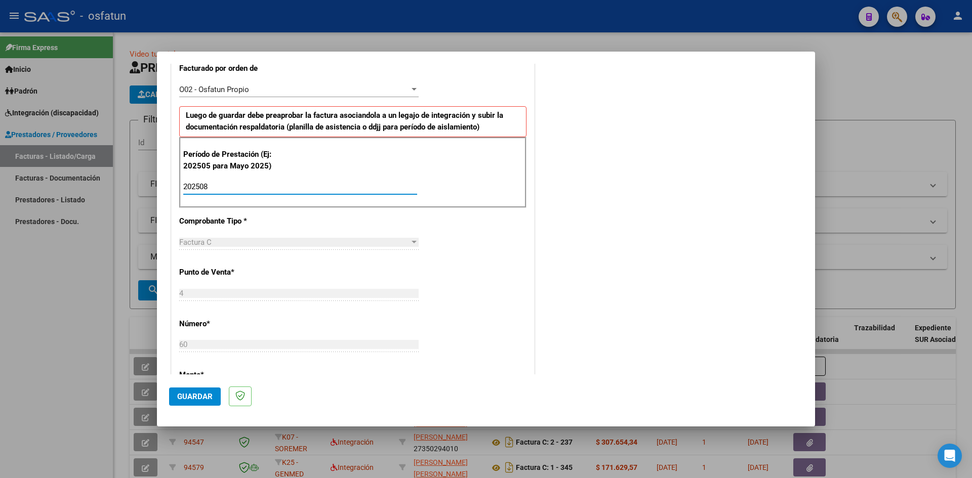
type input "202508"
click at [193, 395] on span "Guardar" at bounding box center [194, 396] width 35 height 9
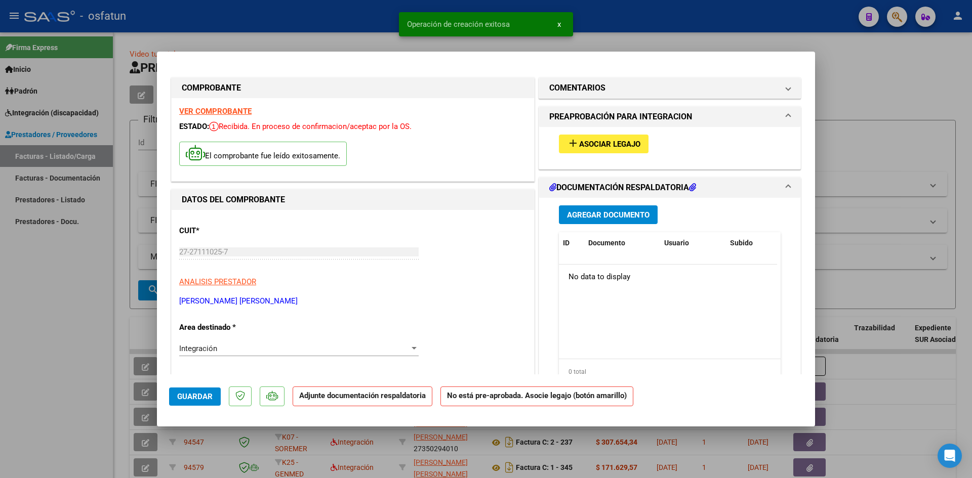
click at [606, 151] on button "add Asociar Legajo" at bounding box center [604, 144] width 90 height 19
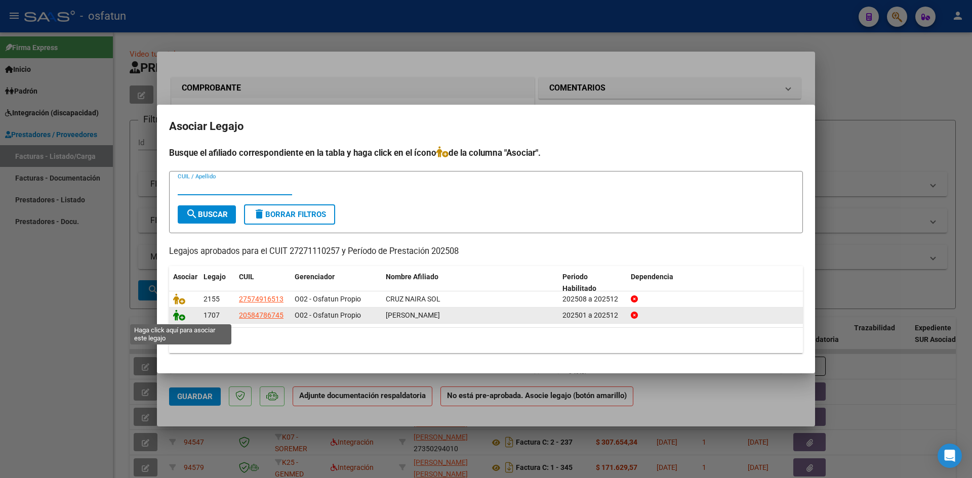
click at [175, 318] on icon at bounding box center [179, 315] width 12 height 11
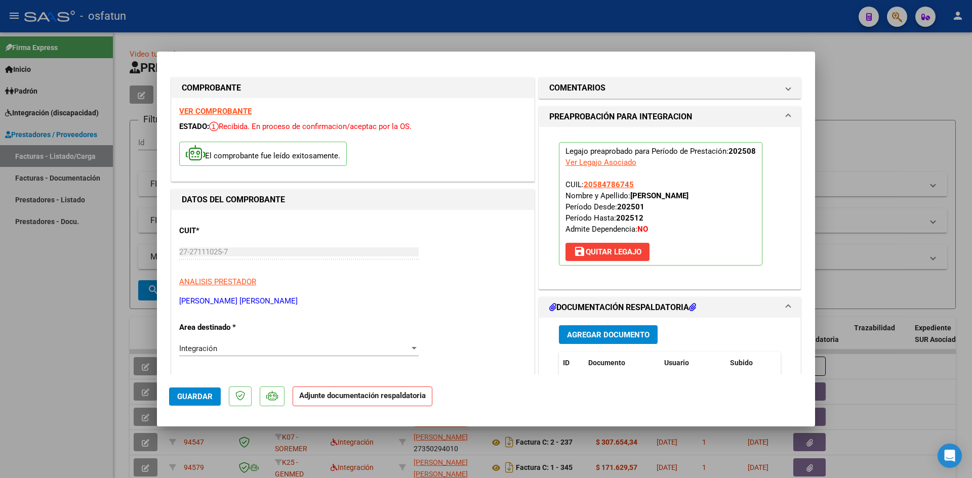
click at [604, 330] on div "Agregar Documento ID Documento Usuario Subido Acción No data to display 0 total…" at bounding box center [669, 419] width 237 height 202
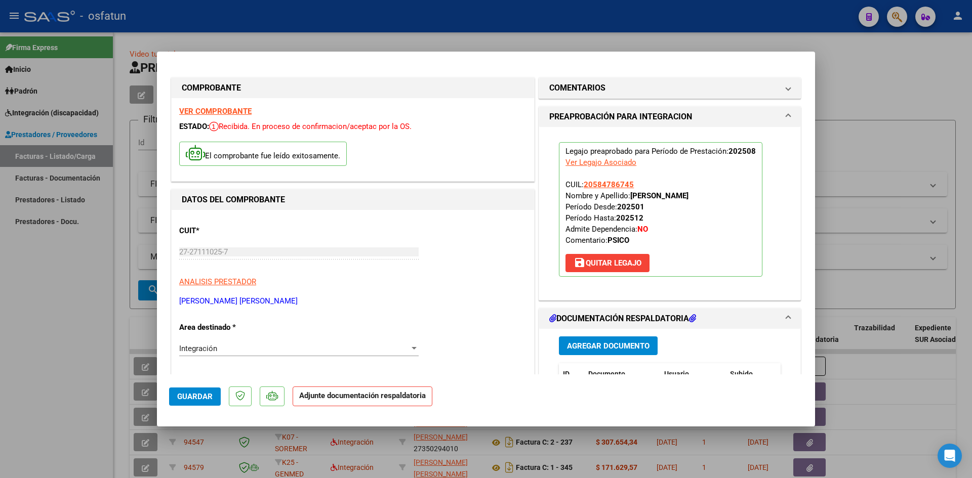
click at [587, 351] on button "Agregar Documento" at bounding box center [608, 346] width 99 height 19
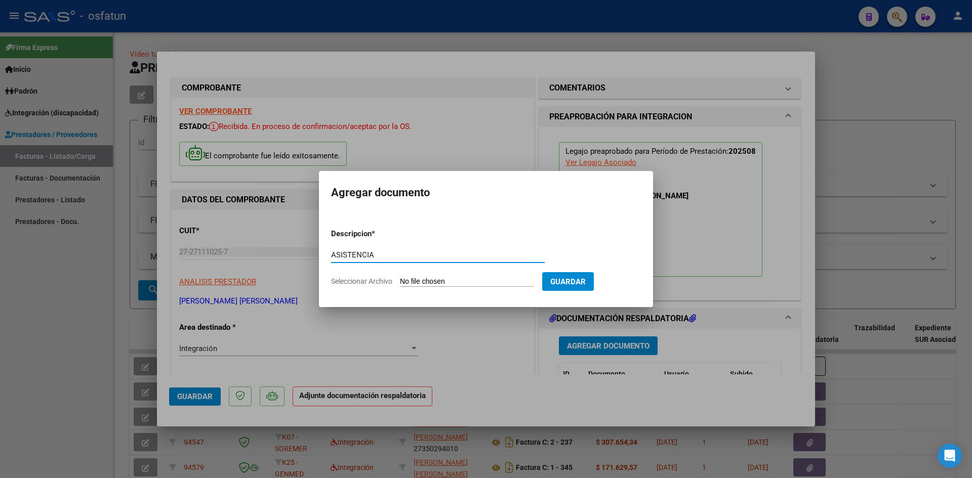
type input "ASISTENCIA"
click at [400, 277] on input "Seleccionar Archivo" at bounding box center [467, 282] width 134 height 10
type input "C:\fakepath\ASIST PSICOLOG AGOSTO.pdf"
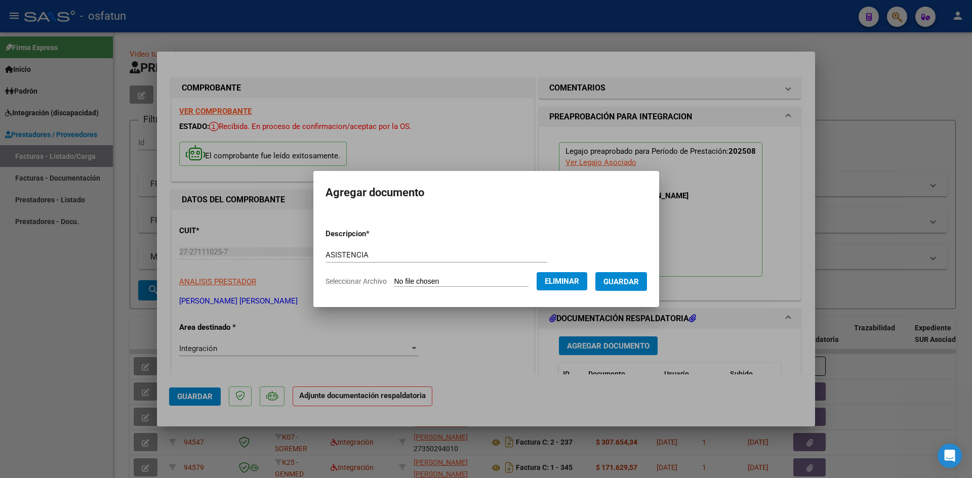
click at [627, 278] on span "Guardar" at bounding box center [620, 281] width 35 height 9
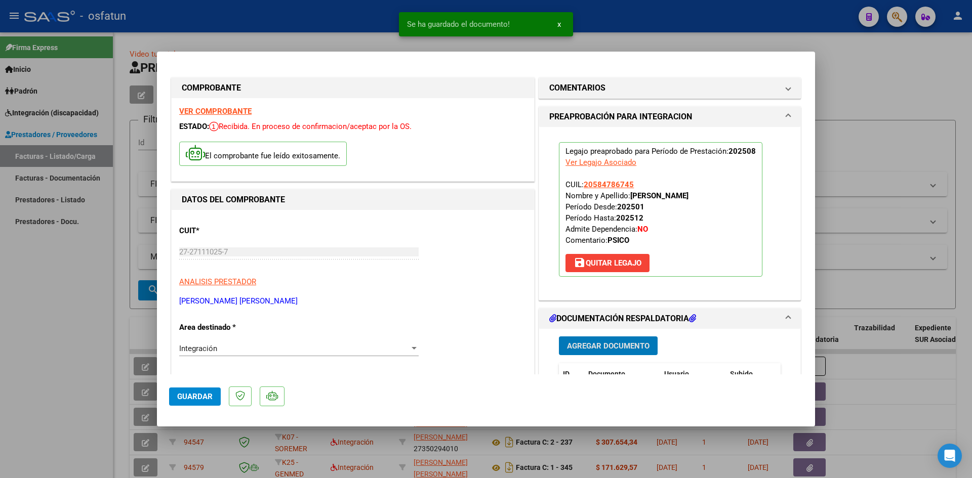
click at [624, 342] on span "Agregar Documento" at bounding box center [608, 346] width 82 height 9
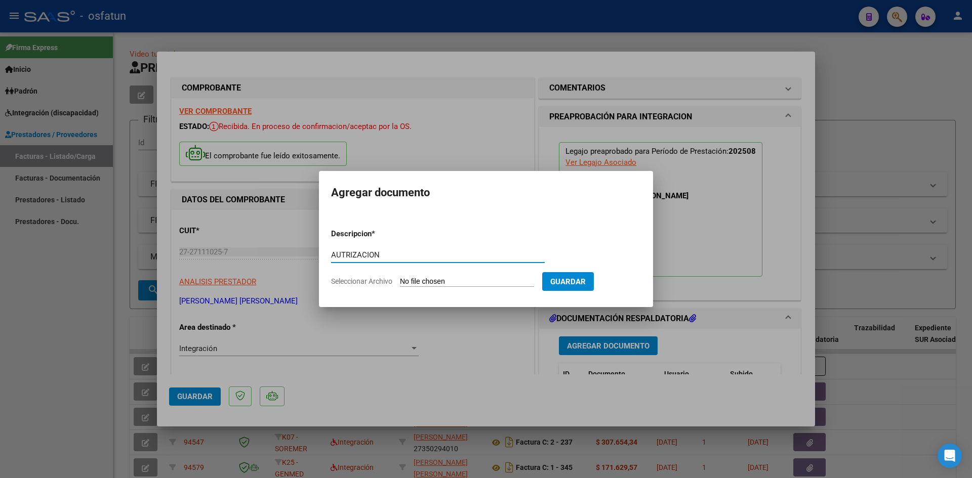
type input "AUTRIZACION"
click at [400, 277] on input "Seleccionar Archivo" at bounding box center [467, 282] width 134 height 10
type input "C:\fakepath\AUTOR PSICOLOGIA.pdf"
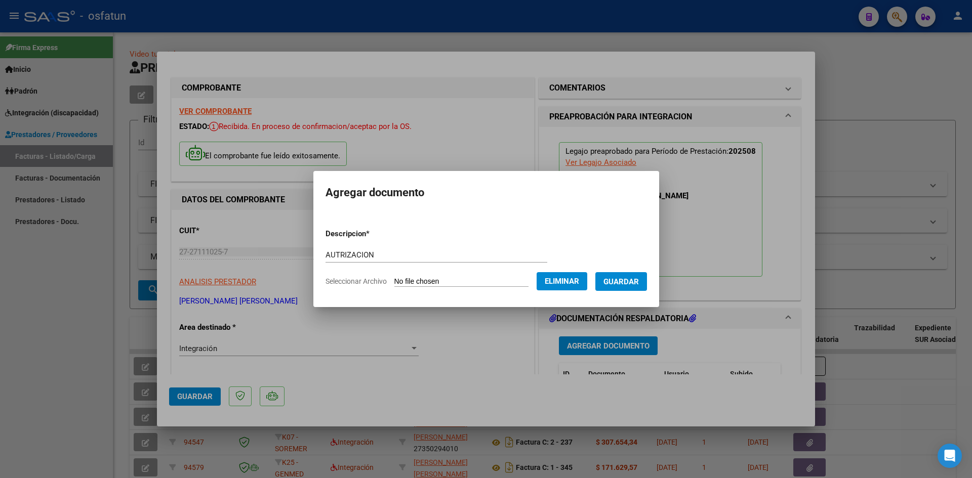
click at [631, 280] on span "Guardar" at bounding box center [620, 281] width 35 height 9
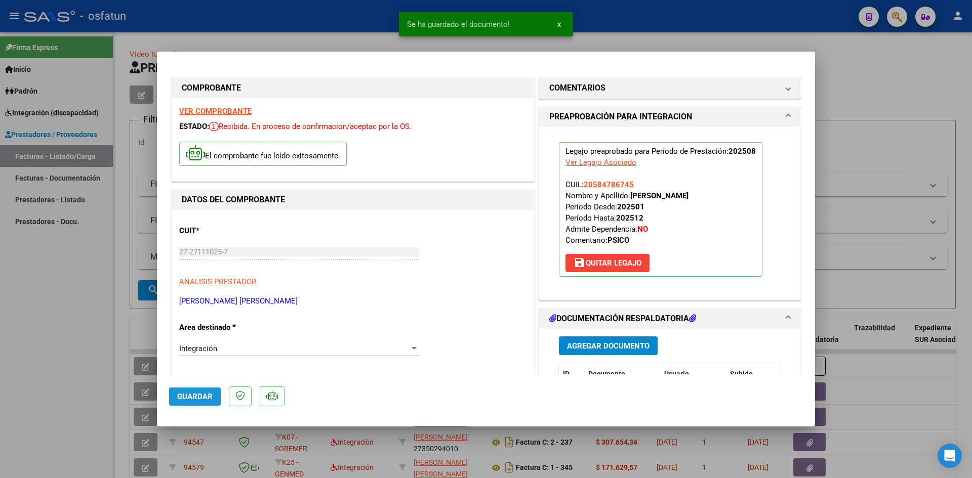
click at [179, 391] on button "Guardar" at bounding box center [195, 397] width 52 height 18
click at [5, 123] on div at bounding box center [486, 239] width 972 height 478
type input "$ 0,00"
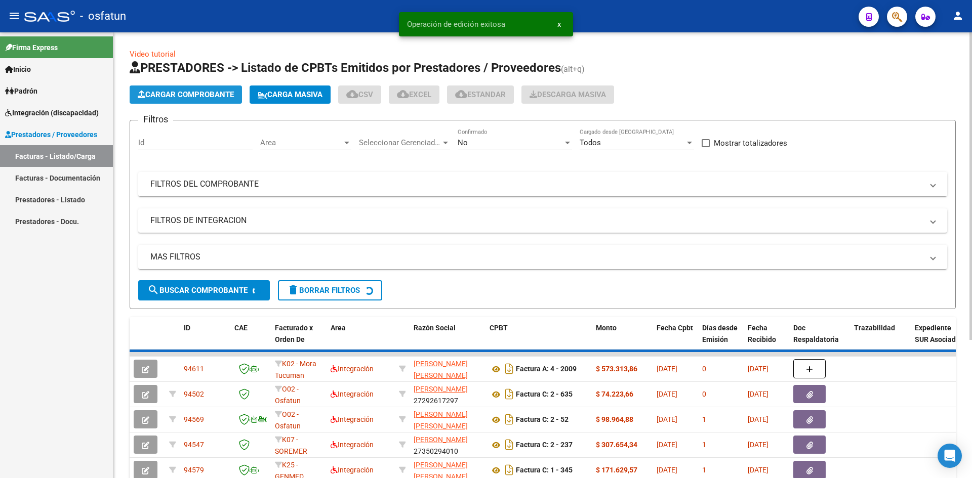
click at [164, 101] on button "Cargar Comprobante" at bounding box center [186, 95] width 112 height 18
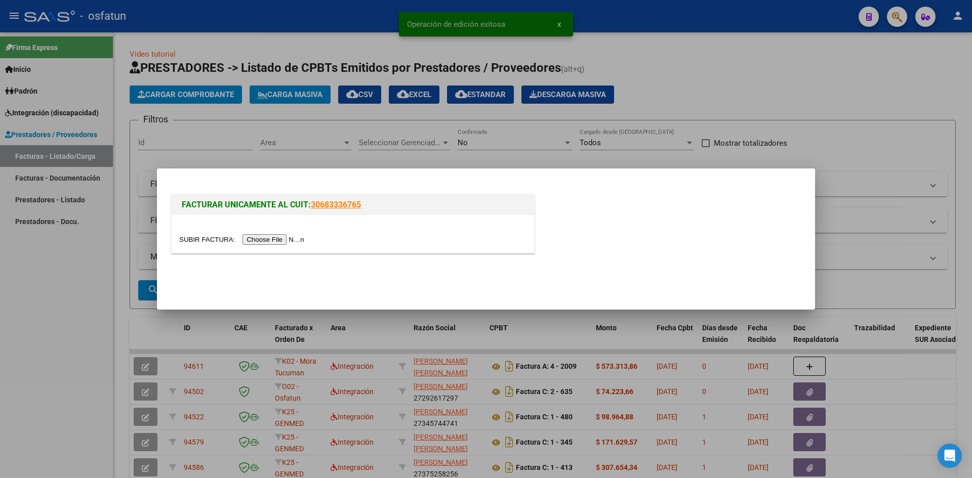
click at [272, 244] on input "file" at bounding box center [243, 239] width 128 height 11
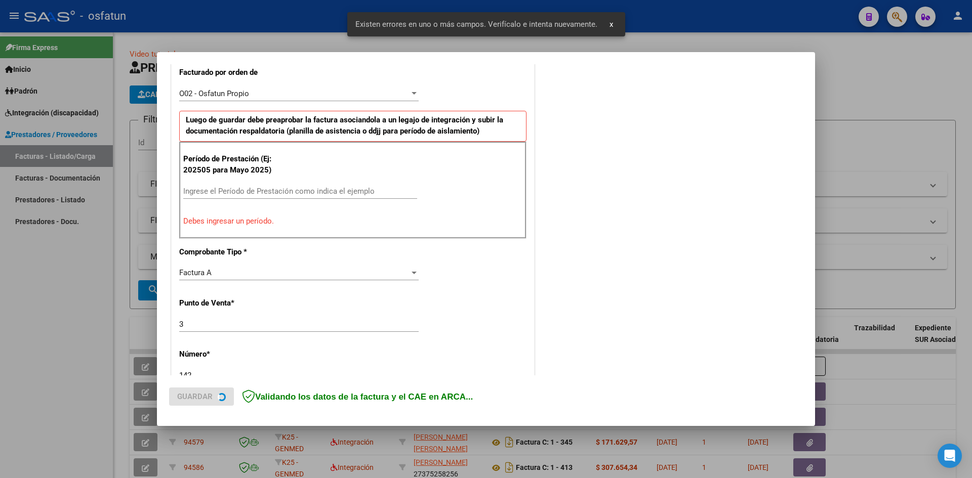
scroll to position [299, 0]
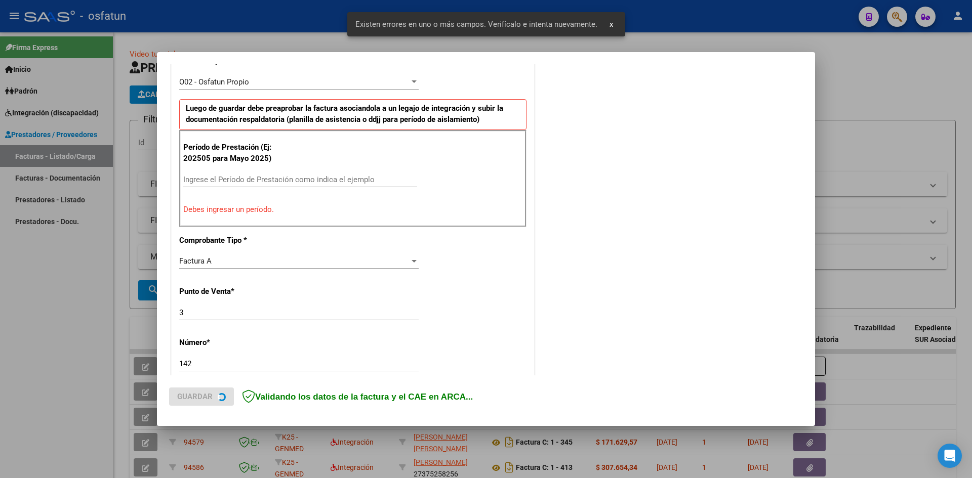
click at [243, 168] on div "Período de Prestación (Ej: 202505 para [DATE]) Ingrese el Período de Prestación…" at bounding box center [352, 178] width 347 height 97
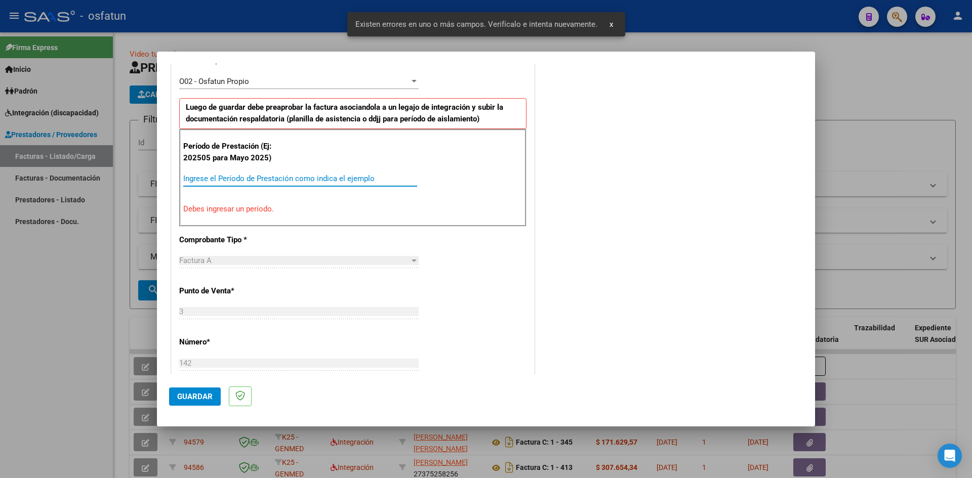
click at [242, 175] on input "Ingrese el Período de Prestación como indica el ejemplo" at bounding box center [300, 178] width 234 height 9
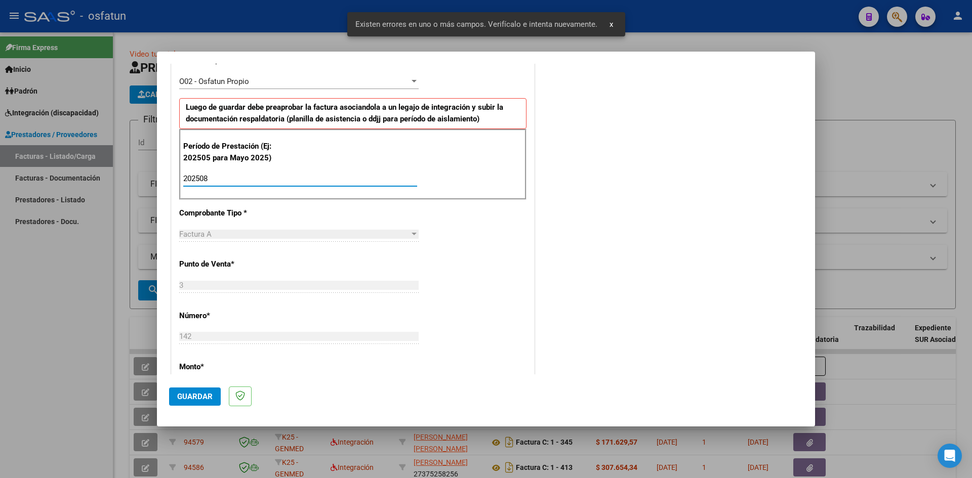
scroll to position [451, 0]
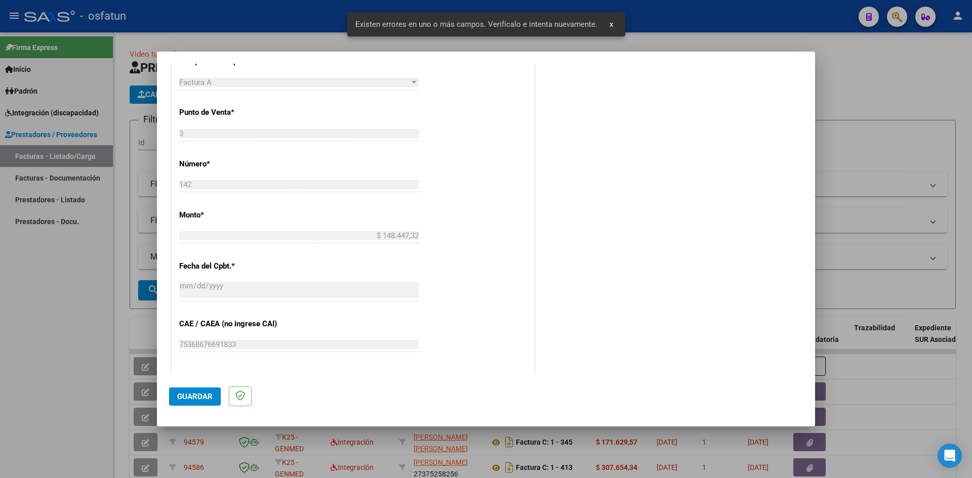
type input "202508"
click at [200, 399] on span "Guardar" at bounding box center [194, 396] width 35 height 9
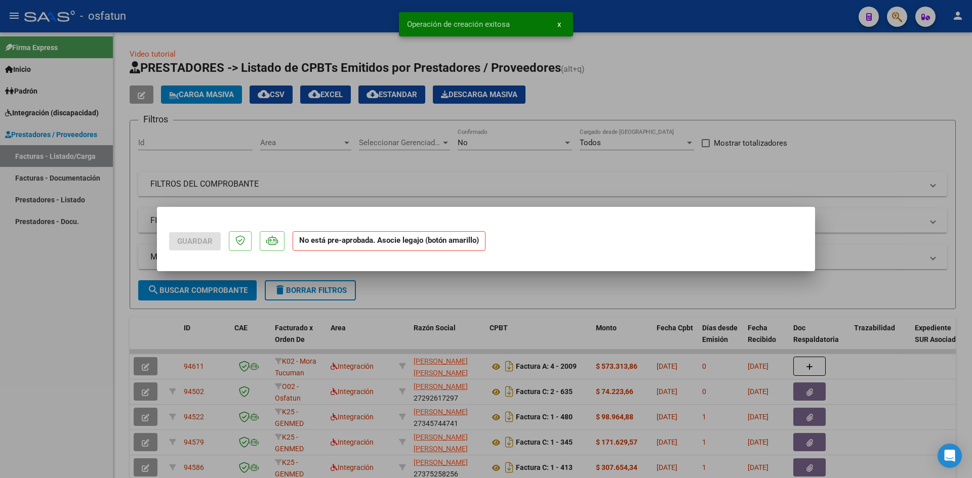
scroll to position [0, 0]
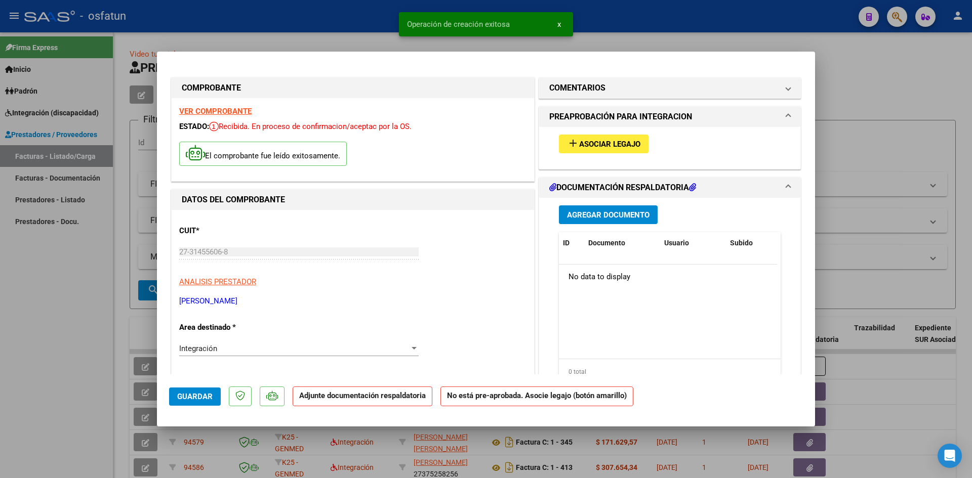
click at [579, 141] on span "Asociar Legajo" at bounding box center [609, 144] width 61 height 9
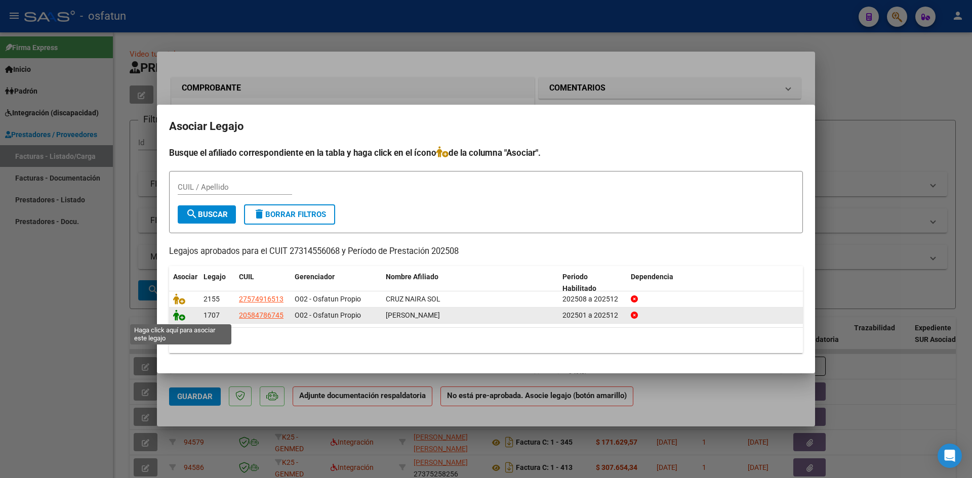
click at [177, 315] on icon at bounding box center [179, 315] width 12 height 11
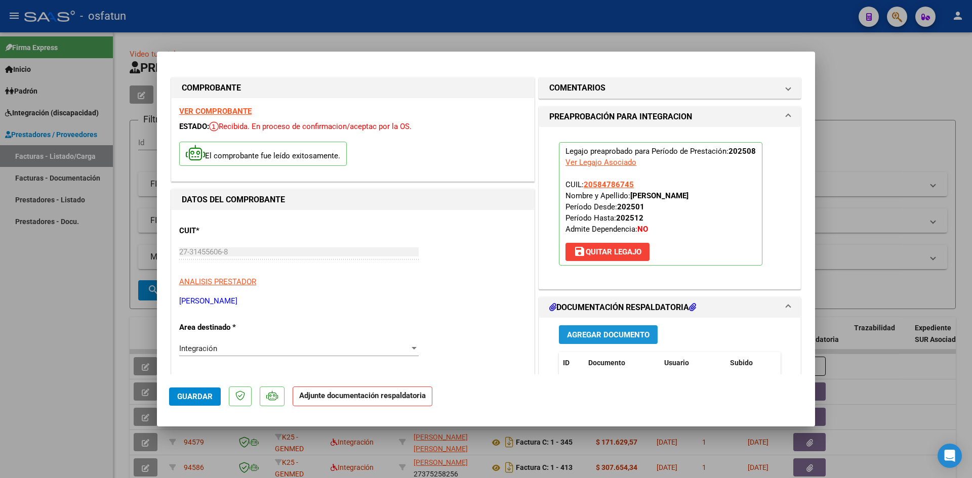
click at [598, 337] on button "Agregar Documento" at bounding box center [608, 334] width 99 height 19
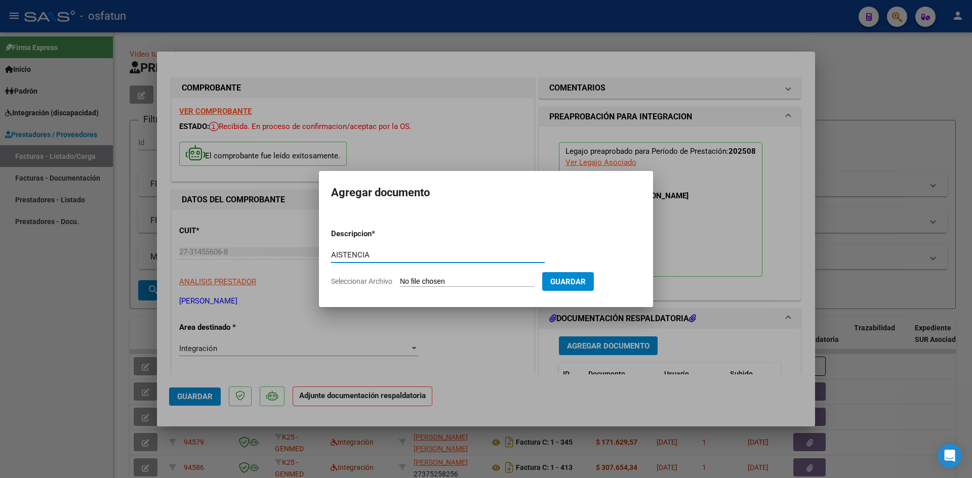
type input "AISTENCIA"
click at [400, 277] on input "Seleccionar Archivo" at bounding box center [467, 282] width 134 height 10
type input "C:\fakepath\ASIST PSICOPED AGOSTO.pdf"
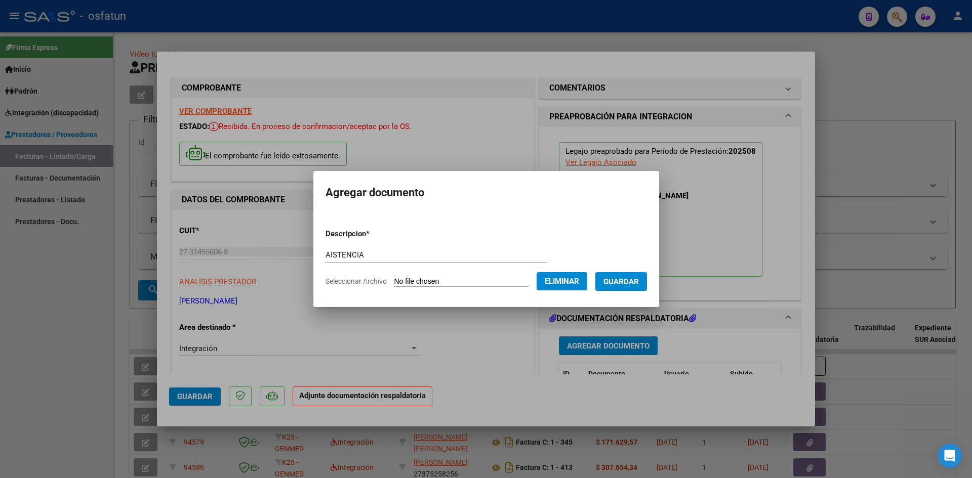
click at [632, 285] on span "Guardar" at bounding box center [620, 281] width 35 height 9
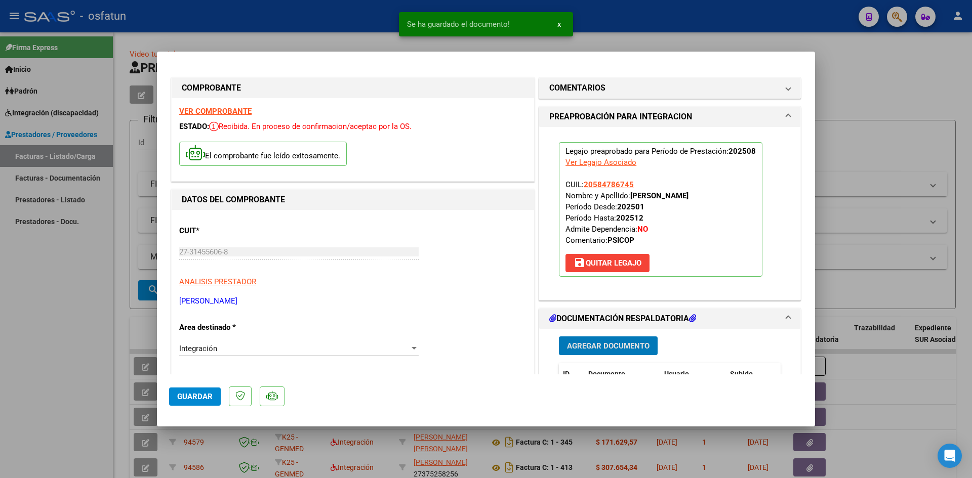
click at [582, 344] on span "Agregar Documento" at bounding box center [608, 346] width 82 height 9
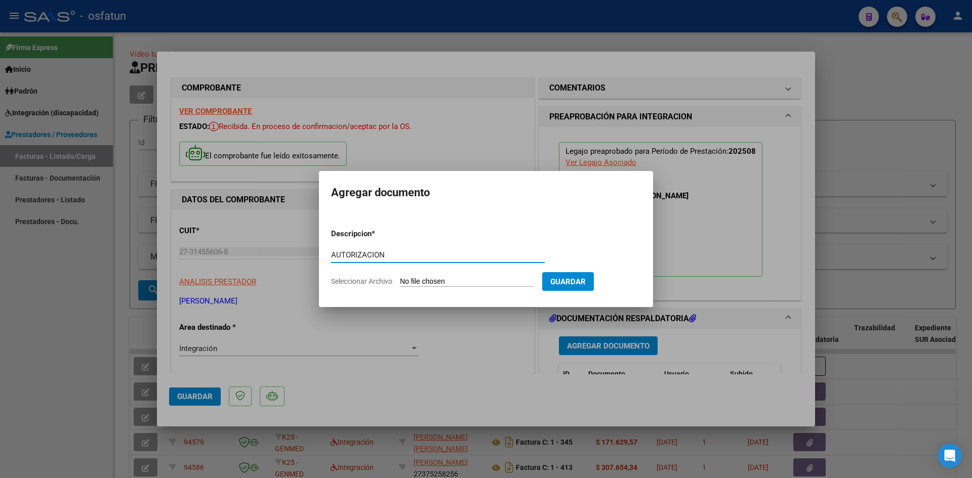
type input "AUTORIZACION"
click at [400, 277] on input "Seleccionar Archivo" at bounding box center [467, 282] width 134 height 10
type input "C:\fakepath\AUTO PSICOPEDAGOGIA.pdf"
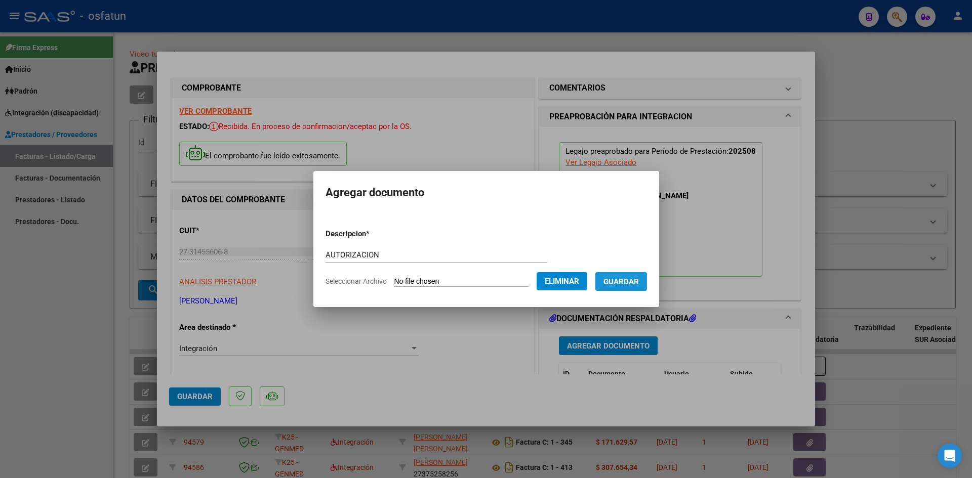
click at [633, 287] on button "Guardar" at bounding box center [621, 281] width 52 height 19
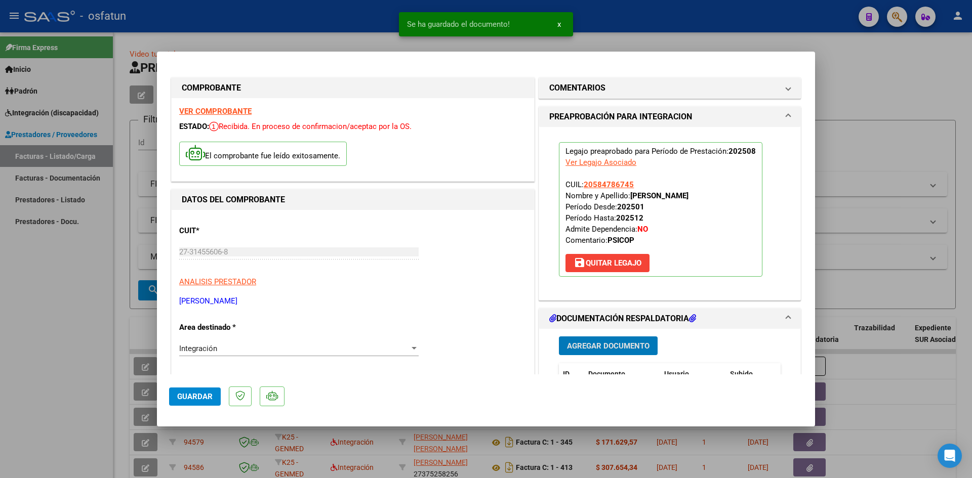
click at [185, 393] on span "Guardar" at bounding box center [194, 396] width 35 height 9
click at [0, 309] on div at bounding box center [486, 239] width 972 height 478
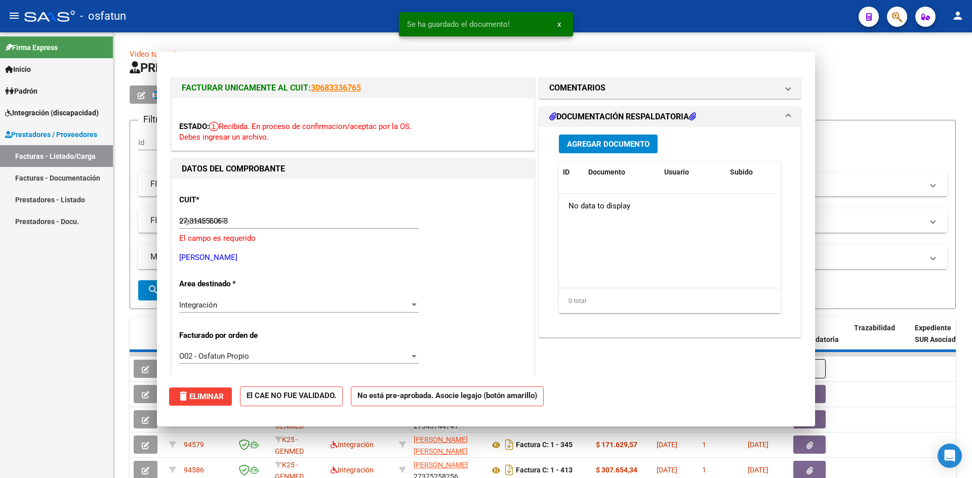
type input "$ 0,00"
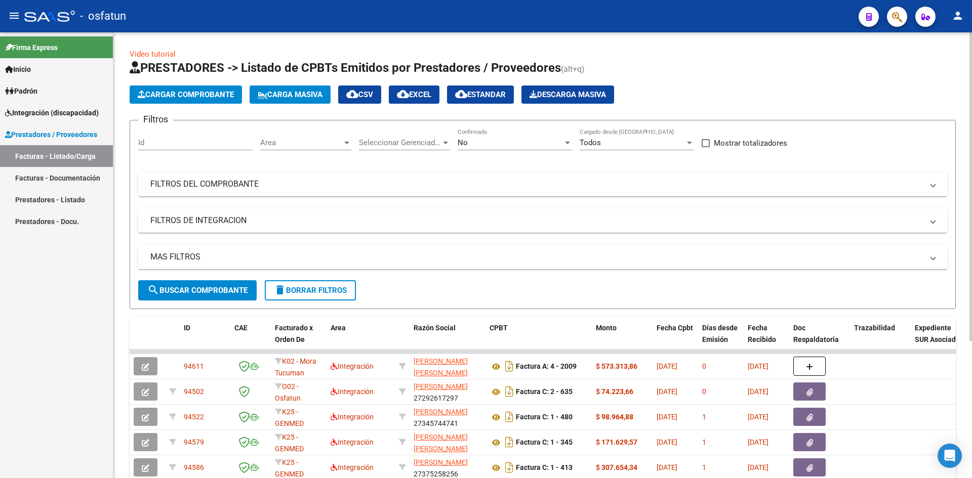
click at [168, 98] on span "Cargar Comprobante" at bounding box center [186, 94] width 96 height 9
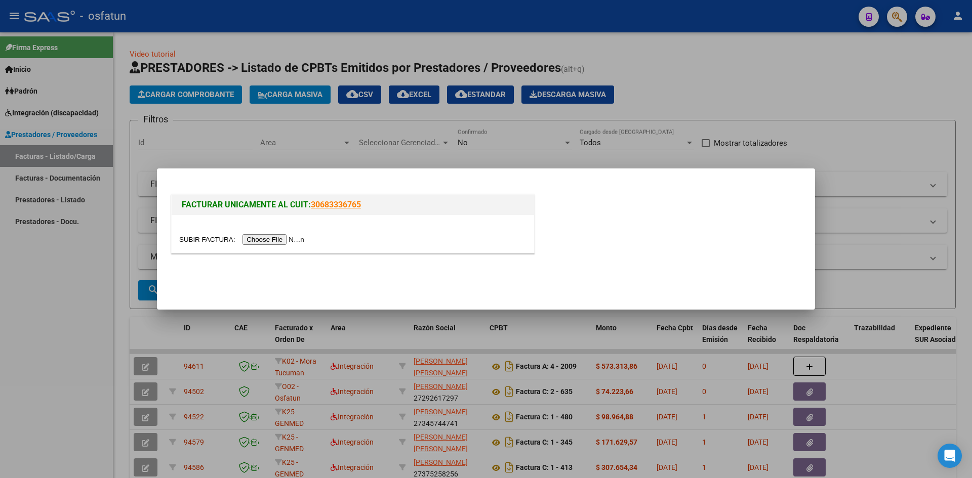
click at [279, 238] on input "file" at bounding box center [243, 239] width 128 height 11
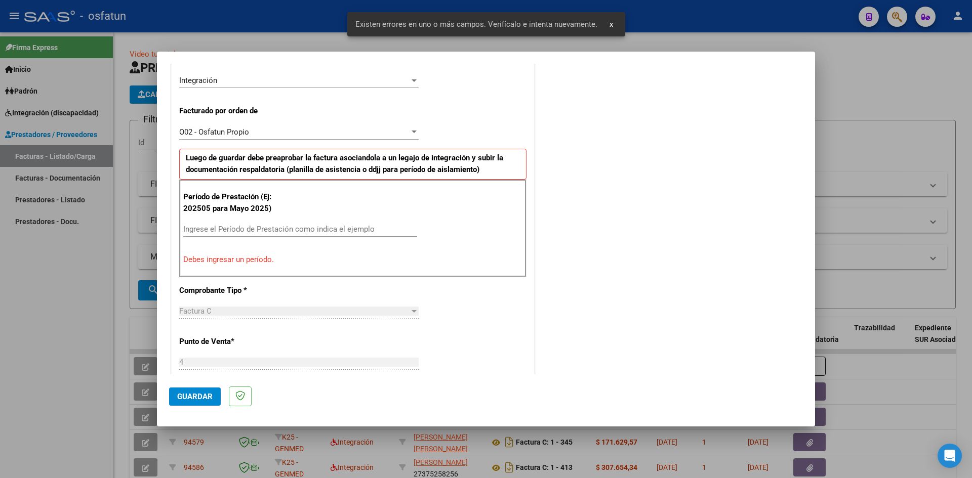
scroll to position [299, 0]
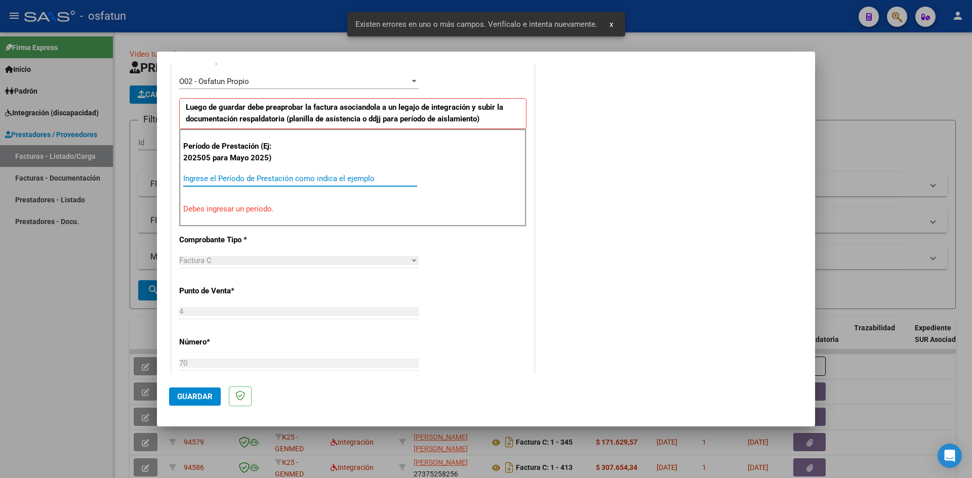
click at [200, 182] on input "Ingrese el Período de Prestación como indica el ejemplo" at bounding box center [300, 178] width 234 height 9
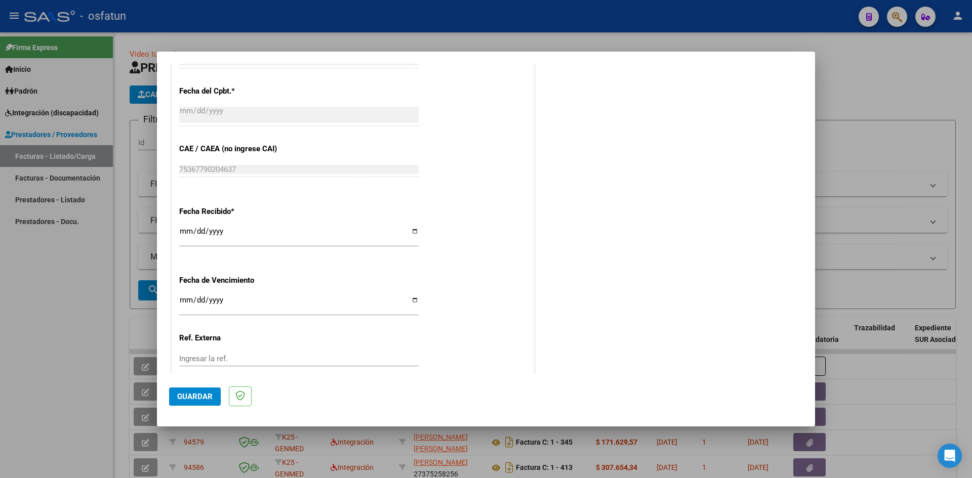
scroll to position [689, 0]
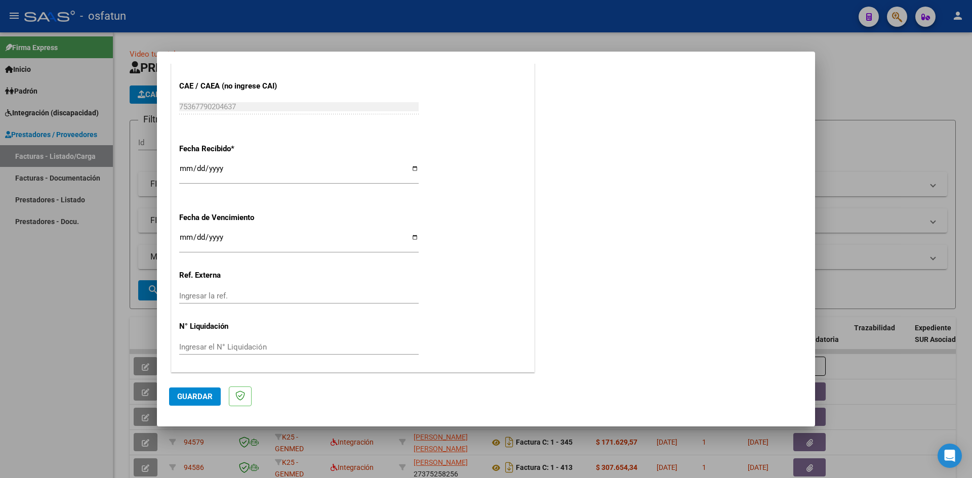
type input "202508"
click at [192, 395] on span "Guardar" at bounding box center [194, 396] width 35 height 9
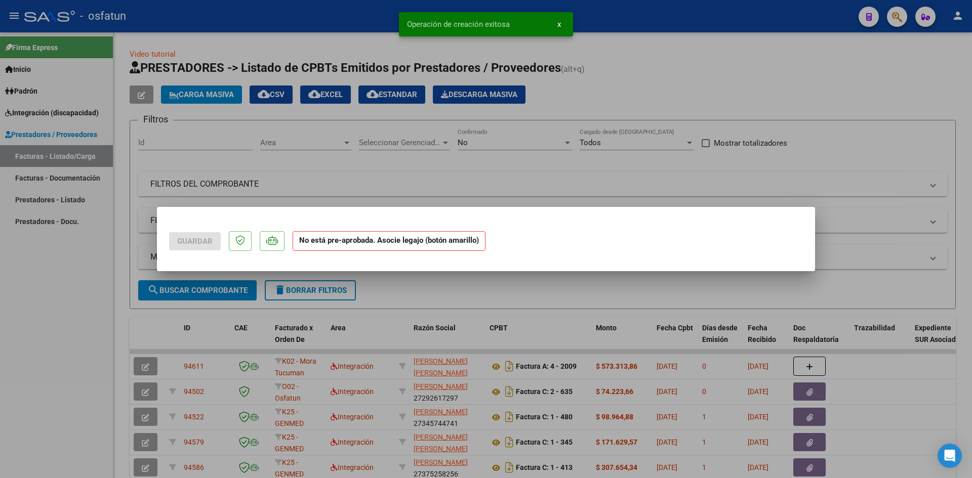
scroll to position [0, 0]
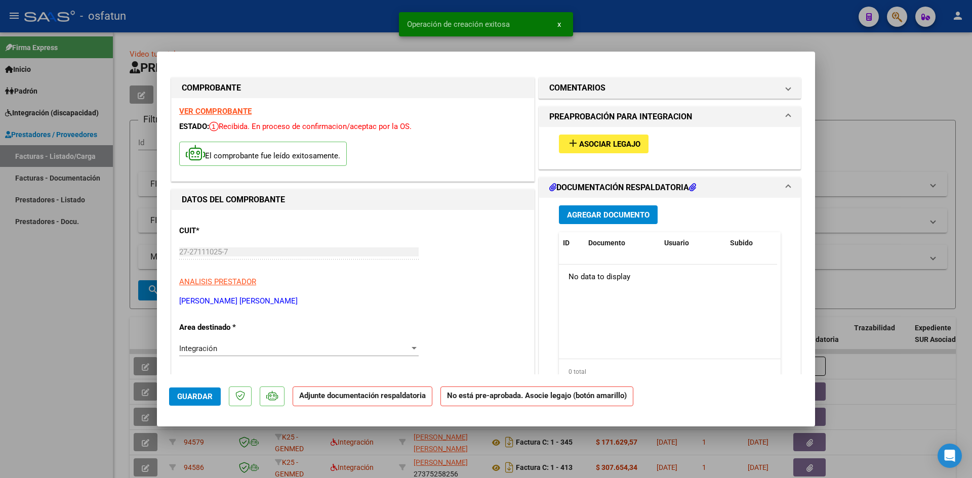
click at [613, 150] on button "add Asociar Legajo" at bounding box center [604, 144] width 90 height 19
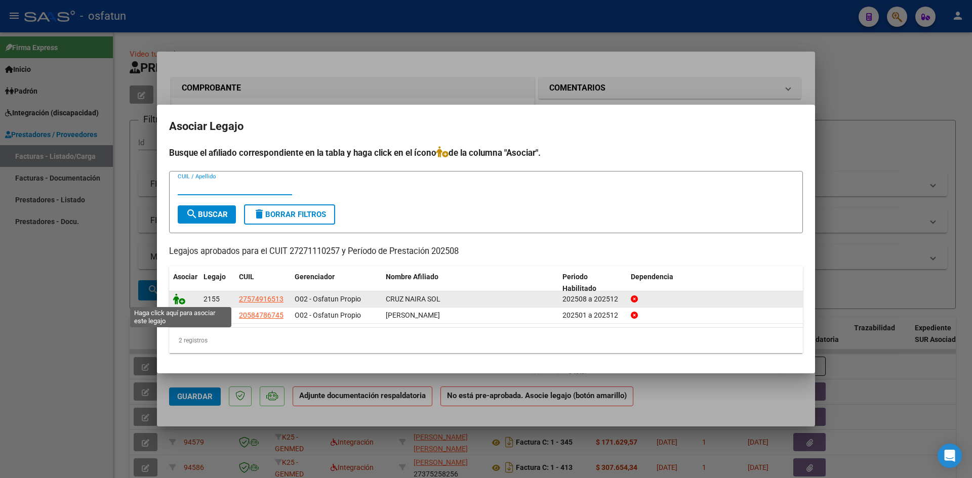
click at [175, 298] on icon at bounding box center [179, 299] width 12 height 11
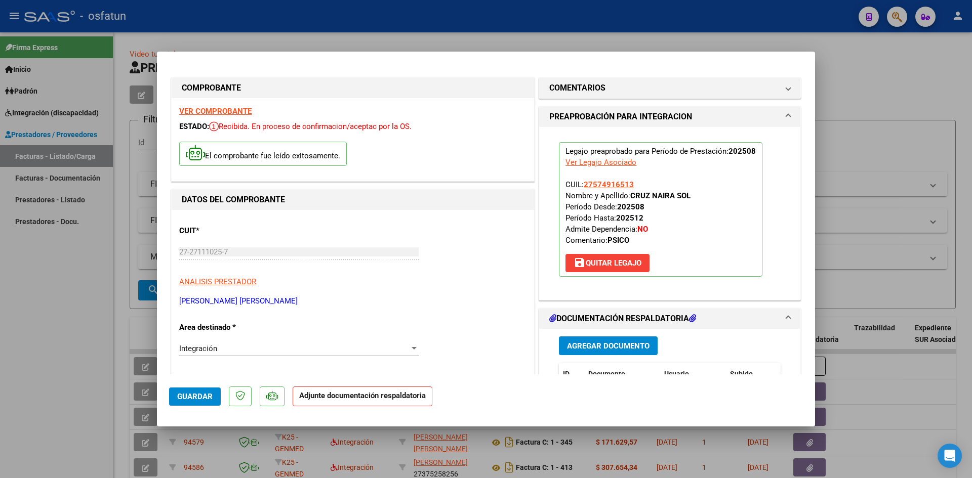
click at [590, 331] on div "Agregar Documento ID Documento Usuario Subido Acción No data to display 0 total…" at bounding box center [669, 430] width 237 height 202
click at [587, 337] on button "Agregar Documento" at bounding box center [608, 346] width 99 height 19
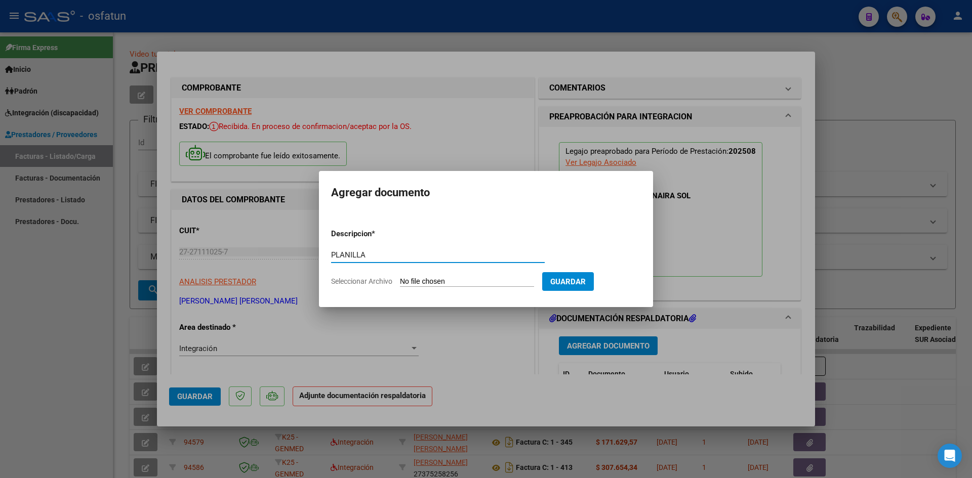
type input "PLANILLA"
click at [400, 277] on input "Seleccionar Archivo" at bounding box center [467, 282] width 134 height 10
type input "C:\fakepath\AISTE PSICOL AGOSTO.pdf"
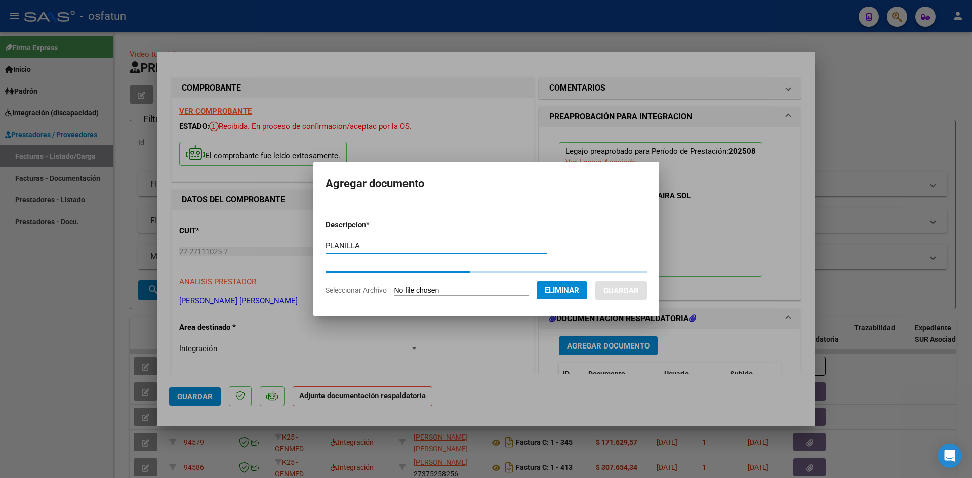
click at [403, 246] on input "PLANILLA" at bounding box center [436, 245] width 222 height 9
click at [400, 246] on input "PLANILLA" at bounding box center [436, 245] width 222 height 9
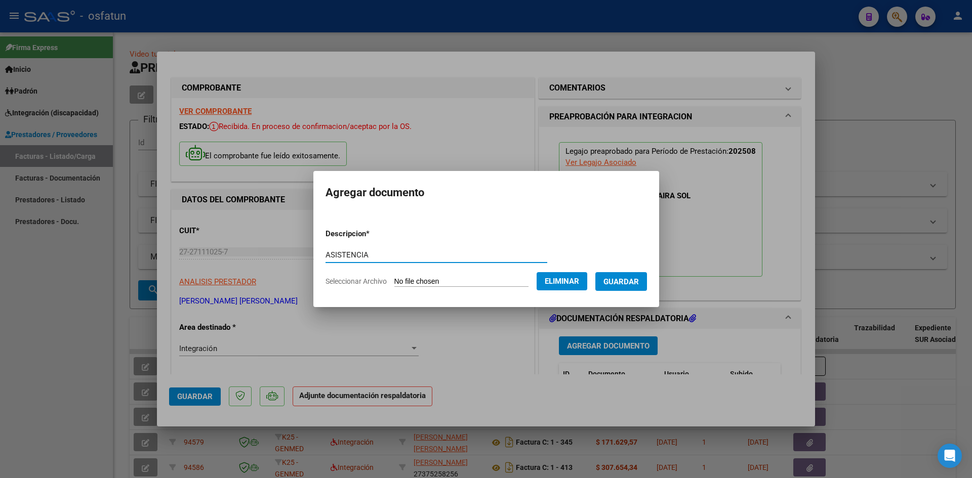
type input "ASISTENCIA"
click at [631, 276] on button "Guardar" at bounding box center [621, 281] width 52 height 19
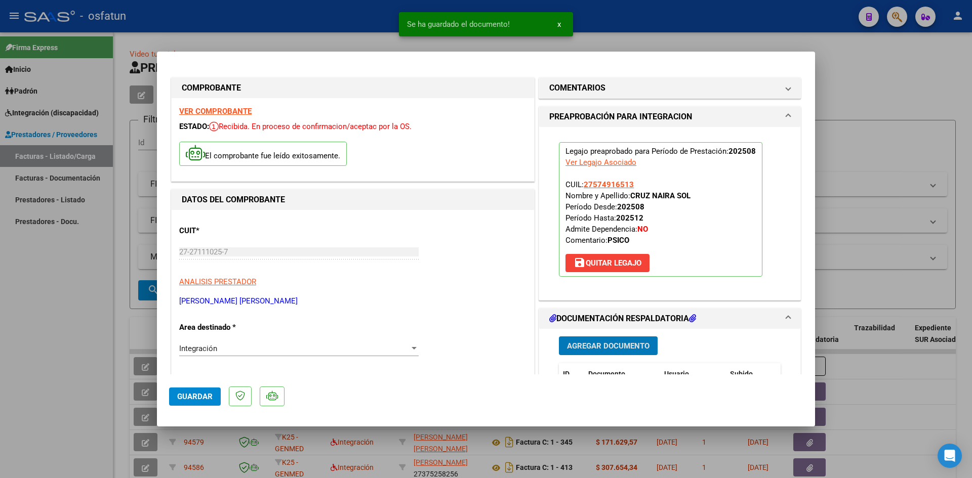
click at [614, 349] on span "Agregar Documento" at bounding box center [608, 346] width 82 height 9
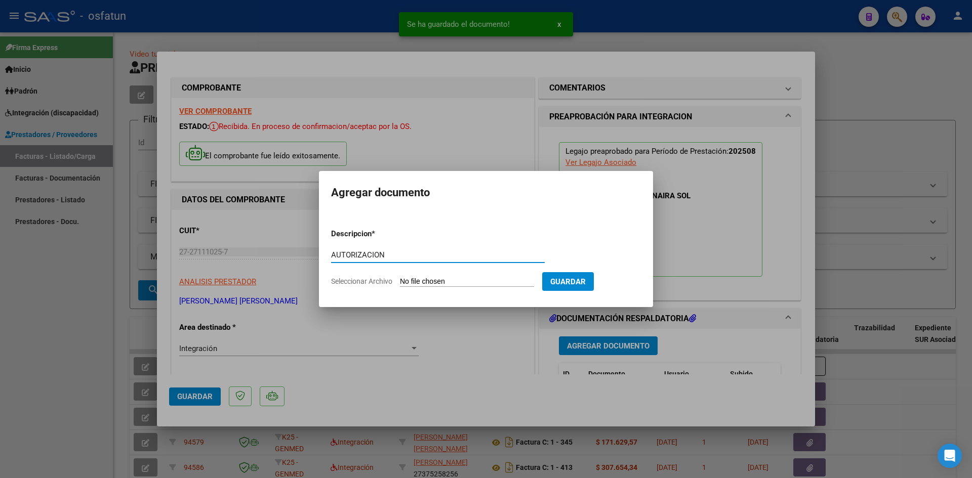
type input "AUTORIZACION"
click at [400, 277] on input "Seleccionar Archivo" at bounding box center [467, 282] width 134 height 10
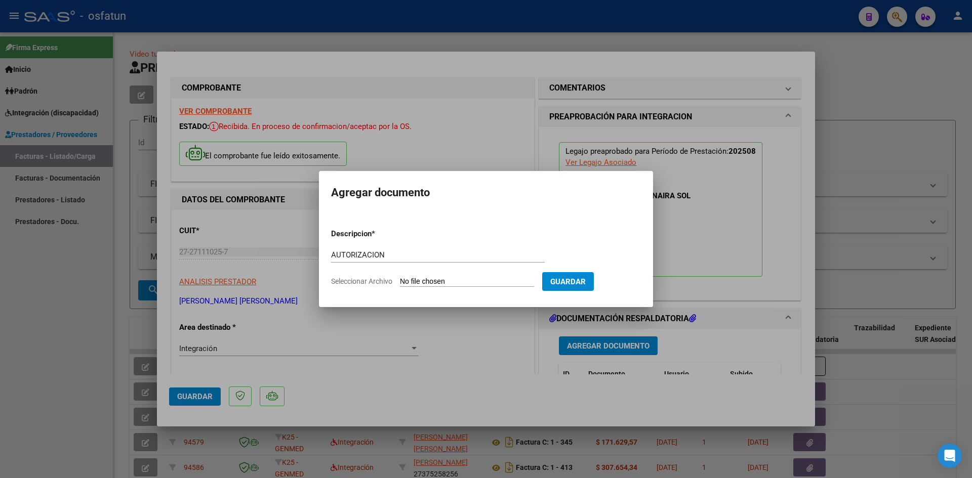
type input "C:\fakepath\AUTORIZACION PSICOLOGIA.pdf"
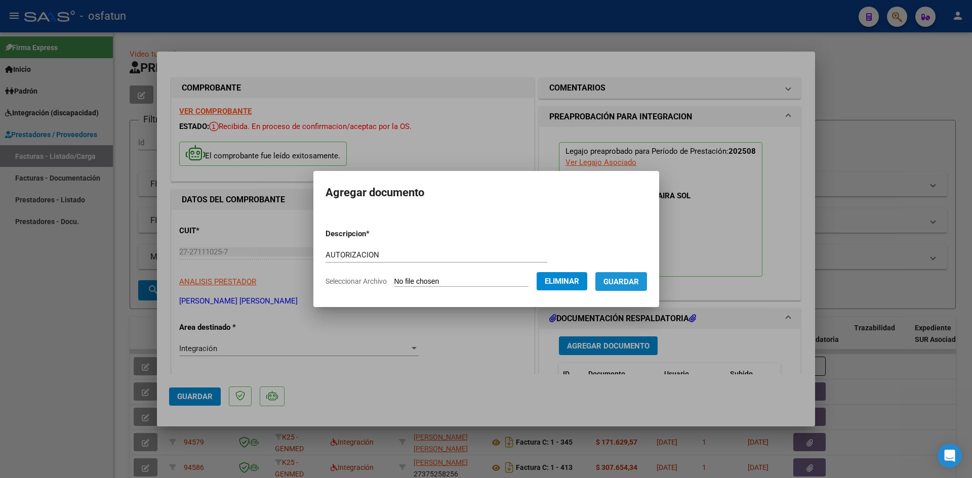
click at [631, 282] on span "Guardar" at bounding box center [620, 281] width 35 height 9
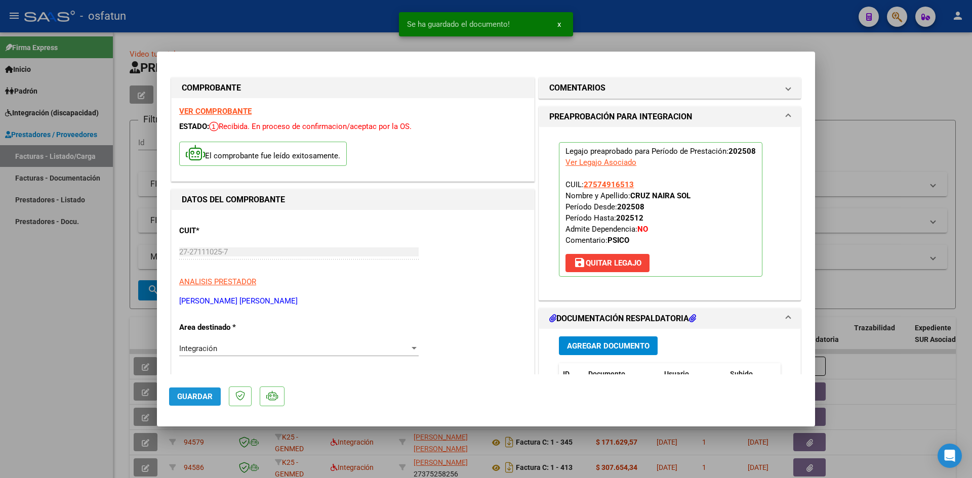
click at [195, 393] on span "Guardar" at bounding box center [194, 396] width 35 height 9
click at [0, 293] on div at bounding box center [486, 239] width 972 height 478
type input "$ 0,00"
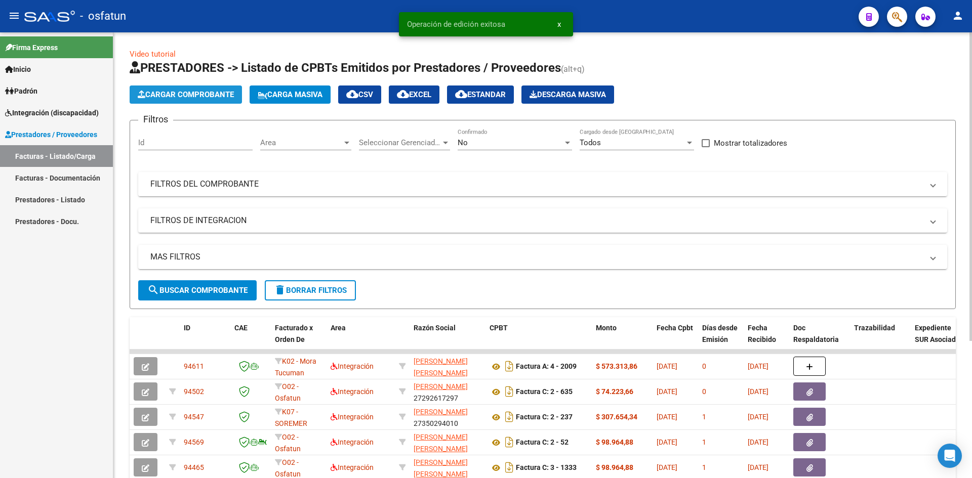
click at [171, 95] on span "Cargar Comprobante" at bounding box center [186, 94] width 96 height 9
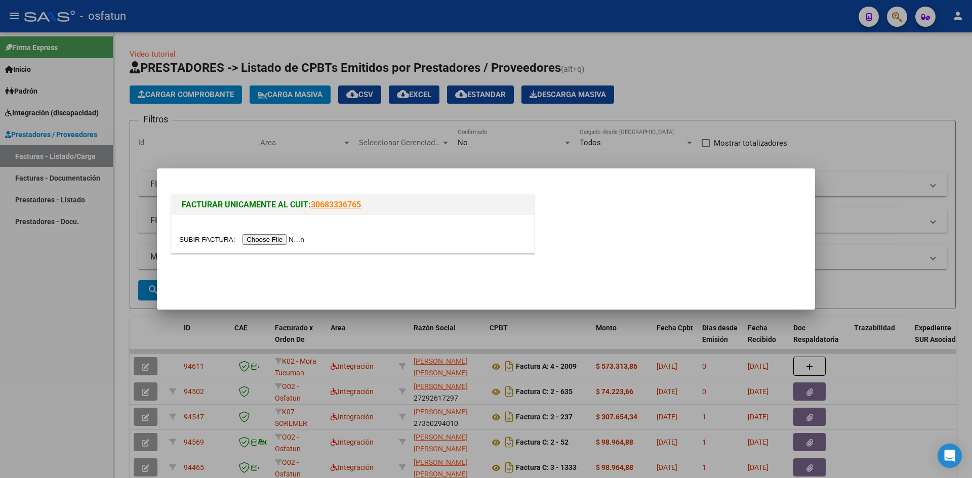
click at [267, 234] on input "file" at bounding box center [243, 239] width 128 height 11
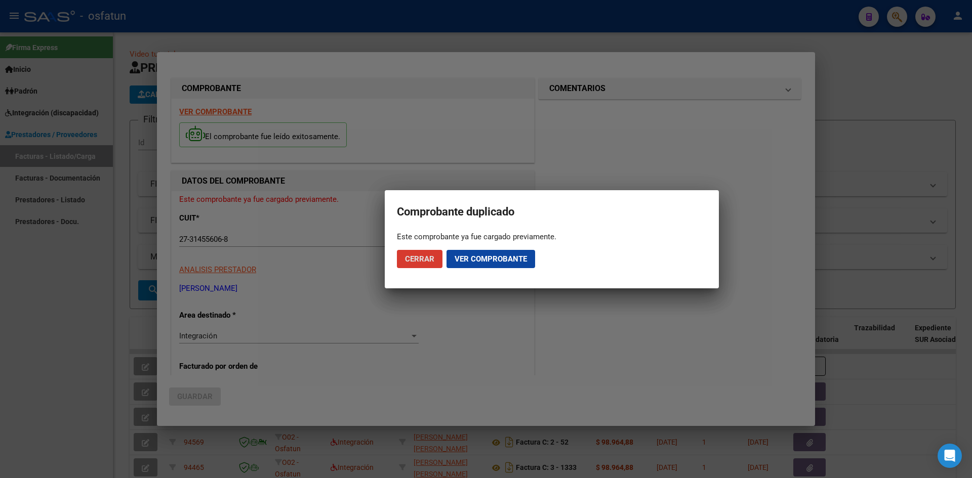
click at [425, 266] on button "Cerrar" at bounding box center [420, 259] width 46 height 18
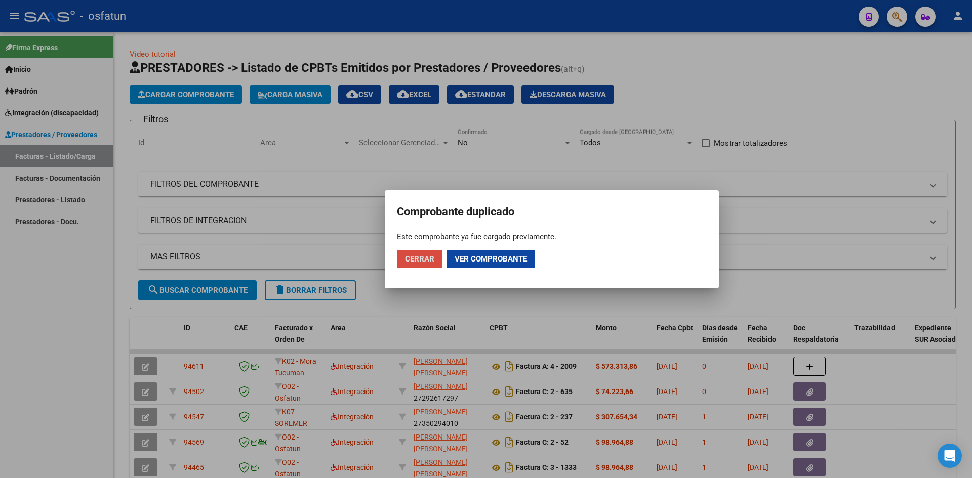
click at [429, 260] on span "Cerrar" at bounding box center [419, 259] width 29 height 9
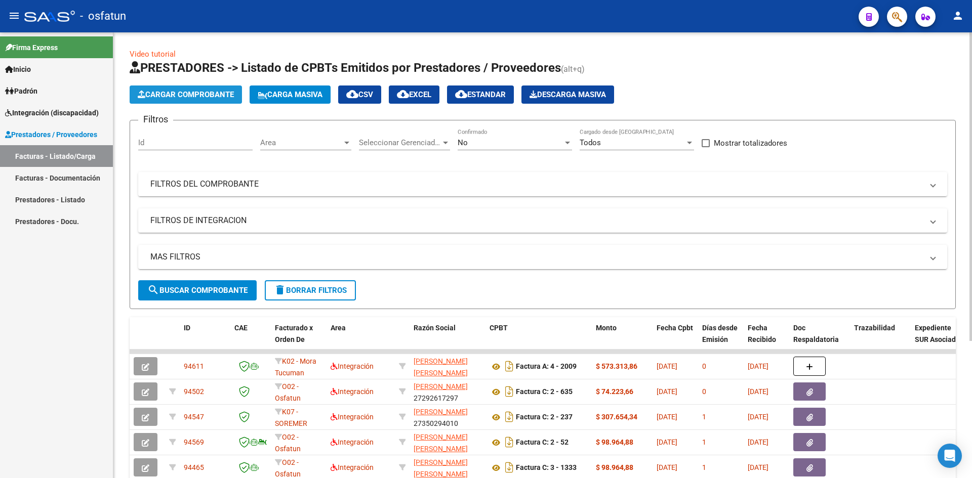
click at [170, 92] on span "Cargar Comprobante" at bounding box center [186, 94] width 96 height 9
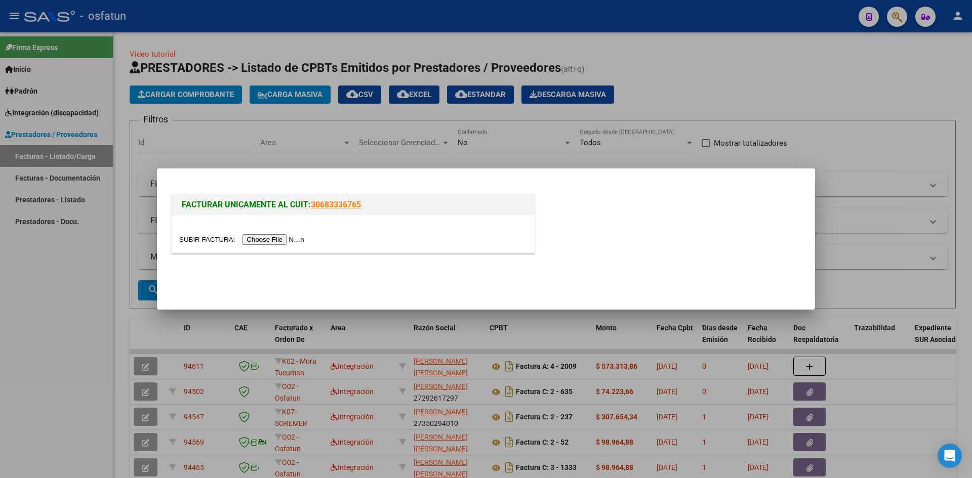
click at [277, 249] on div at bounding box center [353, 234] width 362 height 38
click at [285, 241] on input "file" at bounding box center [243, 239] width 128 height 11
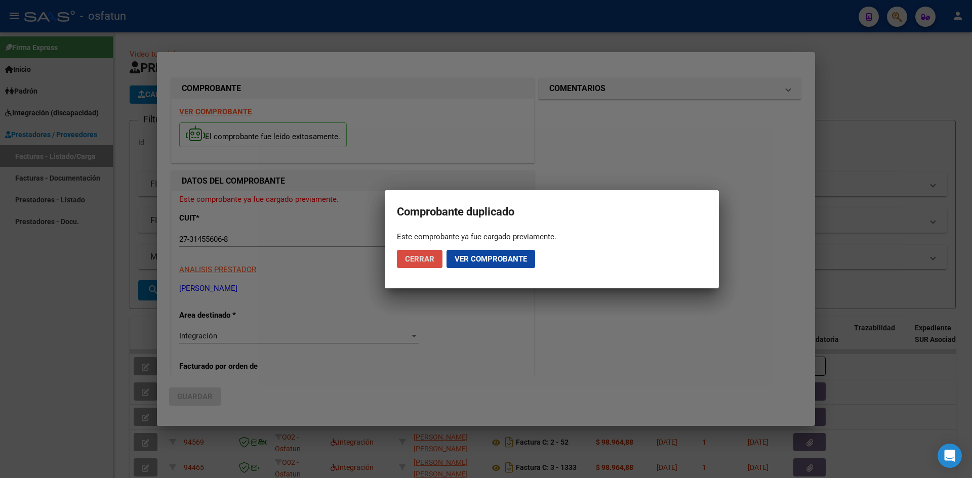
click at [409, 256] on span "Cerrar" at bounding box center [419, 259] width 29 height 9
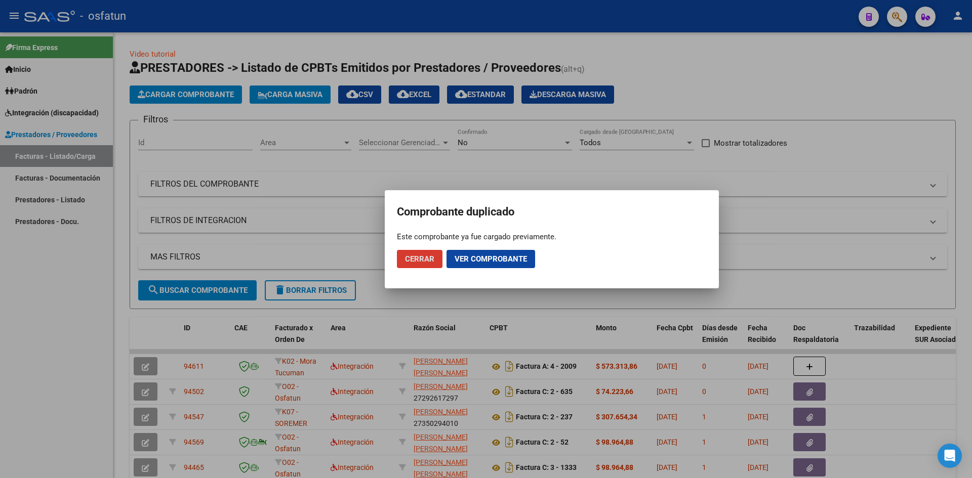
click at [413, 256] on span "Cerrar" at bounding box center [419, 259] width 29 height 9
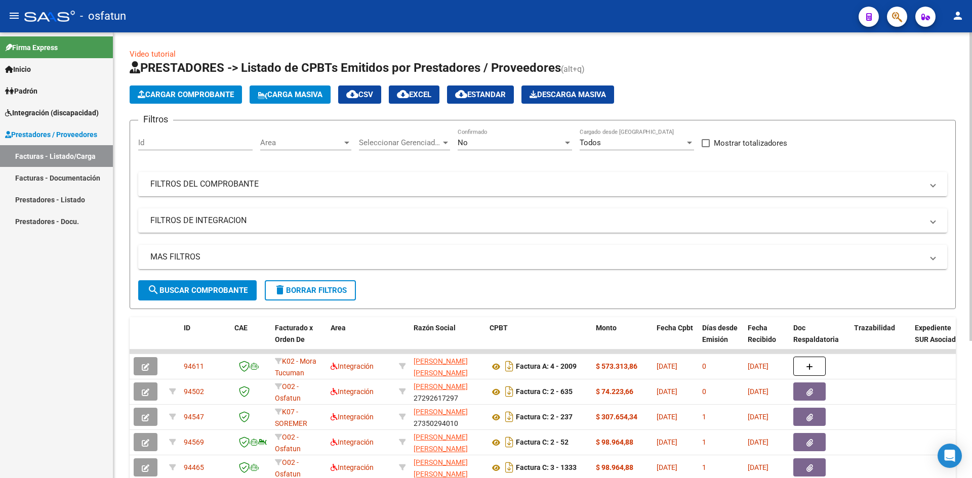
click at [226, 96] on span "Cargar Comprobante" at bounding box center [186, 94] width 96 height 9
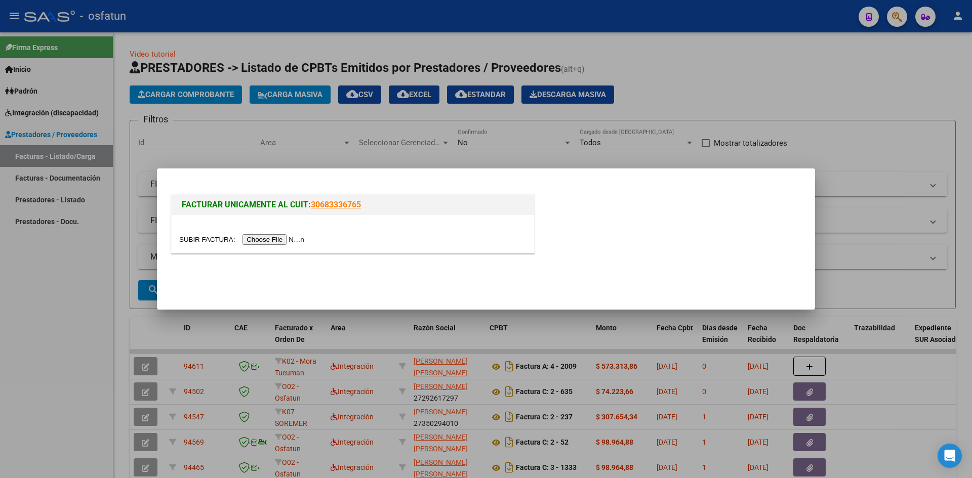
click at [258, 240] on input "file" at bounding box center [243, 239] width 128 height 11
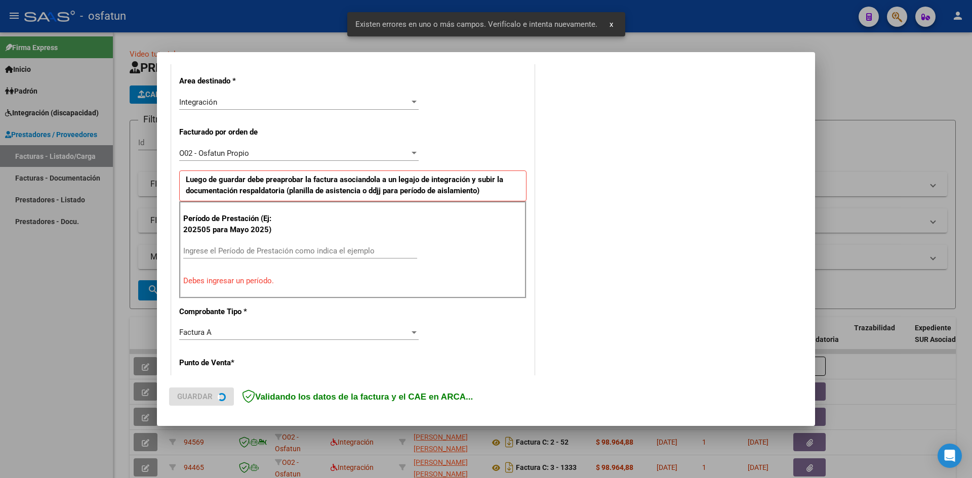
scroll to position [249, 0]
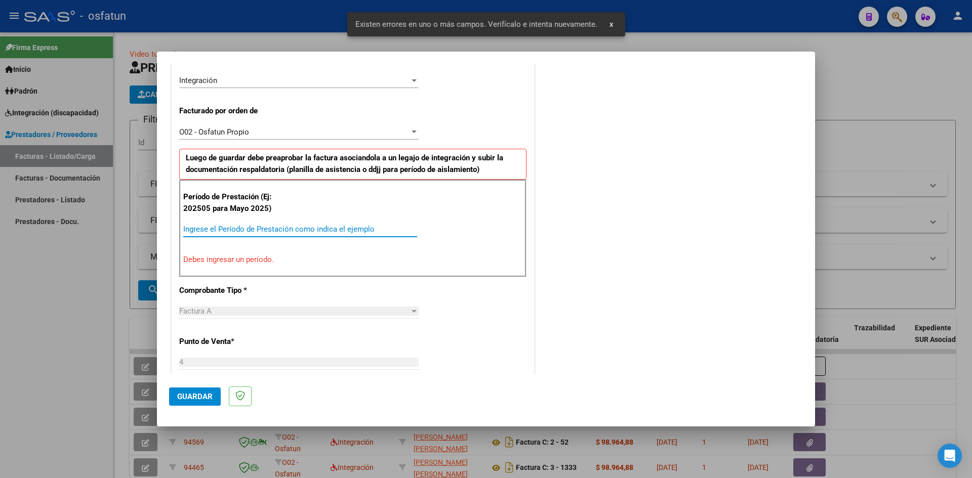
click at [235, 230] on input "Ingrese el Período de Prestación como indica el ejemplo" at bounding box center [300, 229] width 234 height 9
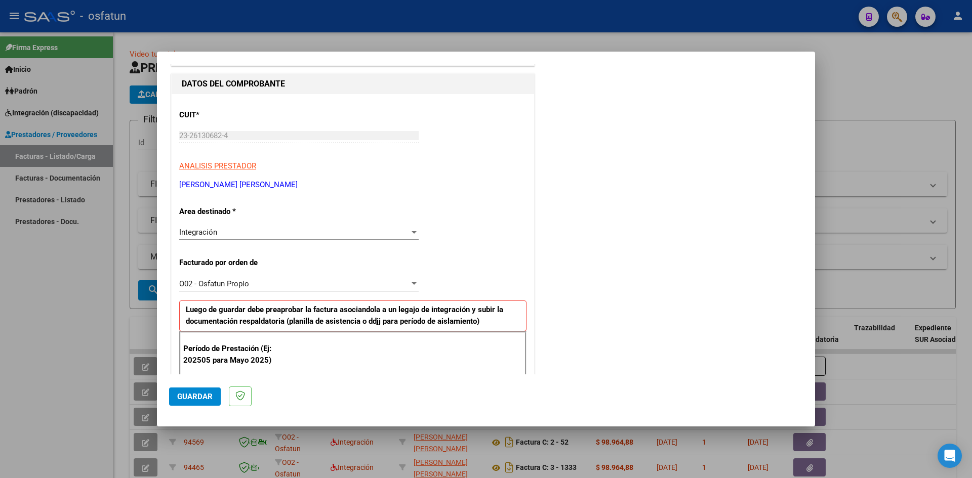
scroll to position [400, 0]
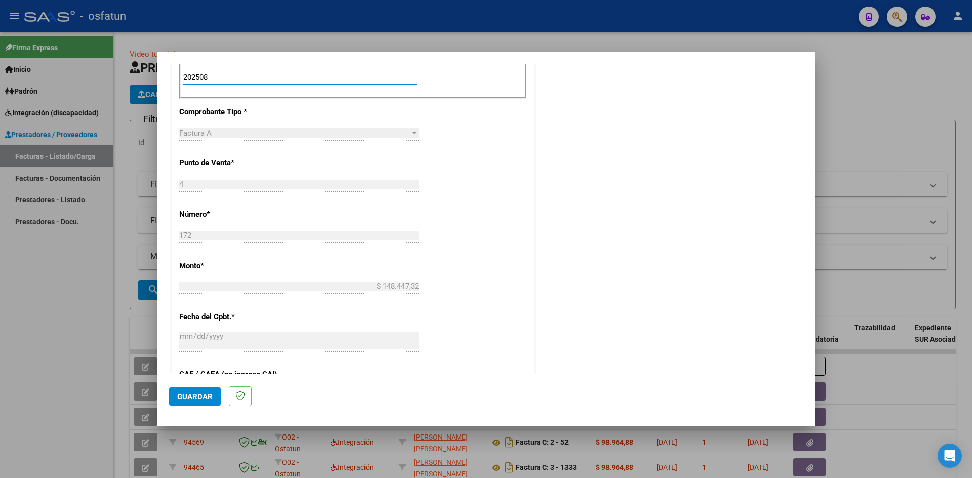
type input "202508"
click at [186, 402] on button "Guardar" at bounding box center [195, 397] width 52 height 18
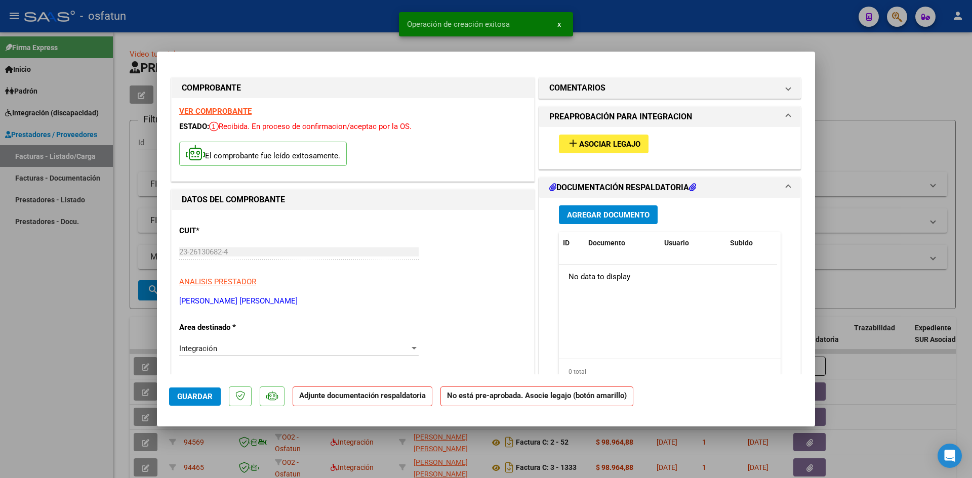
click at [621, 142] on span "Asociar Legajo" at bounding box center [609, 144] width 61 height 9
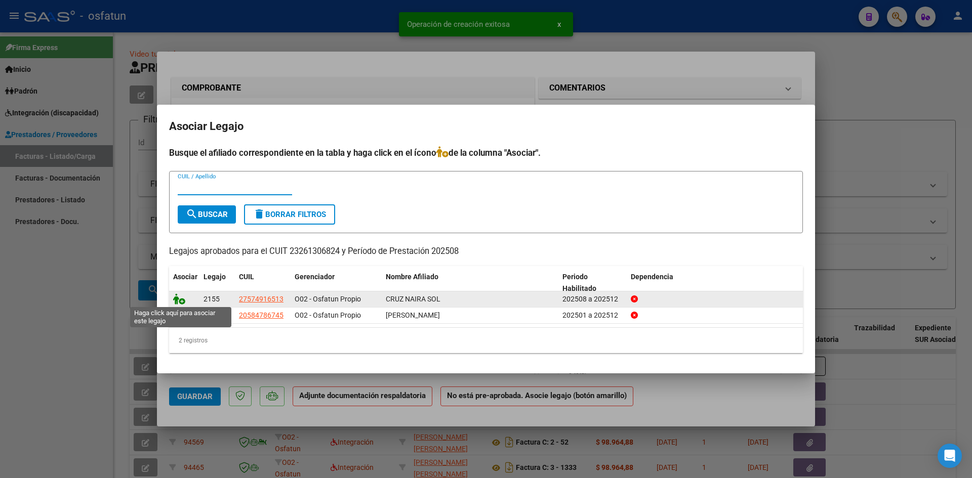
click at [183, 298] on icon at bounding box center [179, 299] width 12 height 11
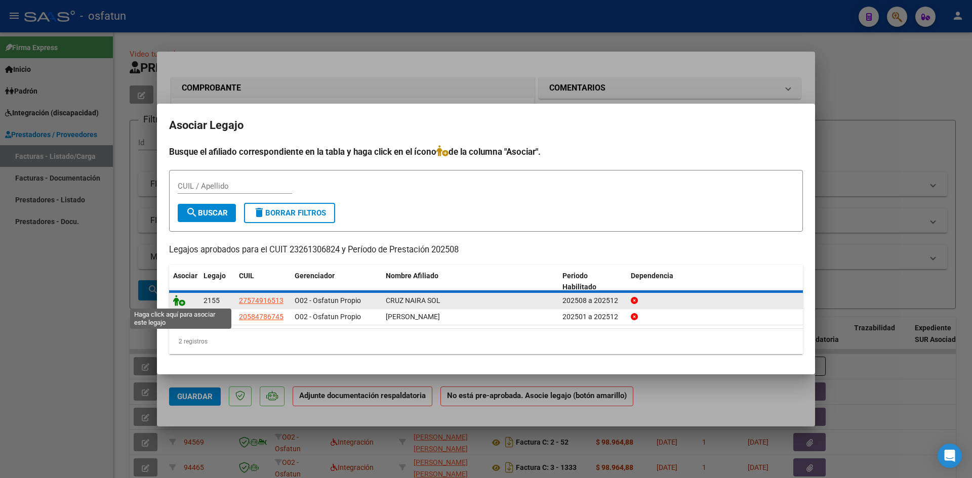
click at [180, 302] on icon at bounding box center [179, 300] width 12 height 11
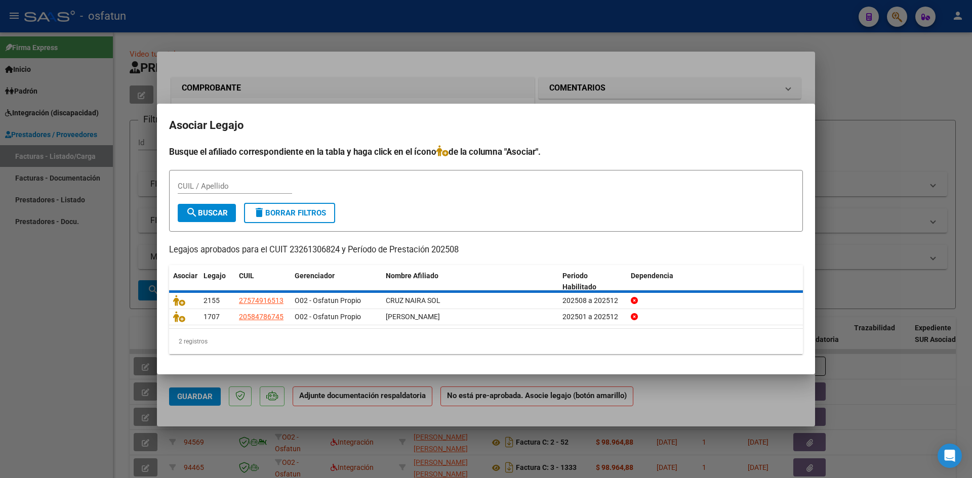
click at [80, 282] on div at bounding box center [486, 239] width 972 height 478
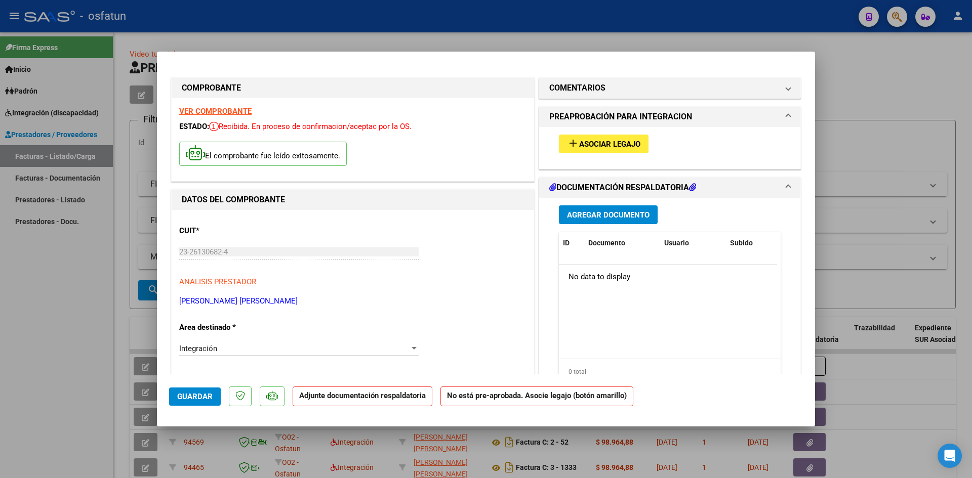
click at [612, 145] on span "Asociar Legajo" at bounding box center [609, 144] width 61 height 9
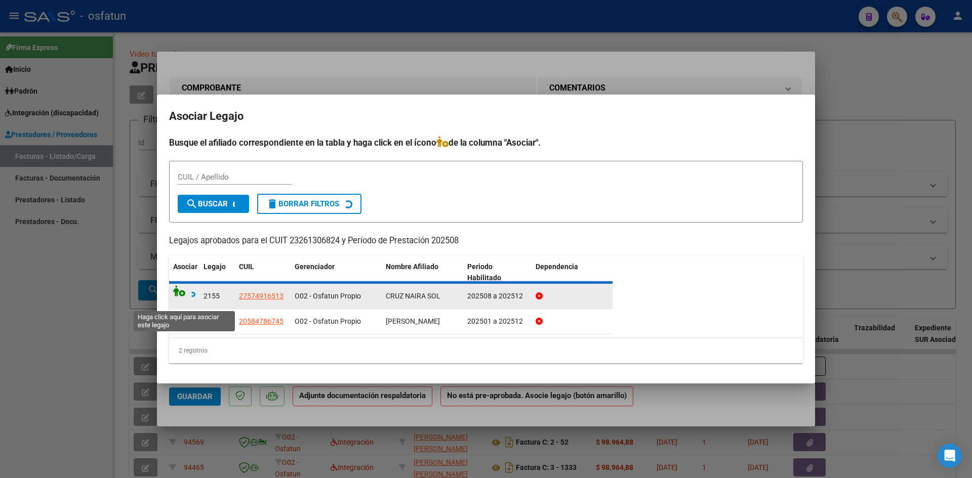
click at [178, 288] on icon at bounding box center [184, 290] width 22 height 11
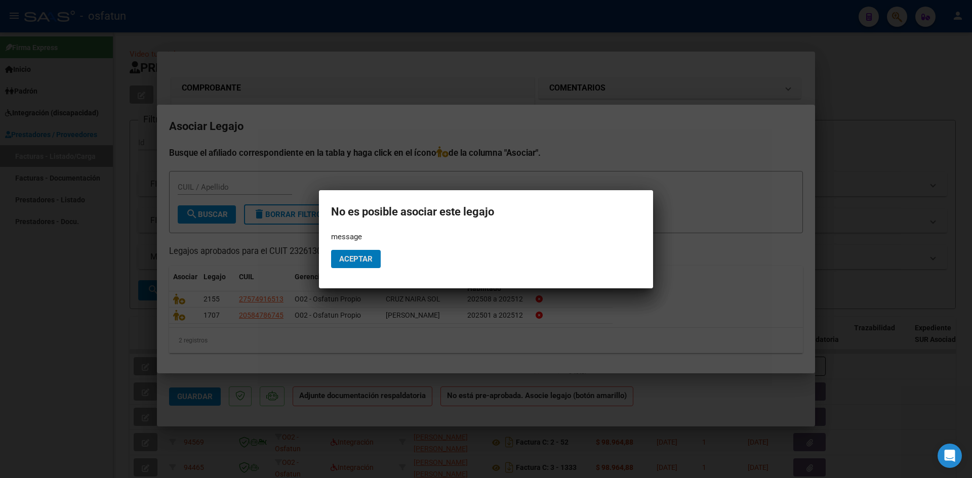
click at [356, 255] on span "Aceptar" at bounding box center [355, 259] width 33 height 9
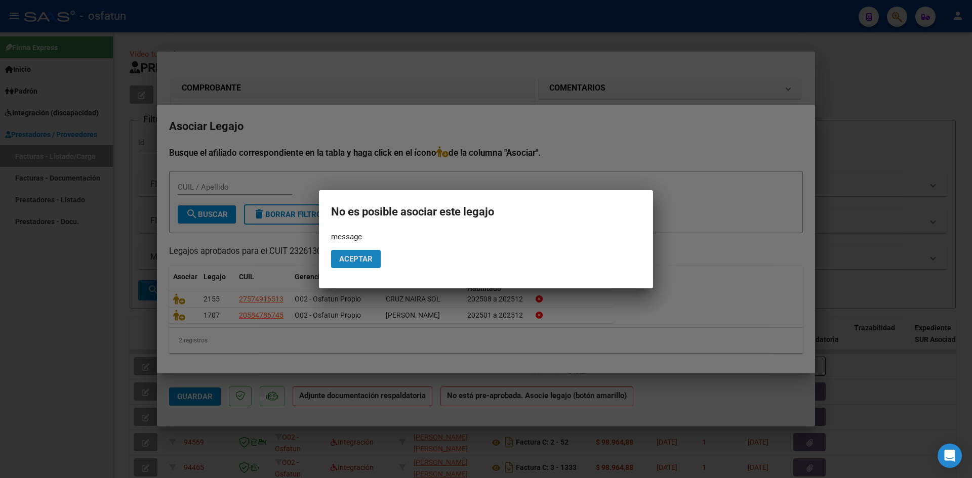
click at [350, 264] on button "Aceptar" at bounding box center [356, 259] width 50 height 18
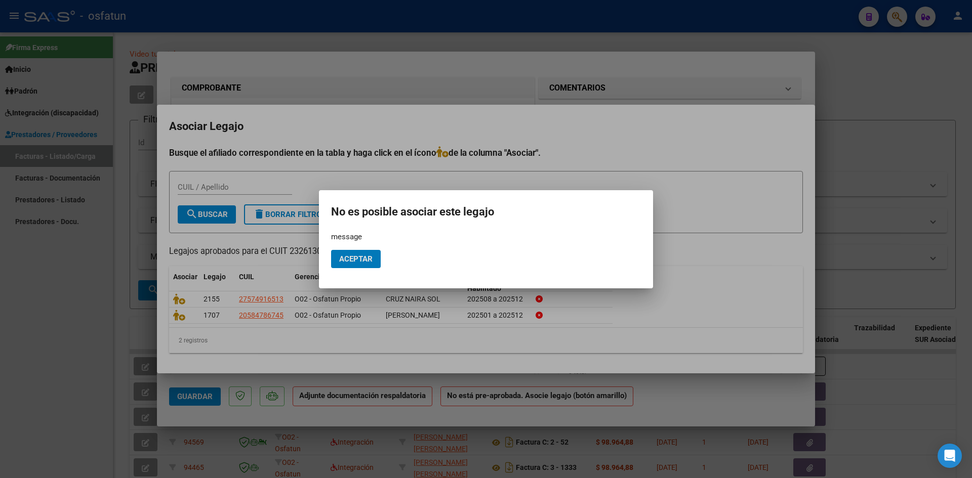
click at [350, 263] on span "Aceptar" at bounding box center [355, 259] width 33 height 9
